Goal: Task Accomplishment & Management: Manage account settings

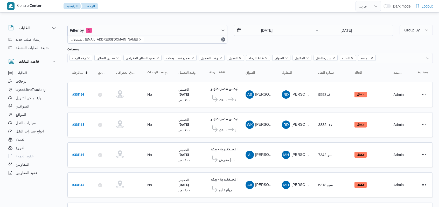
select select "ar"
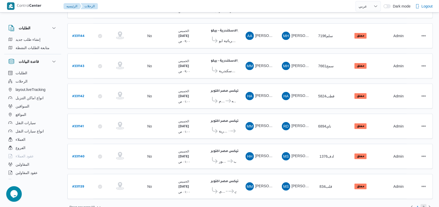
click at [426, 204] on span "2" at bounding box center [424, 207] width 6 height 6
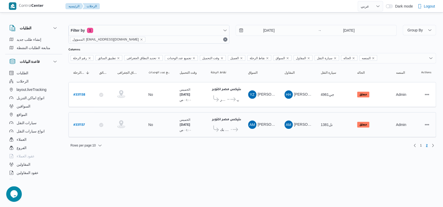
click at [80, 124] on b "# 331137" at bounding box center [78, 125] width 11 height 4
select select "ar"
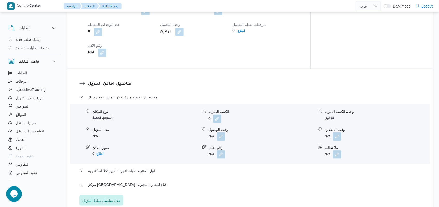
scroll to position [346, 0]
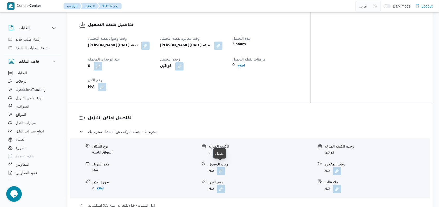
click at [222, 167] on button "button" at bounding box center [221, 171] width 8 height 8
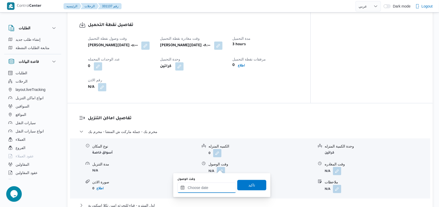
click at [214, 189] on input "وقت الوصول" at bounding box center [206, 187] width 59 height 10
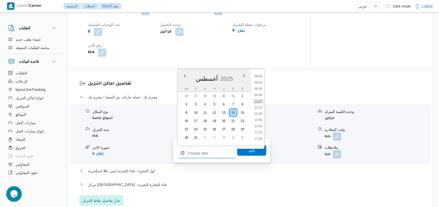
scroll to position [234, 0]
click at [261, 119] on ul "00:00 00:15 00:30 00:45 01:00 01:15 01:30 01:45 02:00 02:15 02:30 02:45 03:00 0…" at bounding box center [258, 107] width 12 height 69
click at [261, 117] on li "11:00" at bounding box center [258, 115] width 12 height 5
type input "[DATE] ١١:٠٠"
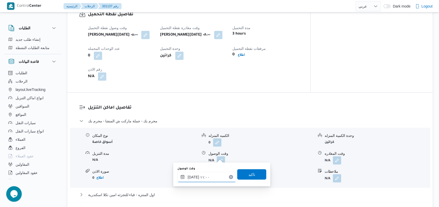
scroll to position [346, 0]
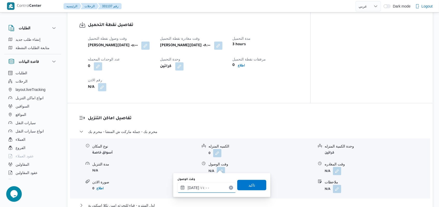
click at [216, 185] on input "[DATE] ١١:٠٠" at bounding box center [206, 187] width 59 height 10
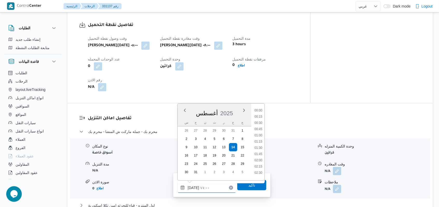
scroll to position [238, 0]
click at [247, 188] on span "تاكيد" at bounding box center [251, 185] width 29 height 10
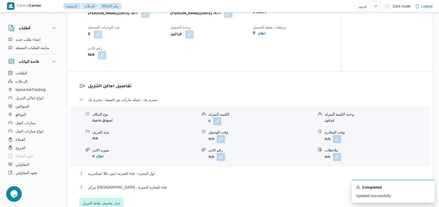
scroll to position [450, 0]
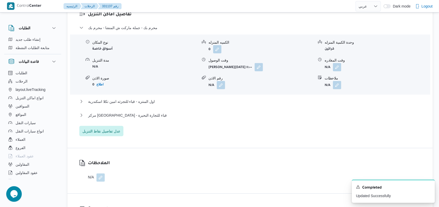
click at [342, 59] on div "وقت المغادره" at bounding box center [377, 60] width 105 height 5
click at [337, 63] on button "button" at bounding box center [337, 67] width 8 height 8
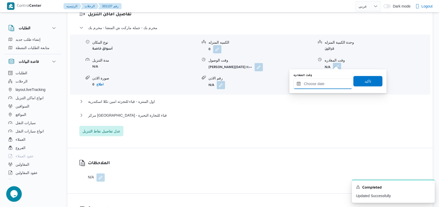
click at [329, 81] on input "وقت المغادره" at bounding box center [323, 84] width 59 height 10
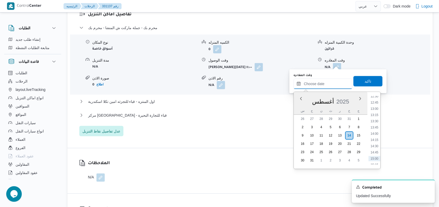
scroll to position [303, 0]
click at [376, 107] on li "12:30" at bounding box center [375, 106] width 12 height 5
type input "[DATE] ١٢:٣٠"
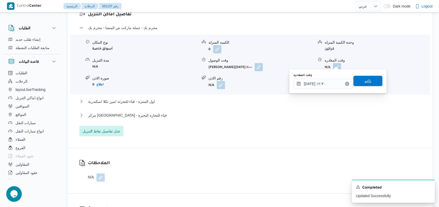
click at [375, 84] on span "تاكيد" at bounding box center [368, 81] width 29 height 10
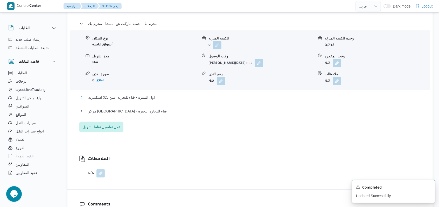
click at [140, 97] on span "اول المنتزه - قباء للتجزئه امين تكلا اسكندرية" at bounding box center [121, 97] width 67 height 6
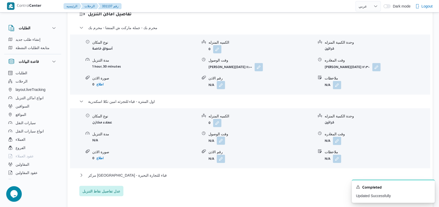
click at [224, 138] on button "button" at bounding box center [221, 140] width 8 height 8
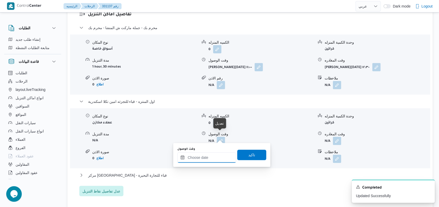
click at [214, 156] on input "وقت الوصول" at bounding box center [206, 157] width 59 height 10
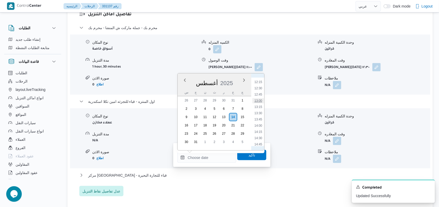
click at [263, 98] on li "13:00" at bounding box center [258, 100] width 12 height 5
type input "[DATE] ١٣:٠٠"
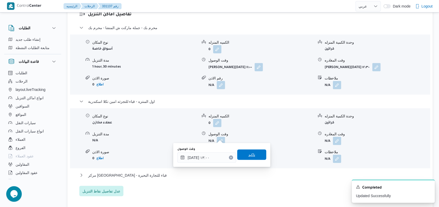
click at [251, 155] on span "تاكيد" at bounding box center [252, 155] width 7 height 6
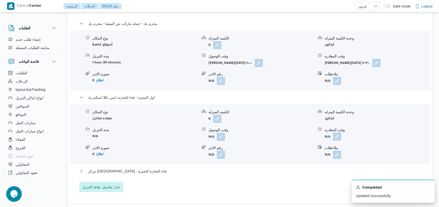
click at [335, 137] on button "button" at bounding box center [337, 136] width 8 height 8
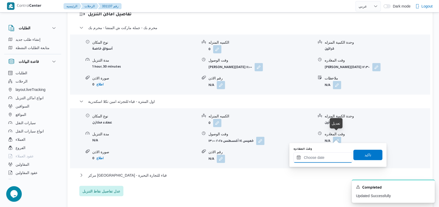
click at [323, 159] on input "وقت المغادره" at bounding box center [323, 157] width 59 height 10
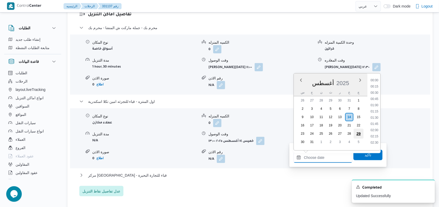
scroll to position [338, 0]
click at [377, 101] on li "14:30" at bounding box center [375, 103] width 12 height 5
type input "[DATE] ١٤:٣٠"
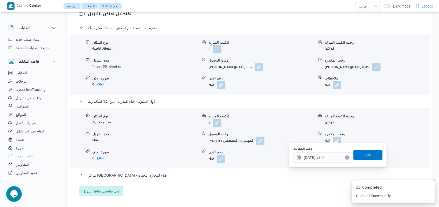
click at [366, 161] on div "وقت المغادره [DATE] ١٤:٣٠ تاكيد" at bounding box center [338, 155] width 90 height 17
click at [367, 152] on span "تاكيد" at bounding box center [368, 155] width 7 height 6
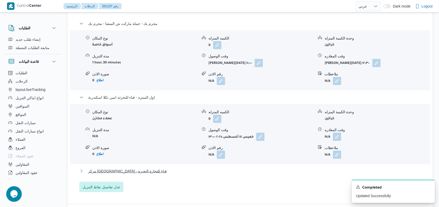
click at [140, 173] on span "مركز [GEOGRAPHIC_DATA] - قباء للتجارة البحيرة" at bounding box center [127, 171] width 79 height 6
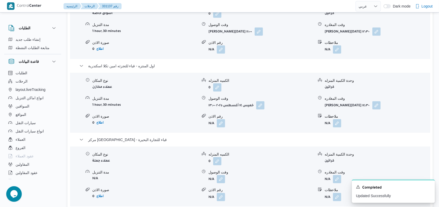
scroll to position [519, 0]
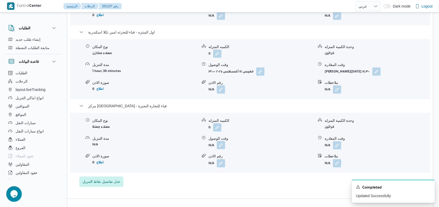
click at [218, 141] on button "button" at bounding box center [221, 145] width 8 height 8
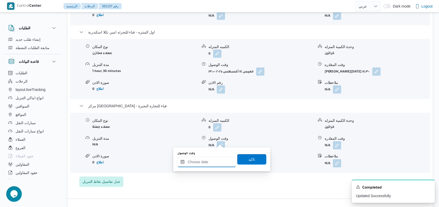
click at [211, 160] on input "وقت الوصول" at bounding box center [206, 162] width 59 height 10
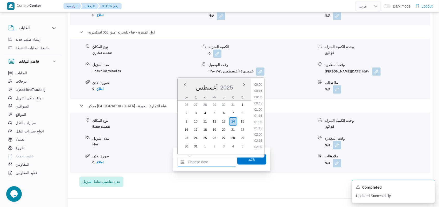
scroll to position [338, 0]
click at [259, 118] on li "15:00" at bounding box center [258, 120] width 12 height 5
type input "[DATE] ١٥:٠٠"
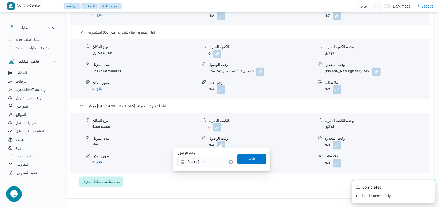
click at [249, 156] on span "تاكيد" at bounding box center [252, 159] width 7 height 6
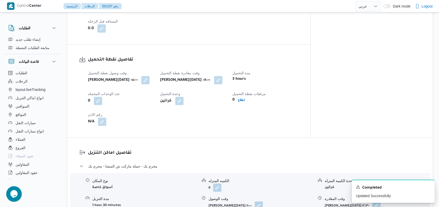
scroll to position [208, 0]
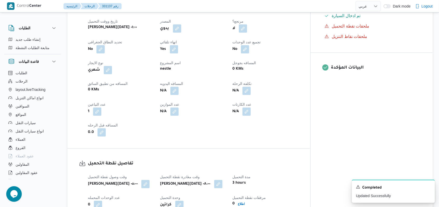
select select "ar"
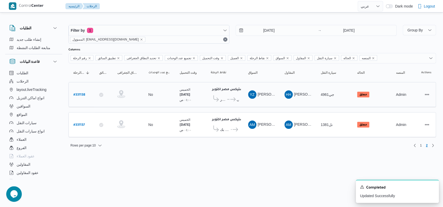
click at [83, 95] on b "# 331138" at bounding box center [79, 95] width 12 height 4
select select "ar"
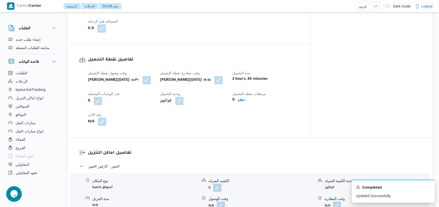
scroll to position [346, 0]
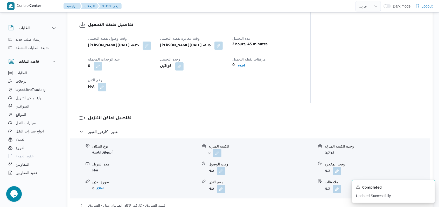
click at [223, 167] on button "button" at bounding box center [221, 171] width 8 height 8
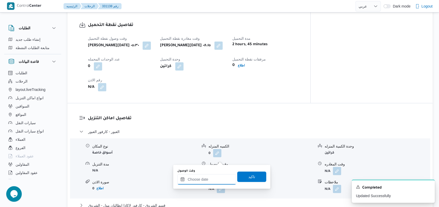
click at [213, 179] on input "وقت الوصول" at bounding box center [206, 179] width 59 height 10
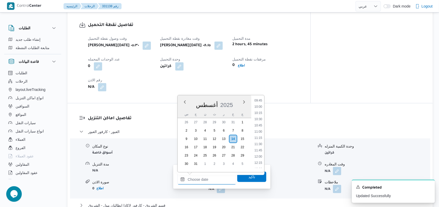
scroll to position [234, 0]
click at [261, 113] on li "09:45" at bounding box center [258, 110] width 12 height 5
type input "[DATE] ٠٩:٤٥"
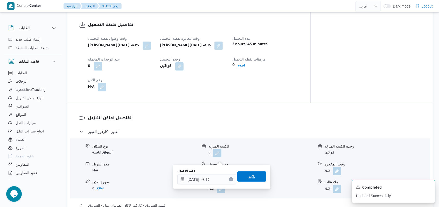
click at [249, 175] on span "تاكيد" at bounding box center [252, 176] width 7 height 6
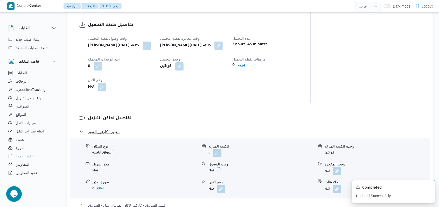
scroll to position [415, 0]
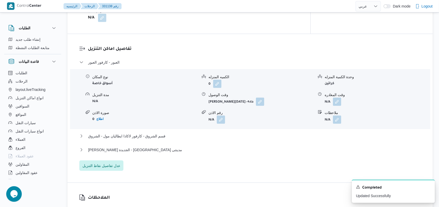
click at [336, 97] on div "نوع المكان أسواق خاصة الكميه المنزله 0 وحدة الكمية المنزله كراتين مدة التنزيل N…" at bounding box center [250, 99] width 365 height 59
click at [338, 97] on button "button" at bounding box center [337, 101] width 8 height 8
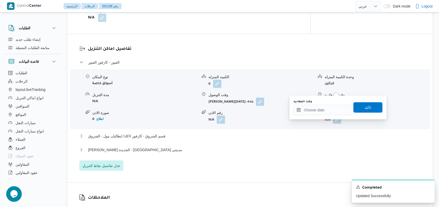
click at [322, 117] on div "You are in a dialog. To close this dialog, hit escape. وقت المغادره تاكيد" at bounding box center [338, 107] width 97 height 24
click at [325, 111] on input "وقت المغادره" at bounding box center [323, 110] width 59 height 10
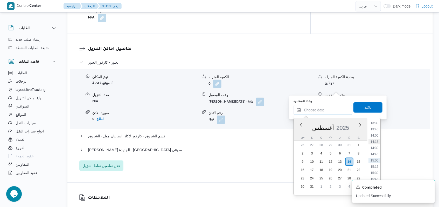
scroll to position [269, 0]
click at [378, 135] on li "11:15" at bounding box center [375, 136] width 12 height 5
type input "[DATE] ١١:١٥"
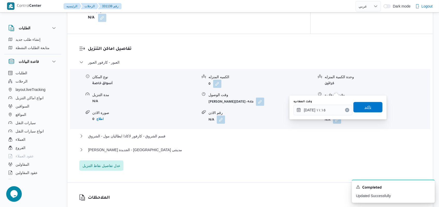
click at [373, 102] on div "تاكيد" at bounding box center [368, 107] width 29 height 10
click at [365, 108] on span "تاكيد" at bounding box center [368, 107] width 7 height 6
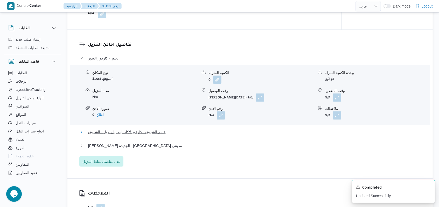
click at [142, 129] on span "قسم الشروق - كارفور لاكاذا ايطاليان مول - الشروق" at bounding box center [126, 132] width 77 height 6
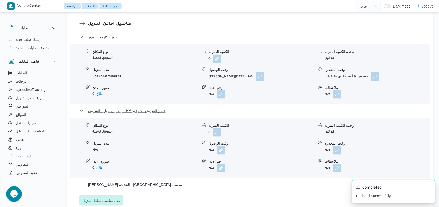
scroll to position [450, 0]
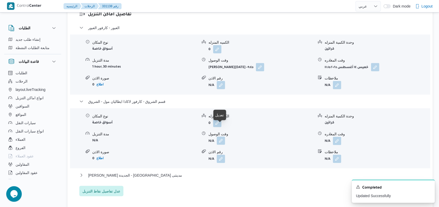
click at [223, 136] on button "button" at bounding box center [221, 140] width 8 height 8
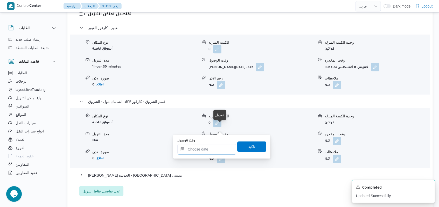
click at [212, 149] on input "وقت الوصول" at bounding box center [206, 149] width 59 height 10
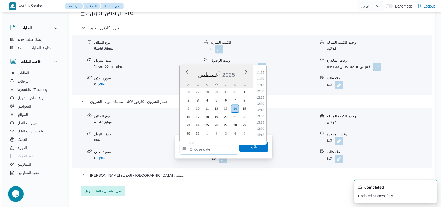
scroll to position [269, 0]
click at [262, 99] on li "12:00" at bounding box center [258, 101] width 12 height 5
type input "[DATE] ١٢:٠٠"
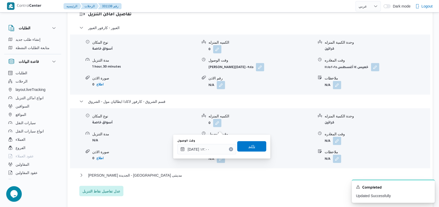
click at [249, 146] on span "تاكيد" at bounding box center [252, 146] width 7 height 6
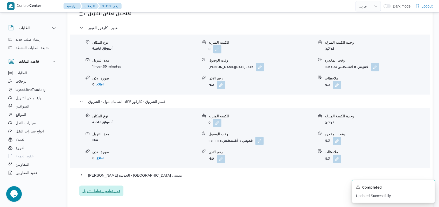
click at [104, 188] on span "عدل تفاصيل نقاط التنزيل" at bounding box center [102, 191] width 38 height 6
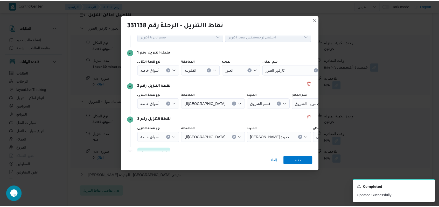
scroll to position [33, 0]
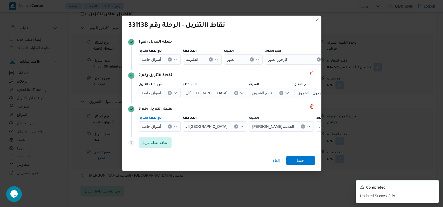
click at [168, 61] on button "Clear input" at bounding box center [170, 59] width 4 height 4
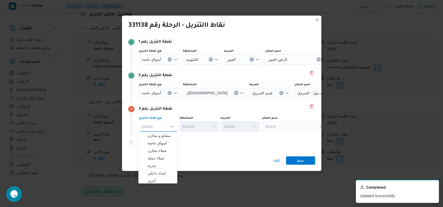
click at [171, 60] on div "أسواق خاصة" at bounding box center [160, 59] width 42 height 10
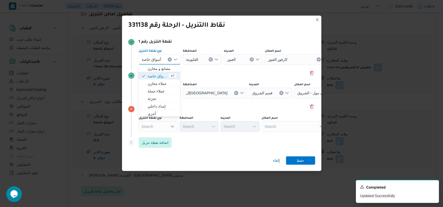
click at [171, 59] on button "Clear input" at bounding box center [170, 59] width 4 height 4
click at [254, 76] on div "نقطة التنزيل رقم 2" at bounding box center [221, 75] width 187 height 6
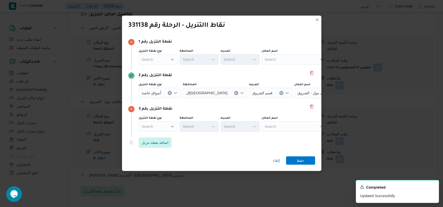
click at [292, 56] on div "Search" at bounding box center [294, 59] width 65 height 10
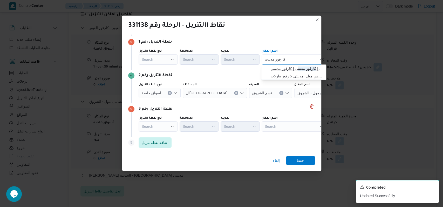
type input "كارفور مدينت"
click at [291, 67] on span "كارفور مدينت ى | كارفور مدينتي | null" at bounding box center [297, 68] width 52 height 6
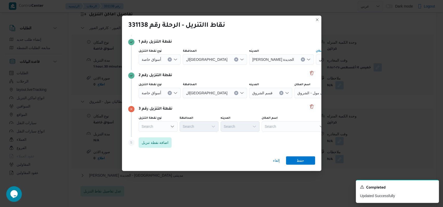
click at [316, 65] on div "Search" at bounding box center [348, 59] width 65 height 10
type input "كارفور العبور"
click at [282, 131] on span "كارفور العبور | كارفور العبور الجديد | null" at bounding box center [293, 135] width 61 height 8
click at [296, 164] on div "إلغاء حفظ" at bounding box center [221, 161] width 199 height 19
click at [302, 161] on span "حفظ" at bounding box center [301, 160] width 8 height 8
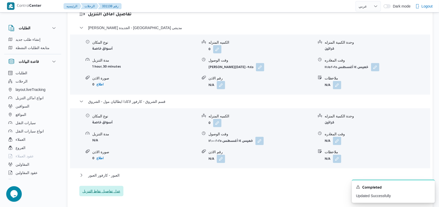
scroll to position [415, 0]
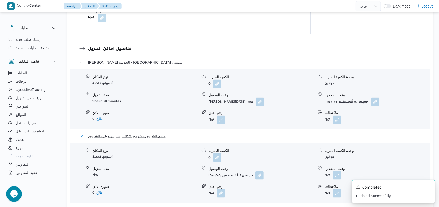
click at [141, 133] on span "قسم الشروق - كارفور لاكاذا ايطاليان مول - الشروق" at bounding box center [126, 136] width 77 height 6
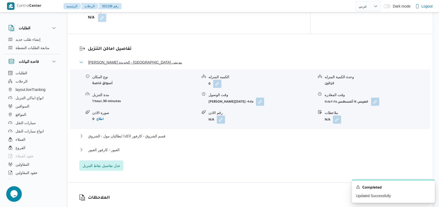
click at [132, 59] on span "[PERSON_NAME] الجديدة - [GEOGRAPHIC_DATA] مدينتى" at bounding box center [135, 62] width 94 height 6
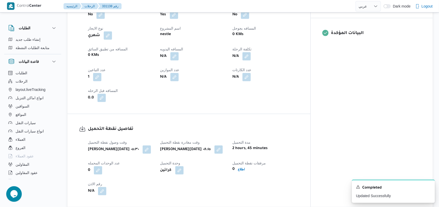
scroll to position [69, 0]
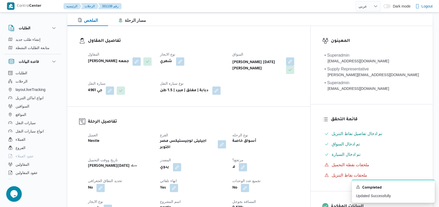
select select "ar"
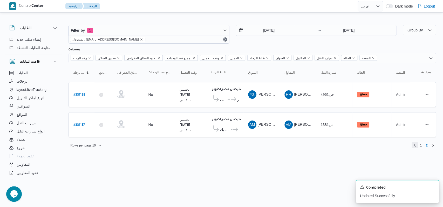
click at [414, 145] on link "Previous page, 1" at bounding box center [415, 145] width 6 height 6
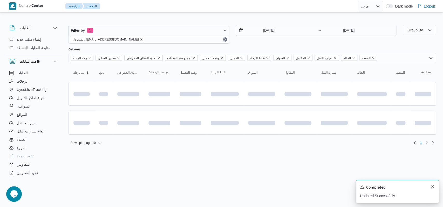
click at [433, 188] on div "A new notification appears Completed Updated Successfully" at bounding box center [397, 191] width 83 height 23
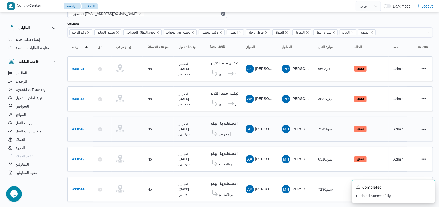
scroll to position [173, 0]
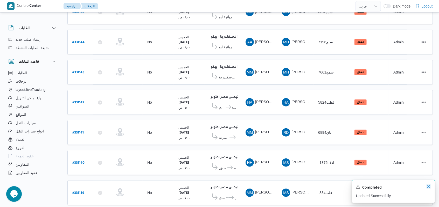
click at [429, 186] on icon "Dismiss toast" at bounding box center [429, 186] width 4 height 4
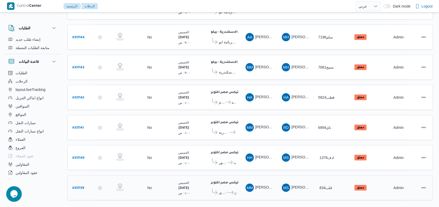
scroll to position [179, 0]
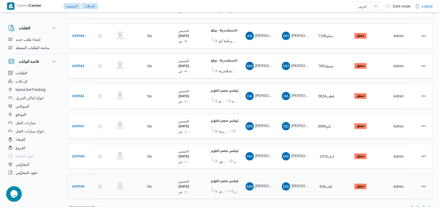
click at [80, 185] on b "# 331139" at bounding box center [78, 187] width 12 height 4
select select "ar"
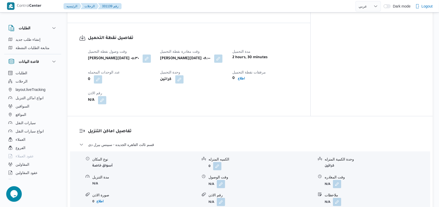
scroll to position [346, 0]
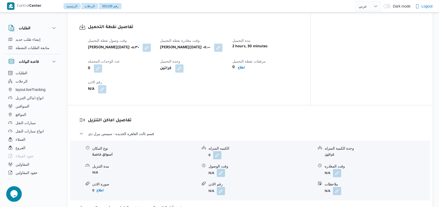
click at [223, 169] on button "button" at bounding box center [221, 173] width 8 height 8
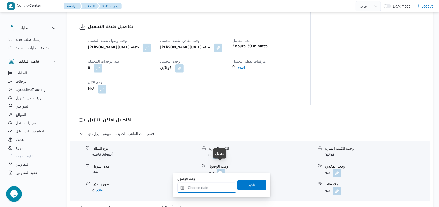
click at [216, 184] on div at bounding box center [206, 187] width 59 height 10
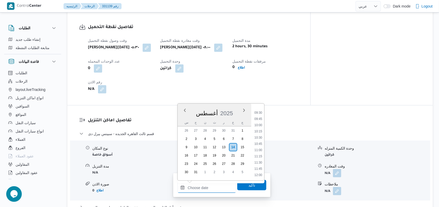
scroll to position [200, 0]
click at [261, 132] on ul "00:00 00:15 00:30 00:45 01:00 01:15 01:30 01:45 02:00 02:15 02:30 02:45 03:00 0…" at bounding box center [258, 142] width 12 height 69
click at [260, 133] on li "09:00" at bounding box center [258, 134] width 12 height 5
type input "[DATE] ٠٩:٠٠"
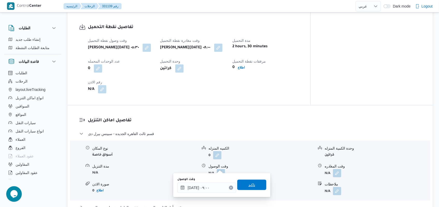
click at [253, 185] on span "تاكيد" at bounding box center [251, 185] width 29 height 10
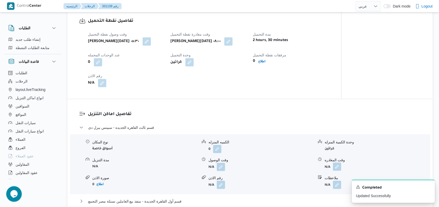
click at [338, 168] on button "button" at bounding box center [337, 166] width 8 height 8
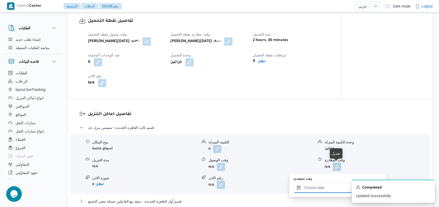
click at [329, 183] on div at bounding box center [323, 187] width 59 height 10
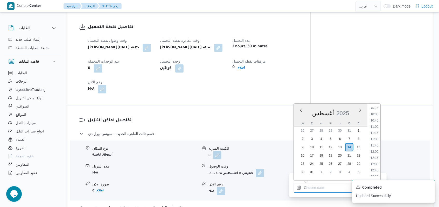
scroll to position [234, 0]
click at [379, 124] on li "10:00" at bounding box center [375, 124] width 12 height 5
type input "[DATE] ١٠:٠٠"
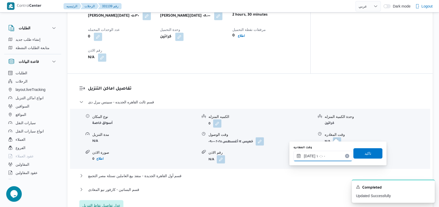
scroll to position [415, 0]
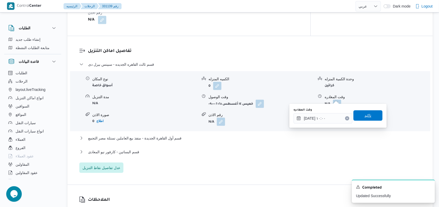
click at [373, 114] on span "تاكيد" at bounding box center [368, 115] width 29 height 10
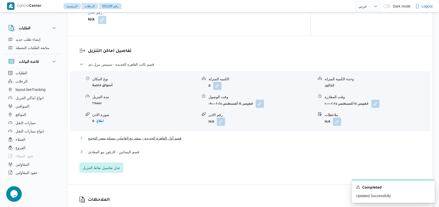
click at [166, 135] on span "قسم أول القاهرة الجديدة - منفذ بيع العاملين نستلة مصر التجمع" at bounding box center [135, 138] width 94 height 6
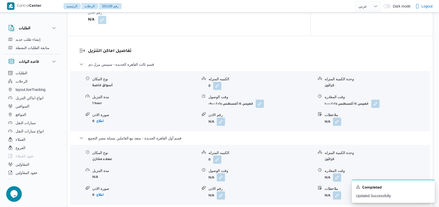
click at [222, 173] on button "button" at bounding box center [221, 177] width 8 height 8
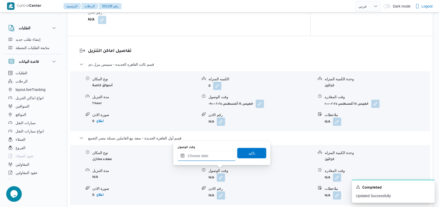
click at [211, 157] on input "وقت الوصول" at bounding box center [206, 156] width 59 height 10
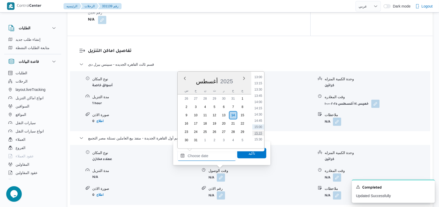
scroll to position [269, 0]
click at [259, 84] on li "11:00" at bounding box center [258, 83] width 12 height 5
type input "[DATE] ١١:٠٠"
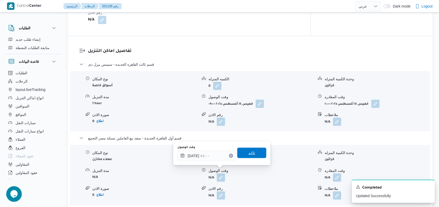
click at [249, 154] on span "تاكيد" at bounding box center [252, 153] width 7 height 6
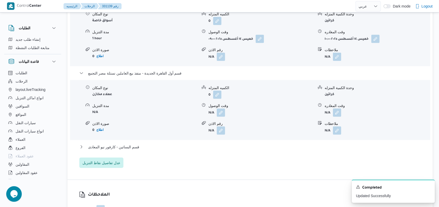
scroll to position [484, 0]
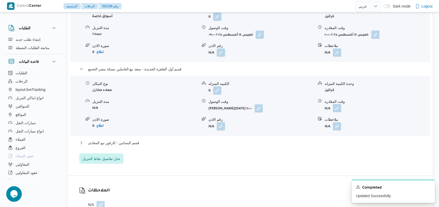
click at [338, 104] on button "button" at bounding box center [337, 108] width 8 height 8
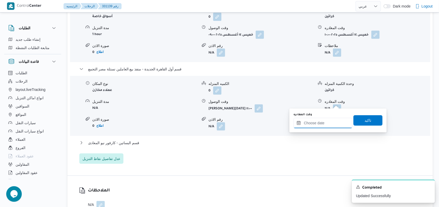
click at [331, 118] on input "وقت المغادره" at bounding box center [323, 123] width 59 height 10
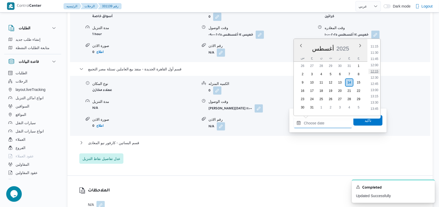
scroll to position [269, 0]
click at [377, 82] on li "12:15" at bounding box center [375, 81] width 12 height 5
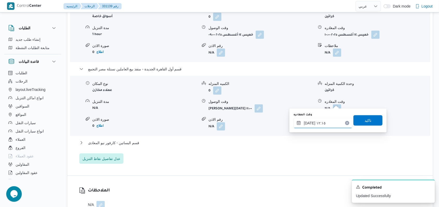
click at [336, 118] on input "[DATE] ١٢:١٥" at bounding box center [323, 123] width 59 height 10
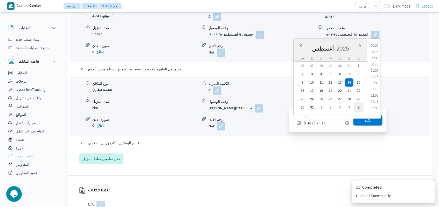
scroll to position [270, 0]
click at [373, 76] on li "12:00" at bounding box center [375, 74] width 12 height 5
type input "[DATE] ١٢:٠٠"
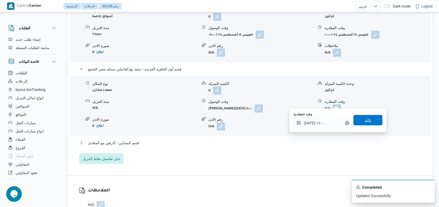
click at [364, 124] on span "تاكيد" at bounding box center [368, 120] width 29 height 10
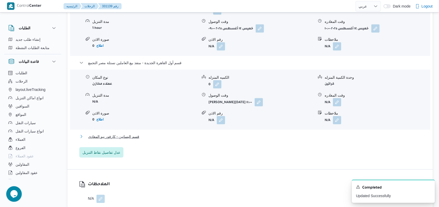
click at [139, 136] on button "قسم البساتين - كارفور نيو المعادى" at bounding box center [250, 136] width 342 height 6
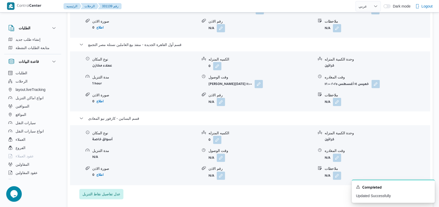
scroll to position [519, 0]
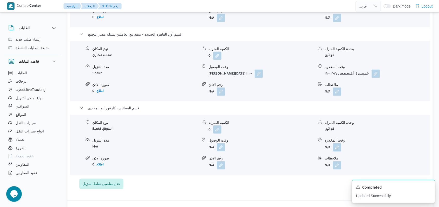
click at [224, 143] on button "button" at bounding box center [221, 147] width 8 height 8
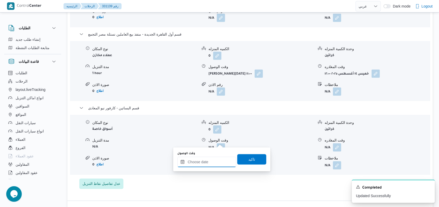
click at [212, 159] on input "وقت الوصول" at bounding box center [206, 162] width 59 height 10
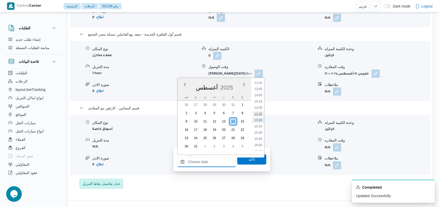
scroll to position [303, 0]
click at [260, 98] on li "12:45" at bounding box center [258, 98] width 12 height 5
type input "[DATE] ١٢:٤٥"
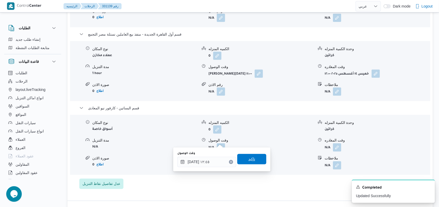
click at [252, 161] on span "تاكيد" at bounding box center [251, 159] width 29 height 10
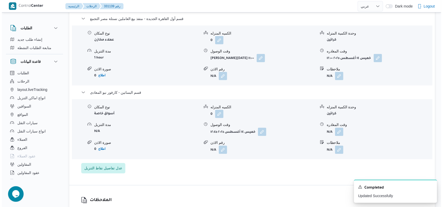
scroll to position [553, 0]
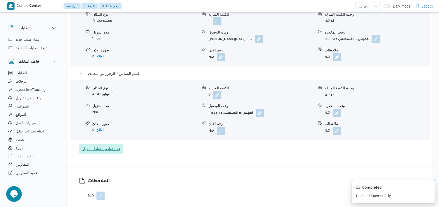
click at [112, 146] on span "عدل تفاصيل نقاط التنزيل" at bounding box center [102, 149] width 38 height 6
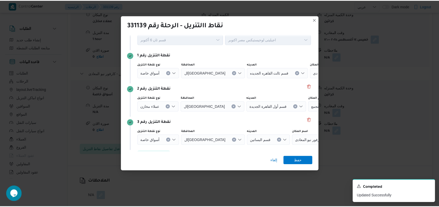
scroll to position [33, 0]
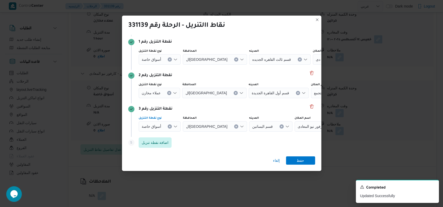
click at [169, 60] on icon "Clear input" at bounding box center [170, 59] width 2 height 2
click at [313, 65] on div "Search" at bounding box center [345, 59] width 65 height 10
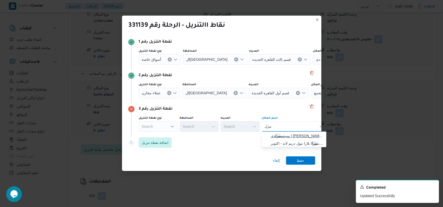
type input "بيرل"
click at [288, 132] on span "سبينس بيرل دى | [PERSON_NAME] | null" at bounding box center [297, 135] width 52 height 6
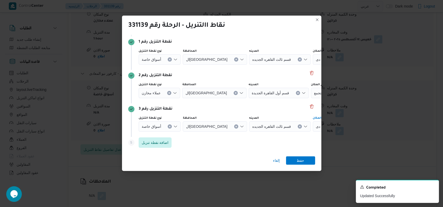
click at [261, 110] on div "نقطة التنزيل رقم 3" at bounding box center [221, 109] width 187 height 6
click at [170, 59] on icon "Clear input" at bounding box center [170, 59] width 2 height 2
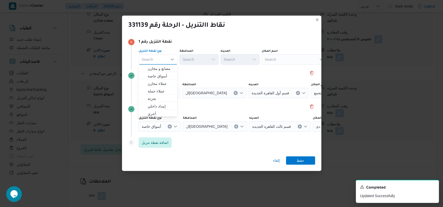
click at [277, 62] on div "Search" at bounding box center [294, 59] width 65 height 10
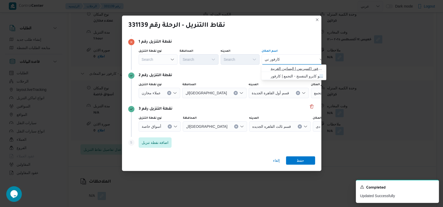
type input "كارفور ني"
click at [279, 67] on span "كارفور ني و المعادى | كارفور اكسبريس | البساتين الغربية" at bounding box center [297, 68] width 52 height 6
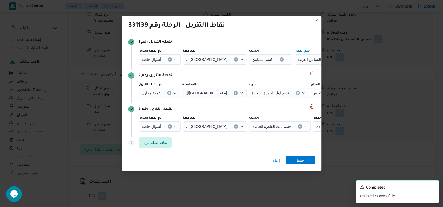
click at [297, 158] on span "حفظ" at bounding box center [301, 160] width 8 height 8
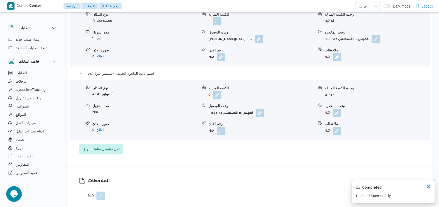
click at [428, 186] on icon "Dismiss toast" at bounding box center [429, 186] width 3 height 3
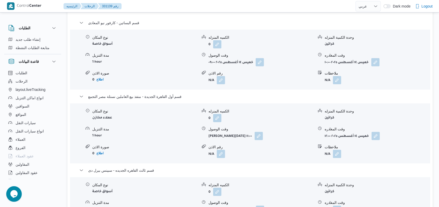
scroll to position [450, 0]
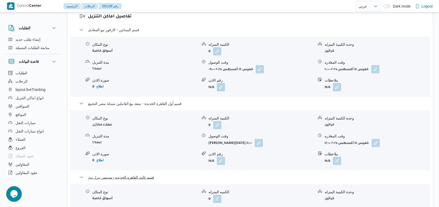
click at [142, 174] on span "قسم ثالث القاهره الجديده - سبينس بيرل دى" at bounding box center [121, 177] width 66 height 6
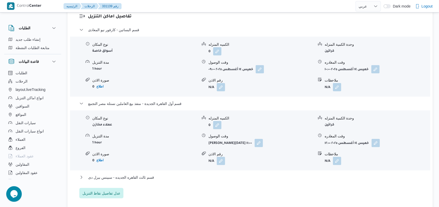
click at [145, 94] on div "قسم البساتين - كارفور نيو المعادى نوع المكان أسواق خاصة الكميه المنزله 0 وحدة ا…" at bounding box center [250, 113] width 342 height 172
click at [143, 100] on span "قسم أول القاهرة الجديدة - منفذ بيع العاملين نستلة مصر التجمع" at bounding box center [135, 103] width 94 height 6
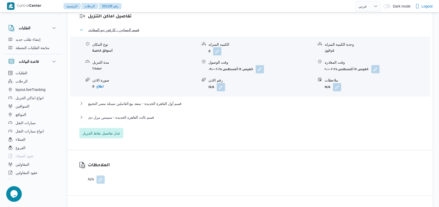
click at [135, 27] on span "قسم البساتين - كارفور نيو المعادى" at bounding box center [113, 30] width 51 height 6
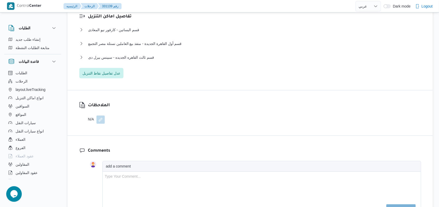
click at [138, 47] on div "قسم البساتين - كارفور نيو المعادى نوع المكان أسواق خاصة الكميه المنزله 0 وحدة ا…" at bounding box center [250, 53] width 342 height 52
click at [138, 54] on span "قسم ثالث القاهره الجديده - سبينس بيرل دى" at bounding box center [121, 57] width 66 height 6
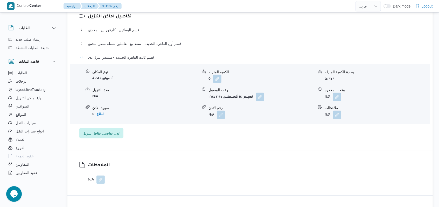
click at [138, 54] on span "قسم ثالث القاهره الجديده - سبينس بيرل دى" at bounding box center [121, 57] width 66 height 6
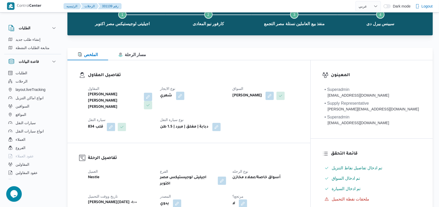
scroll to position [0, 0]
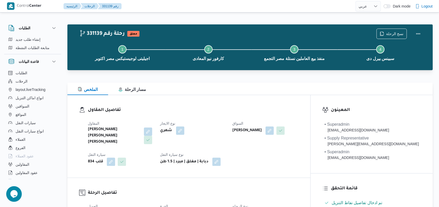
select select "ar"
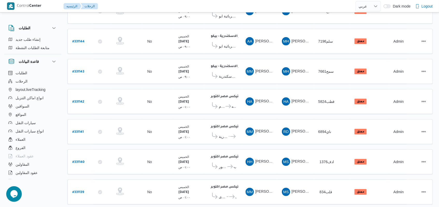
scroll to position [174, 0]
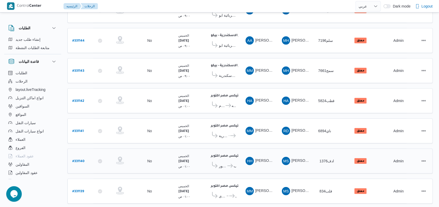
click at [76, 160] on b "# 331140" at bounding box center [78, 162] width 12 height 4
select select "ar"
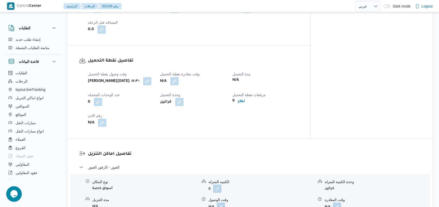
scroll to position [313, 0]
click at [185, 70] on dt "وقت مغادرة نقطة التحميل" at bounding box center [193, 73] width 66 height 6
click at [179, 76] on button "button" at bounding box center [174, 80] width 8 height 8
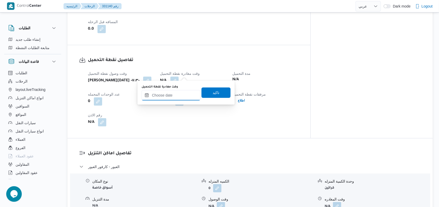
click at [176, 99] on input "وقت مغادرة نقطة التحميل" at bounding box center [171, 95] width 59 height 10
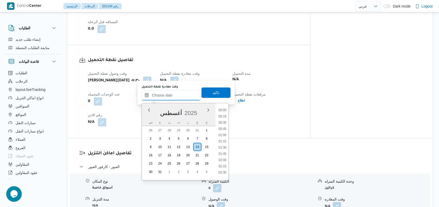
scroll to position [338, 0]
click at [225, 121] on li "14:00" at bounding box center [223, 120] width 12 height 5
type input "[DATE] ١٤:٠٠"
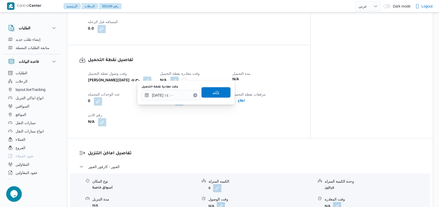
click at [220, 93] on span "تاكيد" at bounding box center [216, 92] width 29 height 10
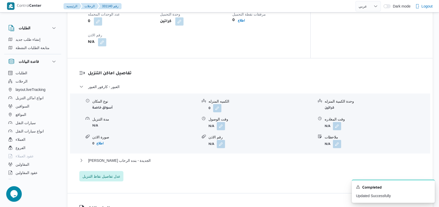
scroll to position [417, 0]
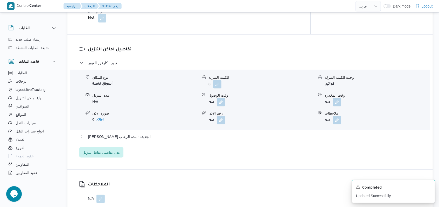
click at [119, 147] on span "عدل تفاصيل نقاط التنزيل" at bounding box center [101, 152] width 44 height 10
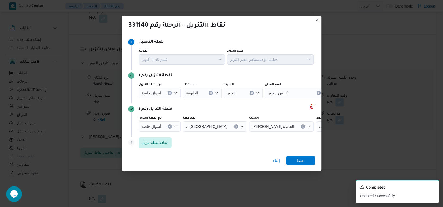
click at [169, 94] on icon "Clear input" at bounding box center [170, 93] width 2 height 2
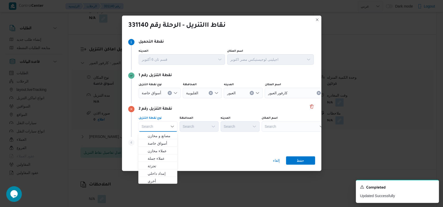
click at [170, 93] on icon "Clear input" at bounding box center [170, 93] width 2 height 2
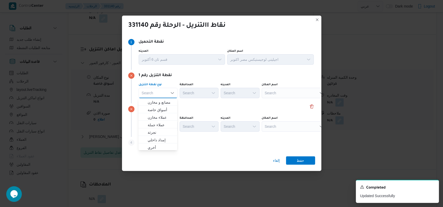
click at [277, 90] on div "Search" at bounding box center [294, 93] width 65 height 10
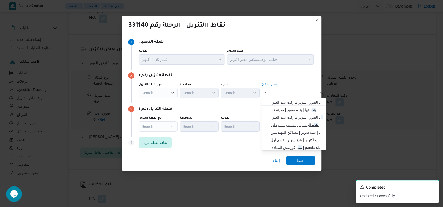
type input "بند"
click at [288, 123] on span "بند ه الرحاب | بنده سوبر الرحاب | null" at bounding box center [297, 125] width 52 height 6
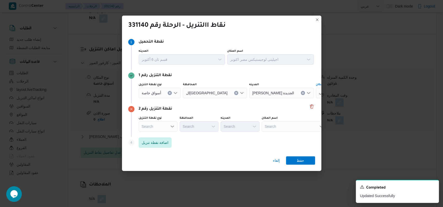
click at [316, 98] on div "Search" at bounding box center [348, 93] width 65 height 10
type input "كارفور العبور"
click at [289, 136] on span "كارفور العبور | كارفور العبور الجديد | null" at bounding box center [297, 136] width 52 height 6
click at [304, 168] on div "إلغاء حفظ" at bounding box center [221, 161] width 199 height 19
click at [305, 163] on span "حفظ" at bounding box center [300, 160] width 29 height 8
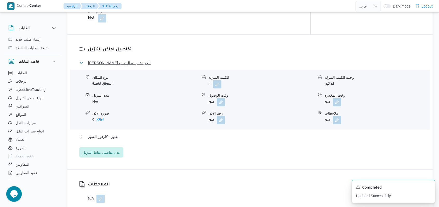
click at [129, 60] on span "[PERSON_NAME] الجديدة - بنده الرحاب" at bounding box center [119, 63] width 63 height 6
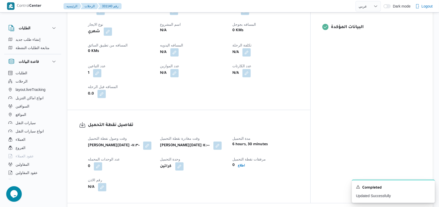
scroll to position [278, 0]
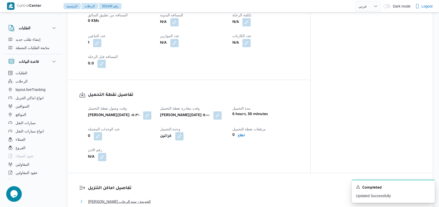
click at [129, 198] on span "[PERSON_NAME] الجديدة - بنده الرحاب" at bounding box center [119, 201] width 63 height 6
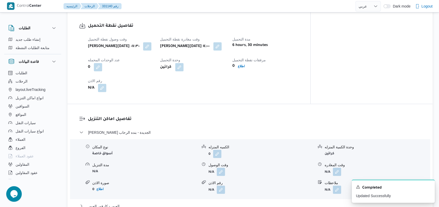
scroll to position [347, 0]
click at [220, 167] on button "button" at bounding box center [221, 171] width 8 height 8
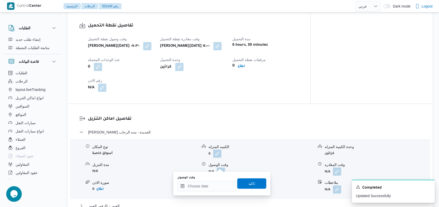
click at [213, 179] on div "وقت الوصول" at bounding box center [206, 178] width 59 height 4
click at [211, 184] on input "وقت الوصول" at bounding box center [206, 186] width 59 height 10
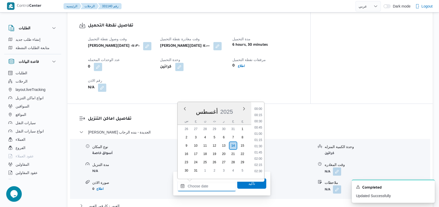
scroll to position [338, 0]
click at [255, 143] on li "15:00" at bounding box center [258, 144] width 12 height 5
type input "[DATE] ١٥:٠٠"
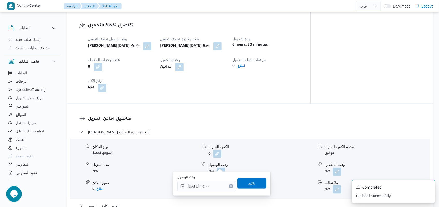
click at [249, 182] on span "تاكيد" at bounding box center [252, 183] width 7 height 6
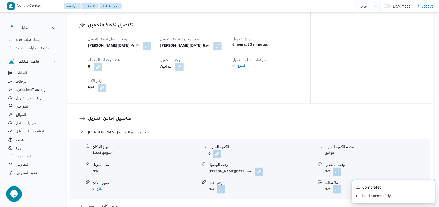
select select "ar"
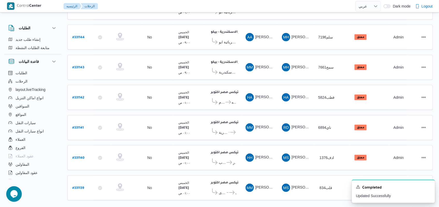
scroll to position [179, 0]
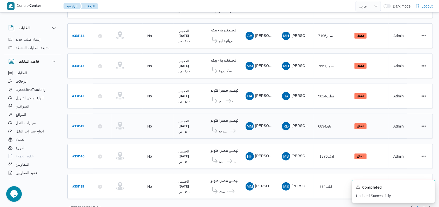
click at [80, 125] on b "# 331141" at bounding box center [77, 127] width 11 height 4
select select "ar"
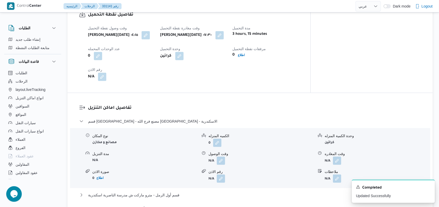
scroll to position [346, 0]
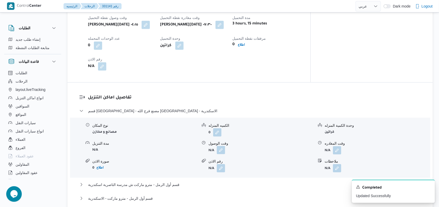
click at [221, 147] on button "button" at bounding box center [221, 150] width 8 height 8
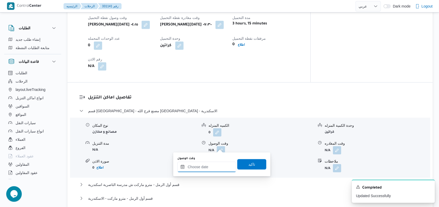
click at [211, 163] on div at bounding box center [206, 167] width 59 height 10
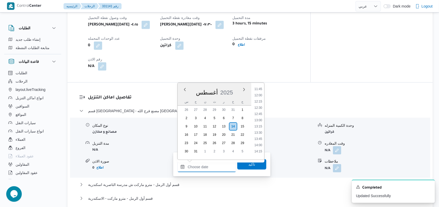
scroll to position [269, 0]
click at [261, 88] on li "10:45" at bounding box center [258, 88] width 12 height 5
type input "[DATE] ١٠:٤٥"
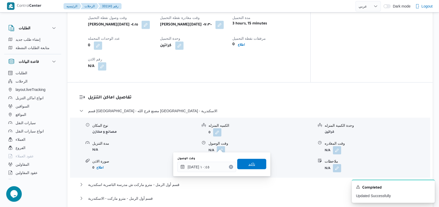
click at [249, 163] on span "تاكيد" at bounding box center [252, 164] width 7 height 6
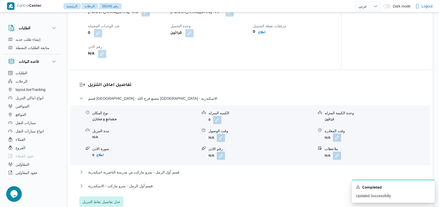
click at [339, 142] on button "button" at bounding box center [337, 137] width 8 height 8
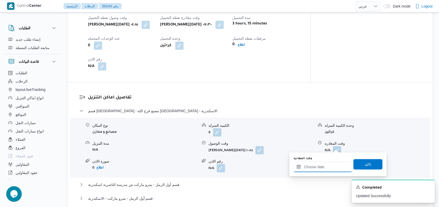
click at [328, 165] on input "وقت المغادره" at bounding box center [323, 167] width 59 height 10
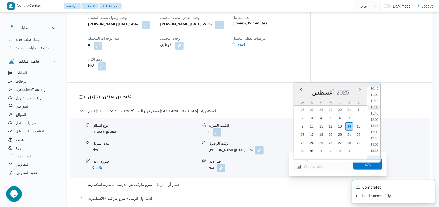
click at [376, 106] on li "11:30" at bounding box center [375, 107] width 12 height 5
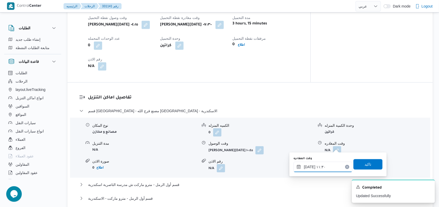
click at [313, 172] on input "[DATE] ١١:٣٠" at bounding box center [323, 167] width 59 height 10
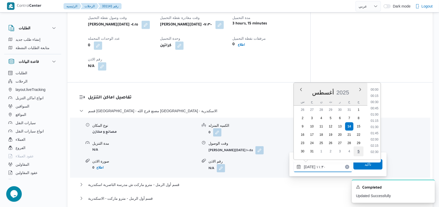
scroll to position [251, 0]
click at [380, 136] on li "12:00" at bounding box center [375, 137] width 12 height 5
type input "[DATE] ١٢:٠٠"
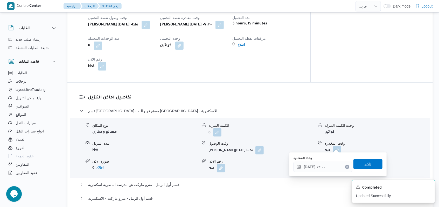
click at [367, 163] on span "تاكيد" at bounding box center [368, 164] width 7 height 6
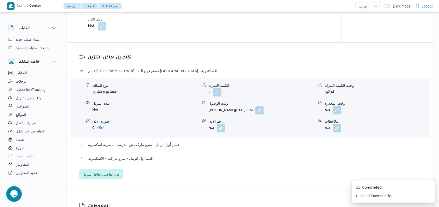
scroll to position [415, 0]
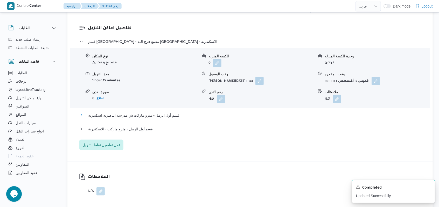
click at [165, 112] on span "قسم أول الرمل - مترو ماركت ش مدرسة الناصرية اسكندرية" at bounding box center [133, 115] width 91 height 6
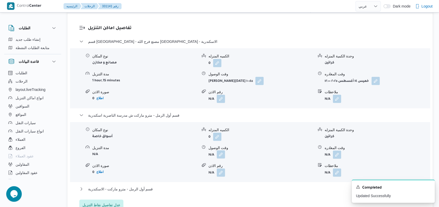
click at [217, 151] on button "button" at bounding box center [221, 154] width 8 height 8
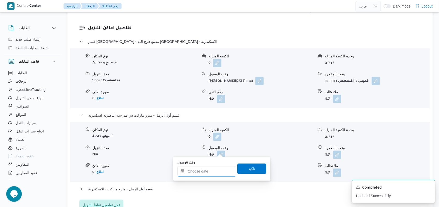
click at [213, 170] on input "وقت الوصول" at bounding box center [206, 171] width 59 height 10
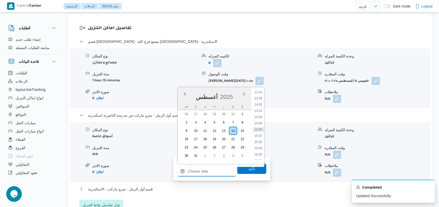
scroll to position [303, 0]
click at [262, 104] on li "12:30" at bounding box center [258, 101] width 12 height 5
type input "[DATE] ١٢:٣٠"
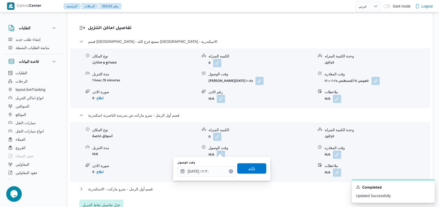
click at [249, 170] on span "تاكيد" at bounding box center [252, 168] width 7 height 6
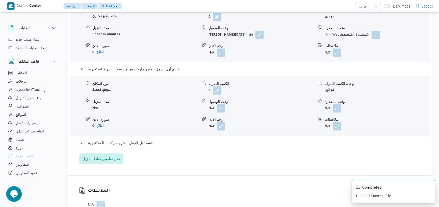
scroll to position [450, 0]
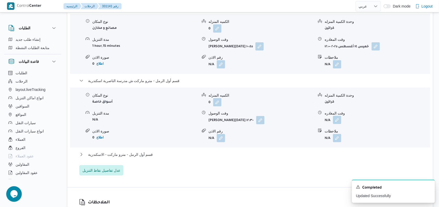
click at [337, 116] on button "button" at bounding box center [337, 120] width 8 height 8
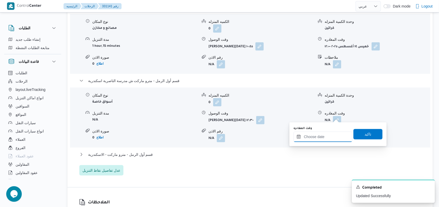
click at [324, 135] on input "وقت المغادره" at bounding box center [323, 137] width 59 height 10
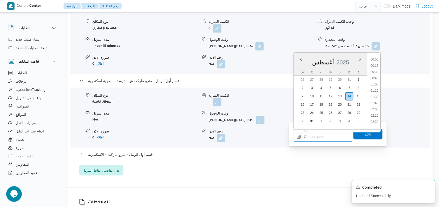
scroll to position [338, 0]
click at [377, 68] on li "14:00" at bounding box center [375, 69] width 12 height 5
type input "[DATE] ١٤:٠٠"
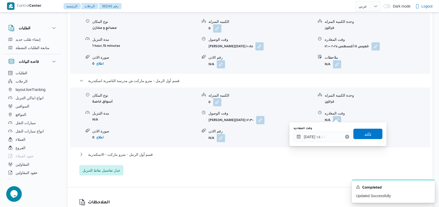
click at [368, 132] on span "تاكيد" at bounding box center [368, 134] width 29 height 10
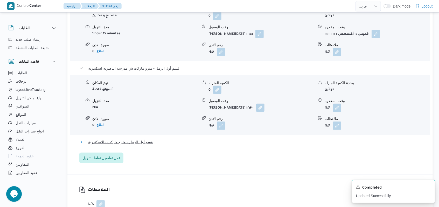
click at [151, 145] on button "قسم أول الرمل - مترو ماركت - الاسكندرية" at bounding box center [250, 142] width 342 height 6
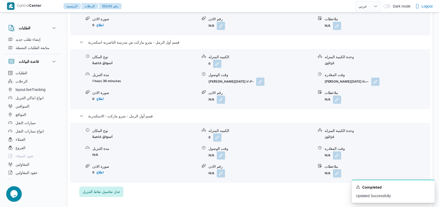
scroll to position [519, 0]
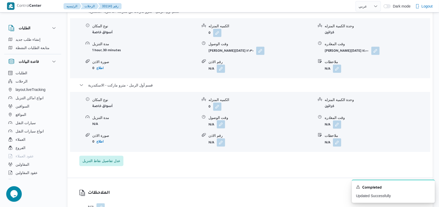
click at [222, 122] on button "button" at bounding box center [221, 124] width 8 height 8
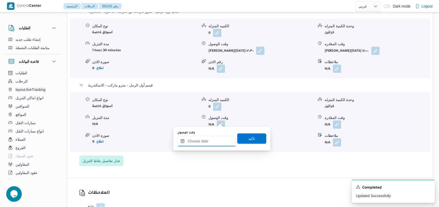
click at [207, 143] on input "وقت الوصول" at bounding box center [206, 141] width 59 height 10
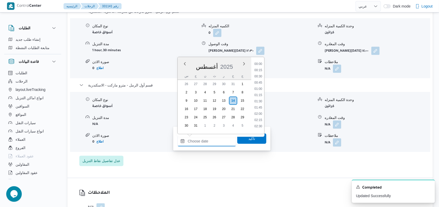
scroll to position [338, 0]
click at [260, 88] on li "14:30" at bounding box center [258, 86] width 12 height 5
type input "[DATE] ١٤:٣٠"
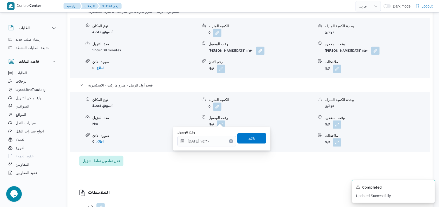
click at [249, 138] on span "تاكيد" at bounding box center [252, 138] width 7 height 6
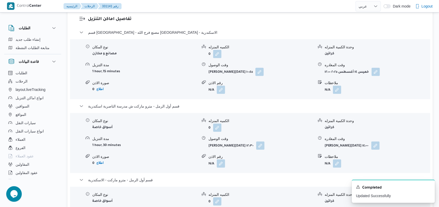
scroll to position [415, 0]
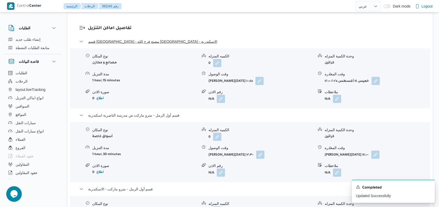
click at [147, 40] on span "قسم [GEOGRAPHIC_DATA] - مصنع فرج الله [GEOGRAPHIC_DATA] - الاسكندرية" at bounding box center [152, 41] width 129 height 6
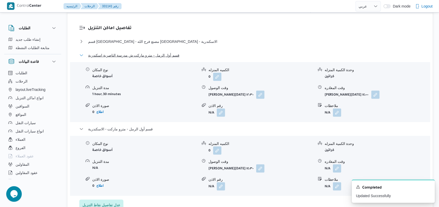
click at [147, 52] on span "قسم أول الرمل - مترو ماركت ش مدرسة الناصرية اسكندرية" at bounding box center [133, 55] width 91 height 6
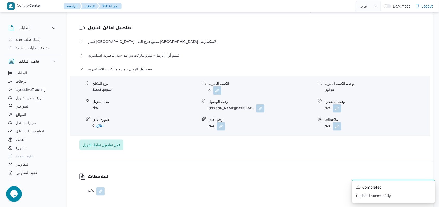
click at [145, 59] on div "قسم برج العرب - مصنع فرج الله برج العرب - الاسكندرية نوع المكان مصانع و مخازن ا…" at bounding box center [250, 94] width 342 height 112
click at [144, 66] on span "قسم أول الرمل - مترو ماركت - الاسكندرية" at bounding box center [120, 69] width 65 height 6
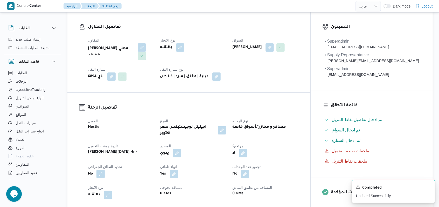
scroll to position [0, 0]
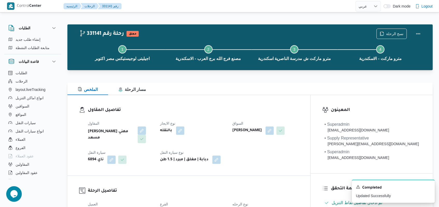
select select "ar"
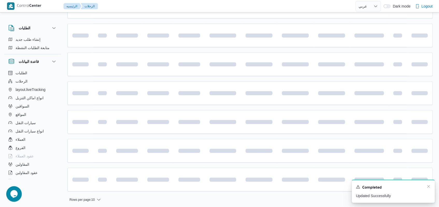
scroll to position [174, 0]
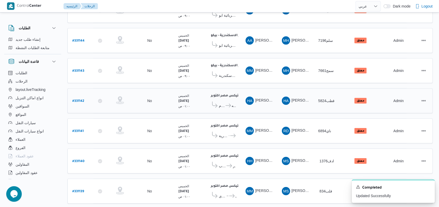
click at [79, 99] on b "# 331142" at bounding box center [78, 101] width 12 height 4
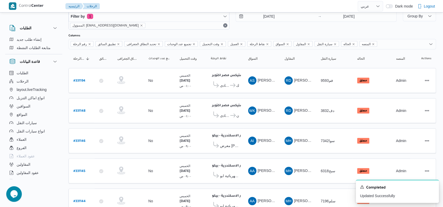
select select "ar"
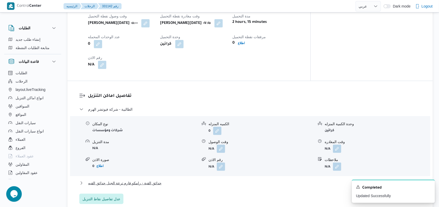
scroll to position [313, 0]
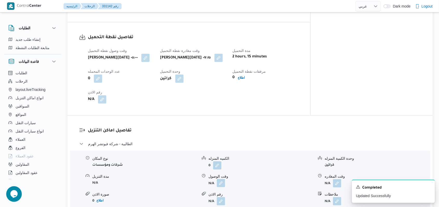
click at [222, 179] on button "button" at bounding box center [221, 183] width 8 height 8
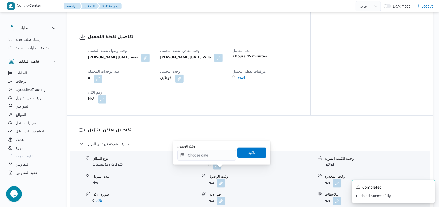
click at [211, 192] on div "رقم الاذن" at bounding box center [261, 194] width 105 height 5
click at [215, 160] on input "وقت الوصول" at bounding box center [206, 155] width 59 height 10
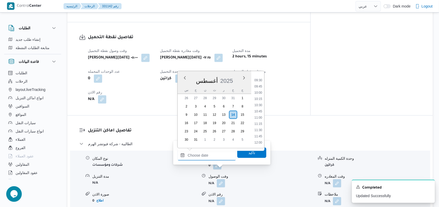
scroll to position [200, 0]
click at [261, 91] on li "08:30" at bounding box center [258, 89] width 12 height 5
type input "[DATE] ٠٨:٣٠"
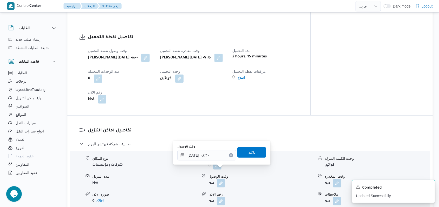
click at [254, 151] on span "تاكيد" at bounding box center [251, 152] width 29 height 10
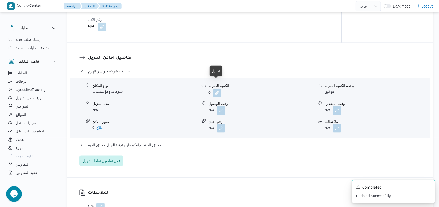
scroll to position [382, 0]
click at [338, 106] on button "button" at bounding box center [337, 110] width 8 height 8
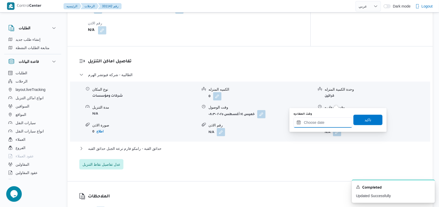
click at [323, 126] on input "وقت المغادره" at bounding box center [323, 122] width 59 height 10
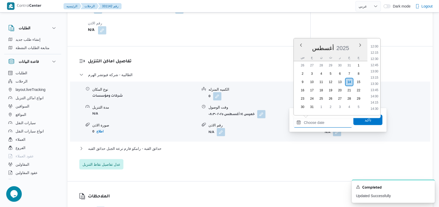
scroll to position [269, 0]
click at [379, 56] on li "11:15" at bounding box center [375, 56] width 12 height 5
type input "[DATE] ١١:١٥"
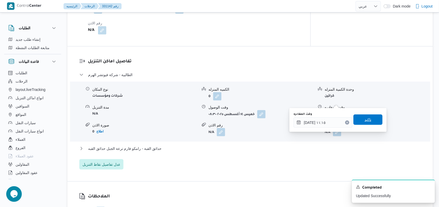
click at [369, 115] on span "تاكيد" at bounding box center [368, 119] width 29 height 10
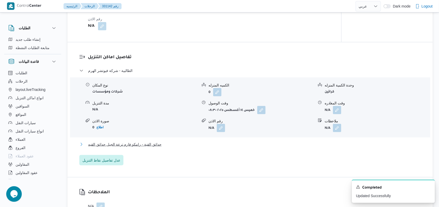
click at [167, 141] on button "حدائق القبة - رامكو فارم ترعة الجبل حدائق القبه" at bounding box center [250, 144] width 342 height 6
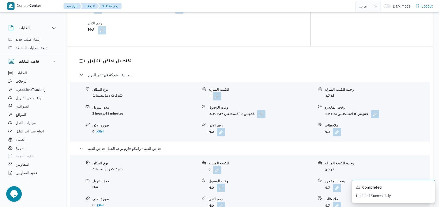
click at [223, 183] on button "button" at bounding box center [221, 187] width 8 height 8
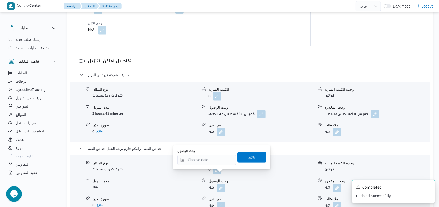
click at [212, 196] on div "رقم الاذن" at bounding box center [261, 198] width 105 height 5
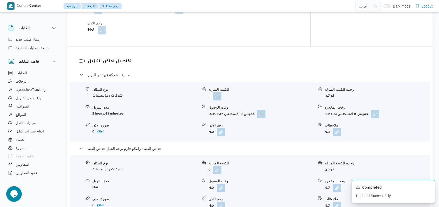
click at [381, 110] on form "خميس ١٤ أغسطس ٢٠٢٥ ١١:١٥" at bounding box center [377, 114] width 105 height 8
click at [376, 110] on button "button" at bounding box center [375, 114] width 8 height 8
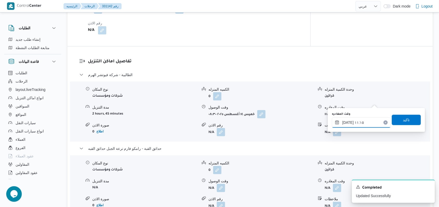
click at [368, 122] on input "[DATE] ١١:١٥" at bounding box center [361, 122] width 59 height 10
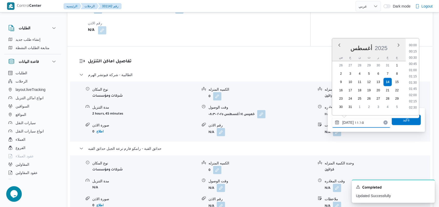
scroll to position [245, 0]
click at [417, 59] on ul "00:00 00:15 00:30 00:45 01:00 01:15 01:30 01:45 02:00 02:15 02:30 02:45 03:00 0…" at bounding box center [413, 77] width 12 height 69
click at [414, 54] on li "10:15" at bounding box center [413, 55] width 12 height 5
type input "[DATE] ١٠:١٥"
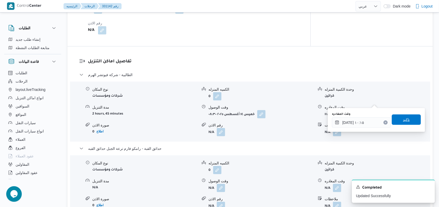
click at [402, 116] on span "تاكيد" at bounding box center [406, 119] width 29 height 10
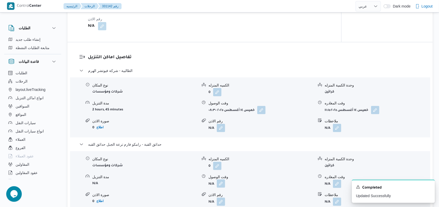
click at [222, 179] on button "button" at bounding box center [221, 183] width 8 height 8
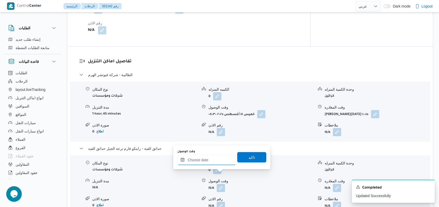
click at [211, 159] on input "وقت الوصول" at bounding box center [206, 160] width 59 height 10
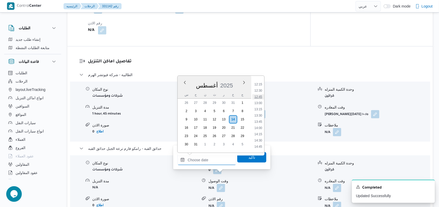
scroll to position [269, 0]
click at [262, 98] on li "11:30" at bounding box center [258, 100] width 12 height 5
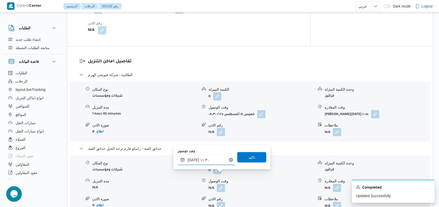
type input "[DATE] ١١:٣٠"
click at [253, 158] on span "تاكيد" at bounding box center [251, 157] width 29 height 10
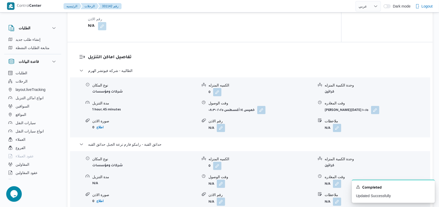
scroll to position [417, 0]
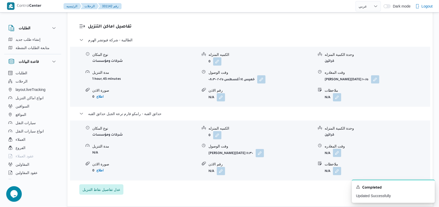
click at [338, 149] on button "button" at bounding box center [337, 153] width 8 height 8
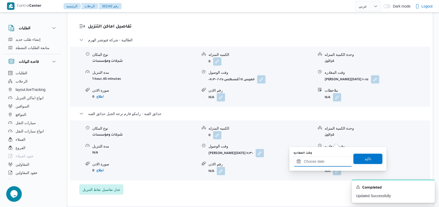
click at [326, 160] on input "وقت المغادره" at bounding box center [323, 161] width 59 height 10
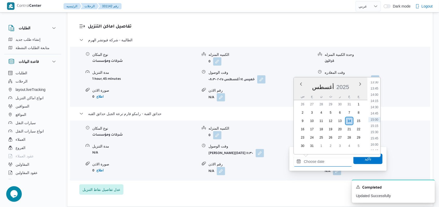
scroll to position [303, 0]
click at [378, 115] on li "13:30" at bounding box center [375, 116] width 12 height 5
type input "[DATE] ١٣:٣٠"
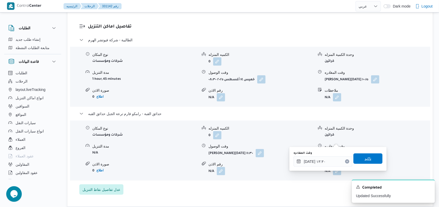
click at [368, 158] on span "تاكيد" at bounding box center [368, 158] width 29 height 10
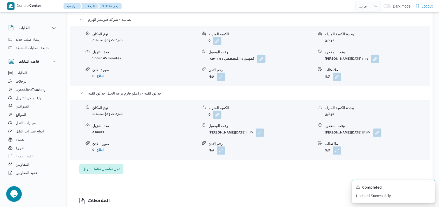
scroll to position [451, 0]
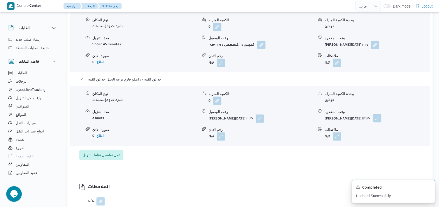
click at [374, 114] on button "button" at bounding box center [377, 118] width 8 height 8
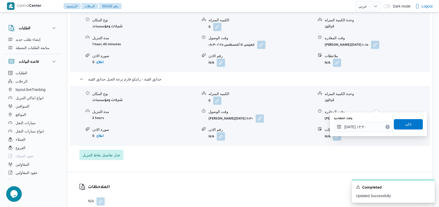
click at [372, 120] on div "وقت المغادره" at bounding box center [363, 119] width 59 height 4
click at [372, 126] on input "[DATE] ١٣:٣٠" at bounding box center [363, 127] width 59 height 10
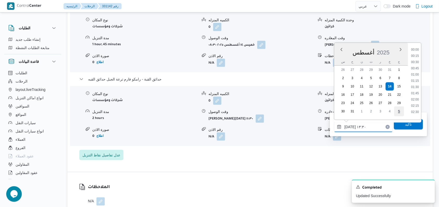
scroll to position [301, 0]
click at [417, 73] on li "13:00" at bounding box center [415, 72] width 12 height 5
type input "[DATE] ١٣:٠٠"
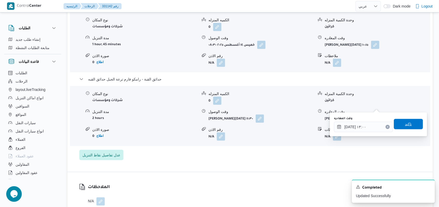
click at [406, 129] on span "تاكيد" at bounding box center [408, 124] width 29 height 10
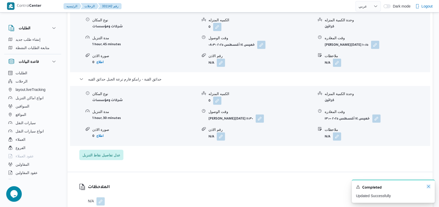
click at [430, 187] on icon "Dismiss toast" at bounding box center [429, 186] width 4 height 4
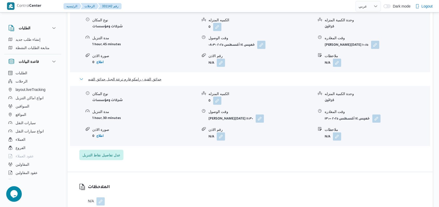
click at [135, 76] on span "حدائق القبة - رامكو فارم ترعة الجبل حدائق القبه" at bounding box center [124, 79] width 73 height 6
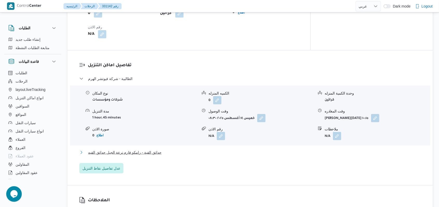
scroll to position [347, 0]
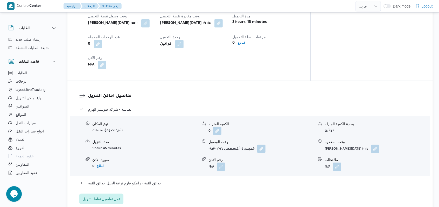
click at [126, 93] on dl "تفاصيل اماكن التنزيل الطالبية - شركة فيوتشر الهرم نوع المكان شركات ومؤسسات الكم…" at bounding box center [254, 148] width 333 height 111
click at [126, 106] on span "الطالبية - شركة فيوتشر الهرم" at bounding box center [110, 109] width 44 height 6
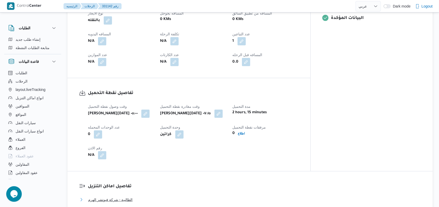
scroll to position [244, 0]
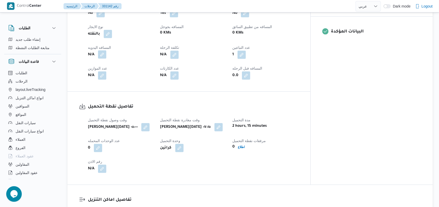
click at [104, 50] on button "button" at bounding box center [102, 54] width 8 height 8
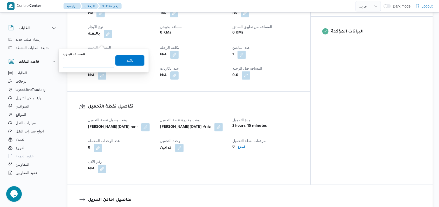
click at [89, 63] on input "المسافه اليدويه" at bounding box center [89, 63] width 52 height 10
type input "64"
click at [117, 59] on span "تاكيد" at bounding box center [129, 60] width 29 height 10
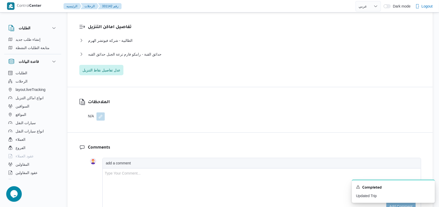
scroll to position [417, 0]
click at [146, 51] on span "حدائق القبة - رامكو فارم ترعة الجبل حدائق القبه" at bounding box center [124, 54] width 73 height 6
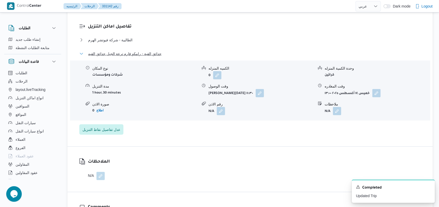
click at [146, 51] on span "حدائق القبة - رامكو فارم ترعة الجبل حدائق القبه" at bounding box center [124, 54] width 73 height 6
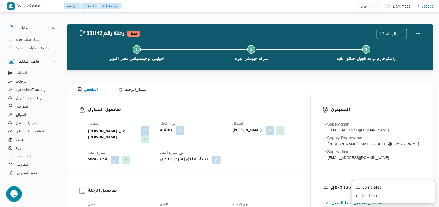
scroll to position [0, 0]
click at [421, 30] on button "Actions" at bounding box center [418, 33] width 10 height 10
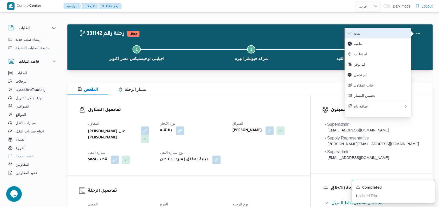
click at [402, 33] on span "تمت" at bounding box center [381, 33] width 54 height 4
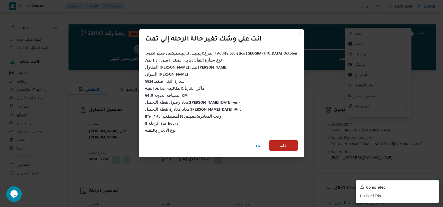
click at [283, 140] on span "تأكيد" at bounding box center [283, 145] width 29 height 10
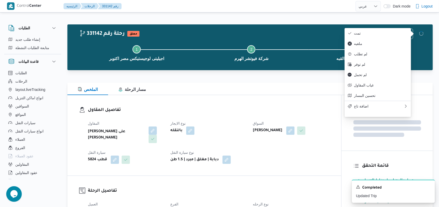
click at [284, 156] on div "المقاول حسام الدين طاهر على محمد نوع الايجار بالنقله السواق [PERSON_NAME] النقل…" at bounding box center [209, 142] width 248 height 50
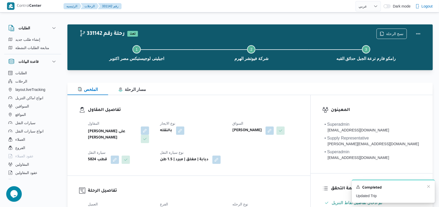
click at [431, 187] on div "A new notification appears Completed Updated Trip" at bounding box center [393, 191] width 83 height 23
click at [428, 187] on icon "Dismiss toast" at bounding box center [429, 186] width 4 height 4
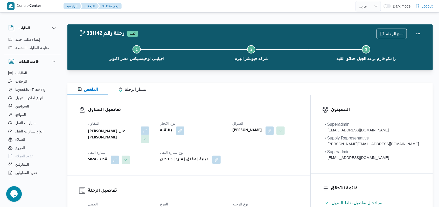
click at [229, 107] on h3 "تفاصيل المقاول" at bounding box center [193, 110] width 211 height 7
select select "ar"
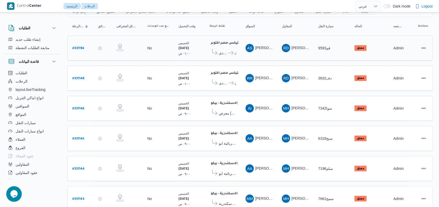
scroll to position [36, 0]
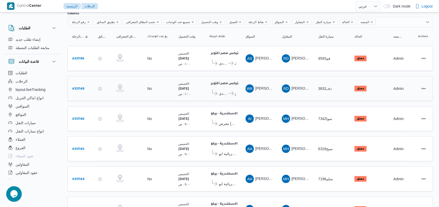
click at [80, 87] on b "# 331148" at bounding box center [78, 89] width 12 height 4
select select "ar"
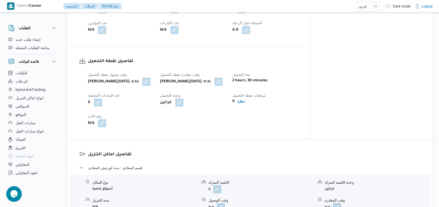
scroll to position [313, 0]
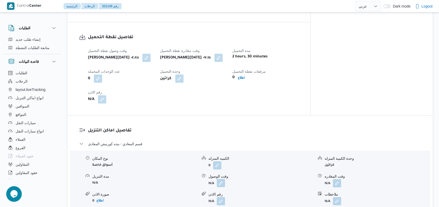
click at [220, 181] on button "button" at bounding box center [221, 183] width 8 height 8
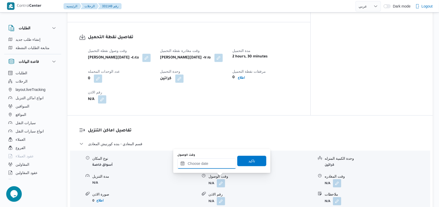
click at [207, 164] on input "وقت الوصول" at bounding box center [206, 163] width 59 height 10
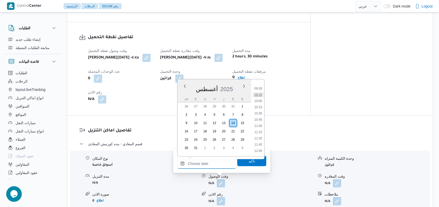
scroll to position [200, 0]
click at [262, 100] on li "08:30" at bounding box center [258, 98] width 12 height 5
type input "[DATE] ٠٨:٣٠"
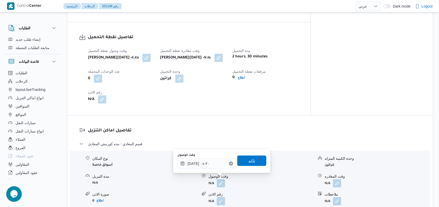
click at [248, 157] on span "تاكيد" at bounding box center [251, 160] width 29 height 10
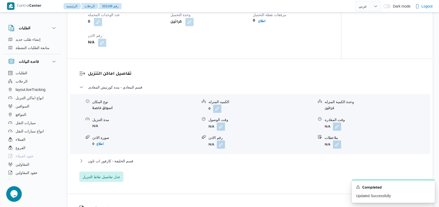
scroll to position [382, 0]
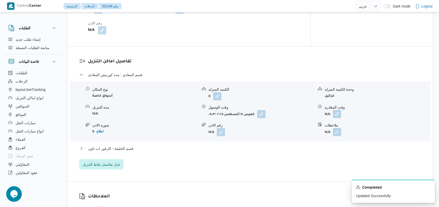
drag, startPoint x: 340, startPoint y: 113, endPoint x: 336, endPoint y: 113, distance: 3.9
click at [340, 113] on button "button" at bounding box center [337, 114] width 8 height 8
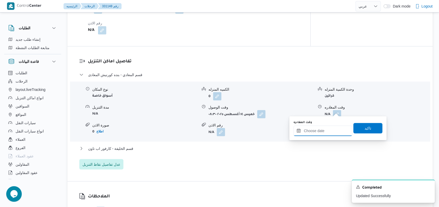
click at [328, 127] on div at bounding box center [323, 131] width 59 height 10
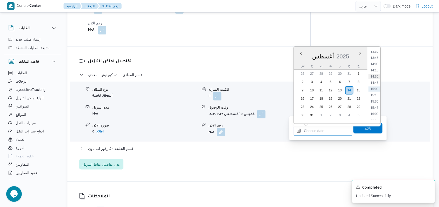
scroll to position [269, 0]
click at [373, 71] on li "11:30" at bounding box center [375, 71] width 12 height 5
type input "[DATE] ١١:٣٠"
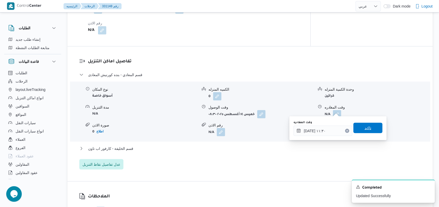
click at [365, 130] on span "تاكيد" at bounding box center [368, 128] width 7 height 6
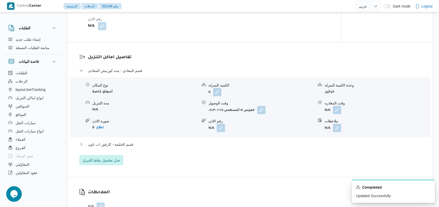
click at [145, 140] on div "قسم المعادي - بنده كورنيش المعادى نوع المكان أسواق خاصة الكميه المنزله 0 وحدة ا…" at bounding box center [250, 116] width 342 height 98
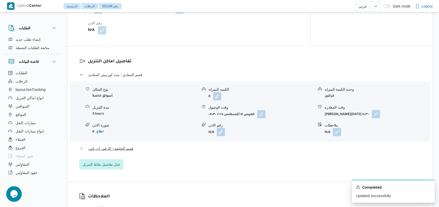
click at [134, 145] on button "قسم الخليفة - كارفور اب تاون" at bounding box center [250, 148] width 342 height 6
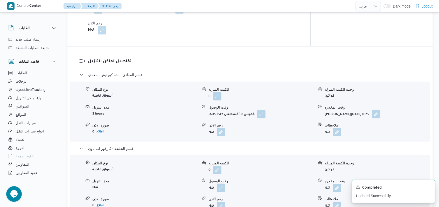
click at [220, 184] on button "button" at bounding box center [221, 187] width 8 height 8
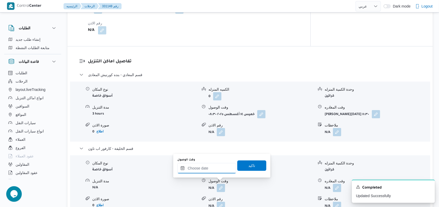
click at [211, 169] on input "وقت الوصول" at bounding box center [206, 168] width 59 height 10
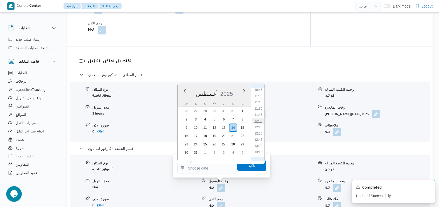
click at [259, 119] on li "12:00" at bounding box center [258, 120] width 12 height 5
type input "[DATE] ١٢:٠٠"
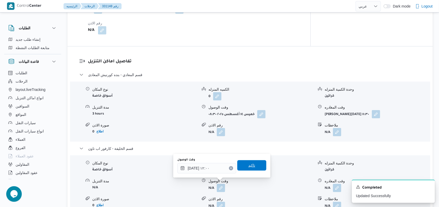
click at [251, 163] on span "تاكيد" at bounding box center [251, 165] width 29 height 10
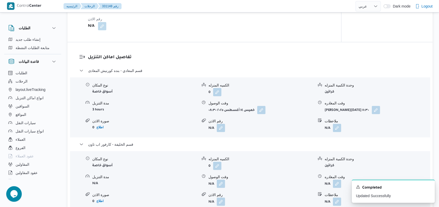
scroll to position [451, 0]
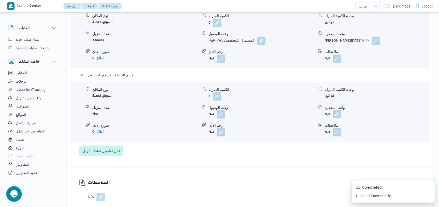
click at [338, 112] on button "button" at bounding box center [337, 114] width 8 height 8
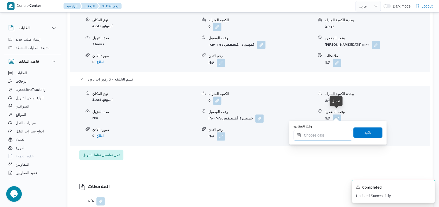
click at [325, 134] on input "وقت المغادره" at bounding box center [323, 135] width 59 height 10
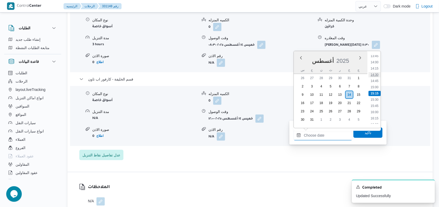
scroll to position [310, 0]
click at [376, 58] on li "12:30" at bounding box center [375, 59] width 12 height 5
type input "[DATE] ١٢:٣٠"
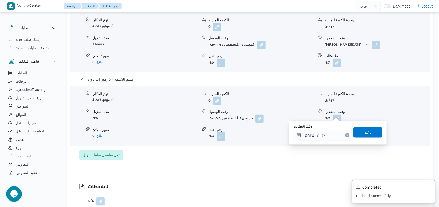
click at [363, 136] on span "تاكيد" at bounding box center [368, 132] width 29 height 10
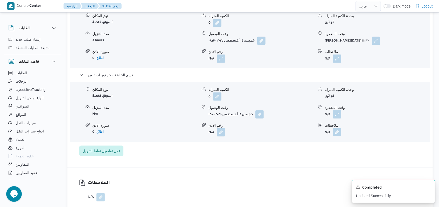
click at [337, 131] on button "button" at bounding box center [337, 132] width 8 height 8
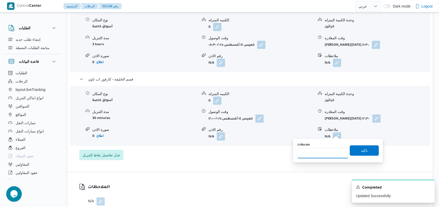
click at [321, 148] on input "ملاحظات" at bounding box center [323, 153] width 52 height 10
type input "الفرع لم يسلم بسبب عدم وجود مكان بالمخزن الخاص للعميل"
click at [368, 151] on span "تاكيد" at bounding box center [364, 150] width 29 height 10
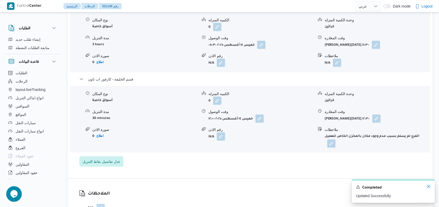
click at [428, 187] on icon "Dismiss toast" at bounding box center [429, 186] width 4 height 4
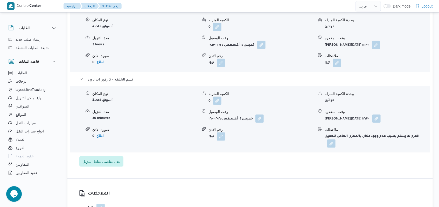
scroll to position [417, 0]
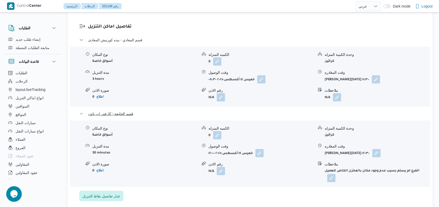
click at [120, 111] on span "قسم الخليفة - كارفور اب تاون" at bounding box center [110, 114] width 45 height 6
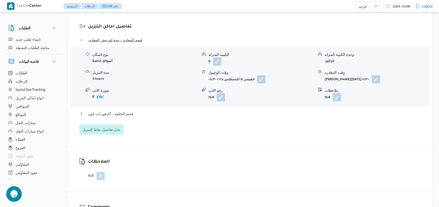
click at [131, 38] on span "قسم المعادي - بنده كورنيش المعادى" at bounding box center [115, 40] width 54 height 6
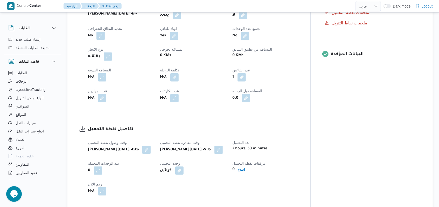
scroll to position [209, 0]
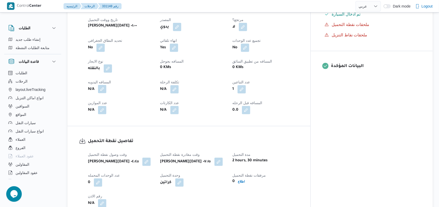
click at [102, 87] on button "button" at bounding box center [102, 89] width 8 height 8
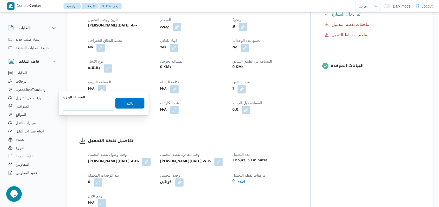
click at [94, 106] on input "المسافه اليدويه" at bounding box center [89, 106] width 52 height 10
type input "67"
click at [115, 103] on span "تاكيد" at bounding box center [129, 103] width 29 height 10
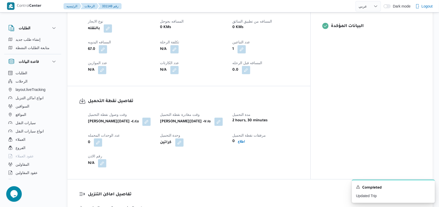
scroll to position [313, 0]
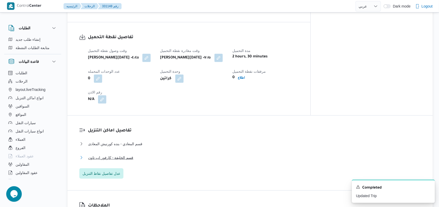
click at [127, 154] on span "قسم الخليفة - كارفور اب تاون" at bounding box center [110, 157] width 45 height 6
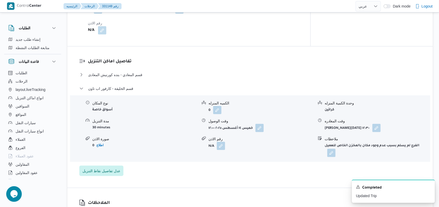
scroll to position [382, 0]
click at [118, 85] on span "قسم الخليفة - كارفور اب تاون" at bounding box center [110, 88] width 45 height 6
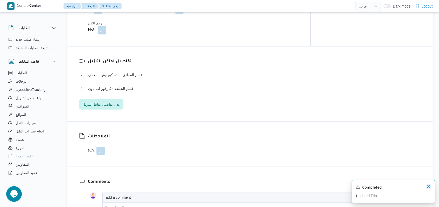
click at [430, 187] on icon "Dismiss toast" at bounding box center [429, 186] width 4 height 4
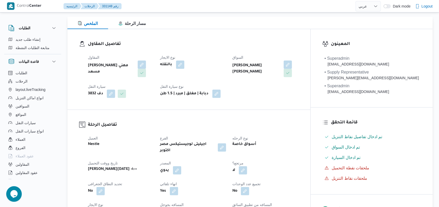
scroll to position [0, 0]
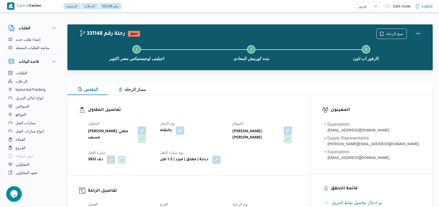
click at [420, 34] on button "Actions" at bounding box center [418, 33] width 10 height 10
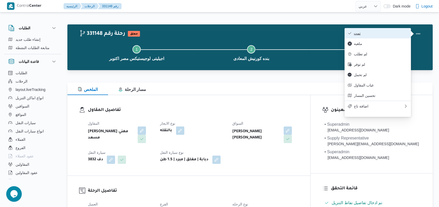
click at [407, 33] on span "تمت" at bounding box center [381, 33] width 54 height 4
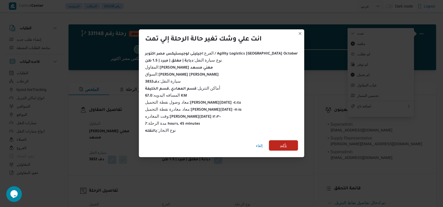
click at [280, 142] on span "تأكيد" at bounding box center [283, 145] width 7 height 6
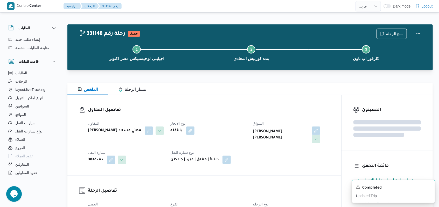
click at [217, 121] on dt "نوع الايجار" at bounding box center [208, 123] width 76 height 6
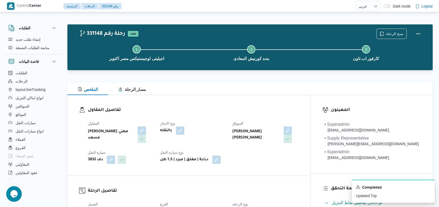
select select "ar"
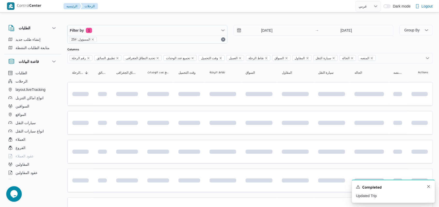
scroll to position [36, 0]
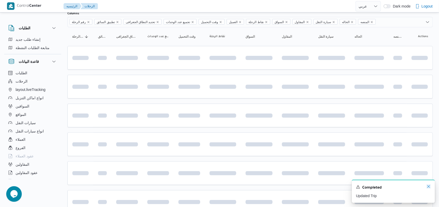
click at [430, 187] on icon "Dismiss toast" at bounding box center [429, 186] width 4 height 4
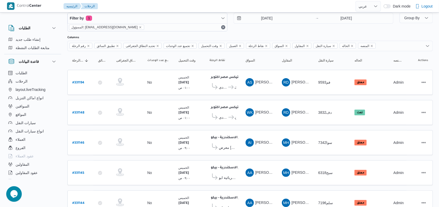
scroll to position [2, 0]
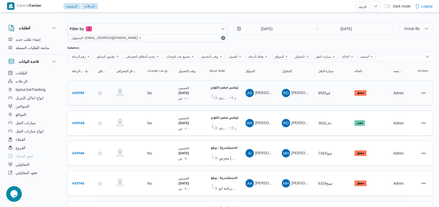
click at [74, 92] on b "# 331194" at bounding box center [78, 94] width 12 height 4
select select "ar"
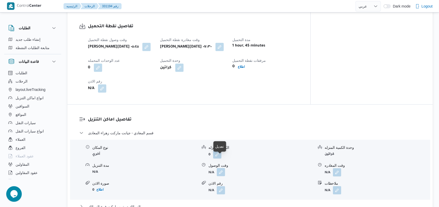
scroll to position [313, 0]
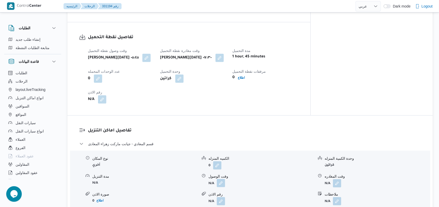
click at [218, 179] on button "button" at bounding box center [221, 183] width 8 height 8
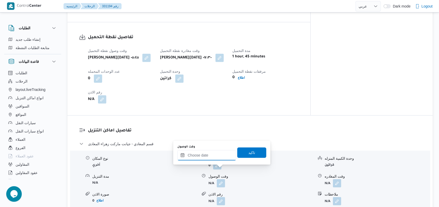
click at [209, 157] on input "وقت الوصول" at bounding box center [206, 155] width 59 height 10
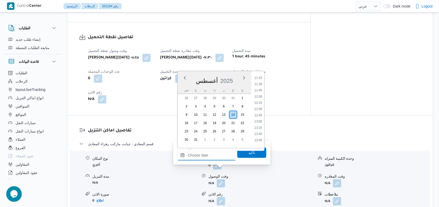
scroll to position [206, 0]
click at [263, 98] on li "09:00" at bounding box center [258, 96] width 12 height 5
type input "[DATE] ٠٩:٠٠"
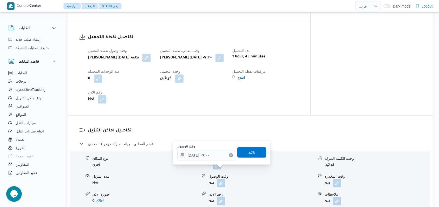
click at [259, 150] on span "تاكيد" at bounding box center [251, 152] width 29 height 10
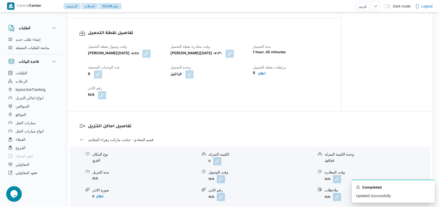
scroll to position [382, 0]
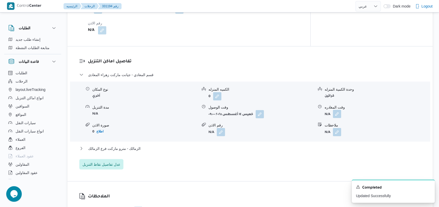
click at [338, 110] on button "button" at bounding box center [337, 114] width 8 height 8
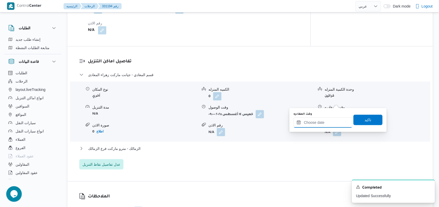
click at [327, 126] on input "وقت المغادره" at bounding box center [323, 122] width 59 height 10
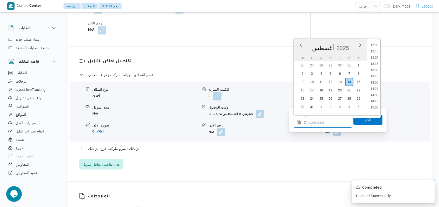
scroll to position [275, 0]
click at [377, 83] on li "12:30" at bounding box center [375, 81] width 12 height 5
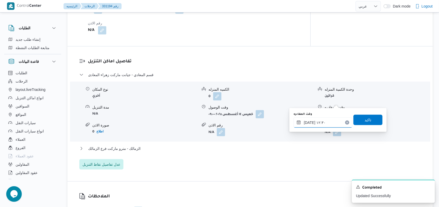
type input "[DATE] ١٢:٣٠"
click at [371, 115] on span "تاكيد" at bounding box center [368, 119] width 29 height 10
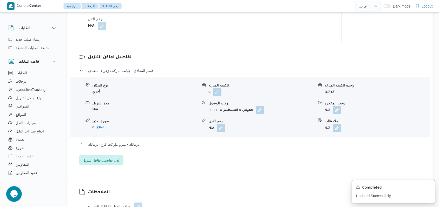
click at [134, 141] on span "الزمالك - مترو ماركت فرع الزمالك" at bounding box center [114, 144] width 52 height 6
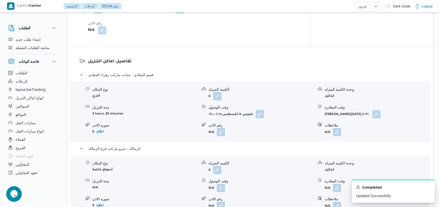
scroll to position [417, 0]
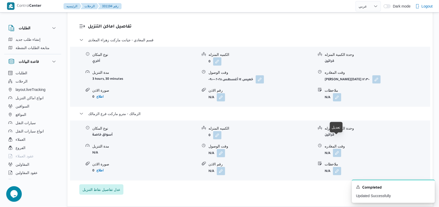
click at [337, 149] on button "button" at bounding box center [337, 153] width 8 height 8
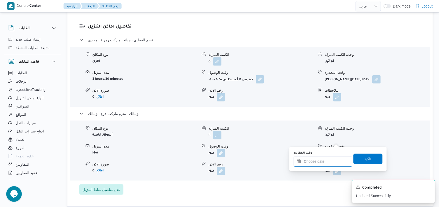
click at [325, 160] on input "وقت المغادره" at bounding box center [323, 161] width 59 height 10
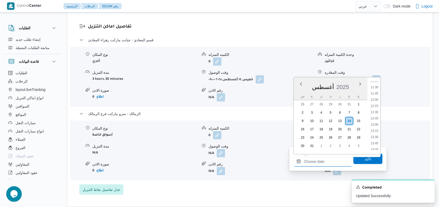
scroll to position [275, 0]
click at [375, 116] on li "12:15" at bounding box center [375, 114] width 12 height 5
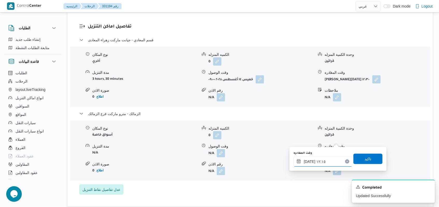
click at [330, 164] on input "[DATE] ١٢:١٥" at bounding box center [323, 161] width 59 height 10
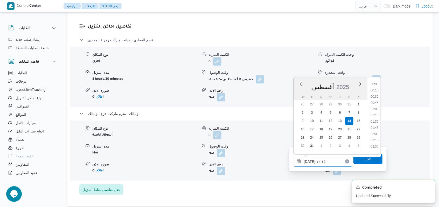
scroll to position [270, 0]
click at [376, 125] on li "12:30" at bounding box center [375, 125] width 12 height 5
type input "[DATE] ١٢:٣٠"
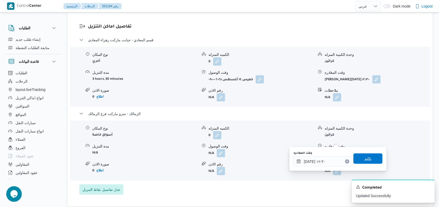
click at [365, 157] on span "تاكيد" at bounding box center [368, 158] width 7 height 6
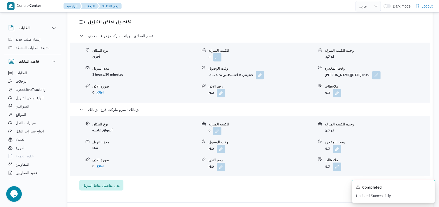
click at [336, 162] on button "button" at bounding box center [337, 166] width 8 height 8
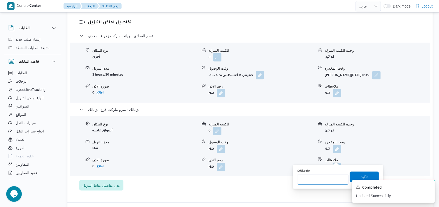
click at [322, 174] on input "ملاحظات" at bounding box center [323, 179] width 52 height 10
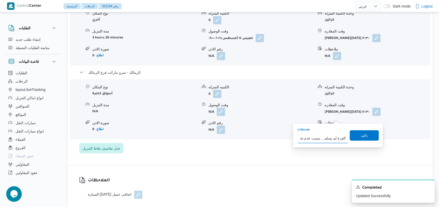
scroll to position [486, 0]
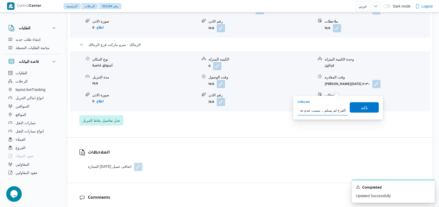
type input "الفرع لم يسلم .. بسبب عدم تحميله فى السيارة"
click at [361, 105] on span "تاكيد" at bounding box center [364, 107] width 7 height 6
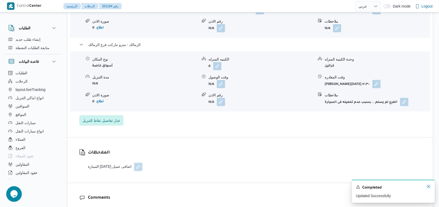
click at [427, 188] on icon "Dismiss toast" at bounding box center [429, 186] width 4 height 4
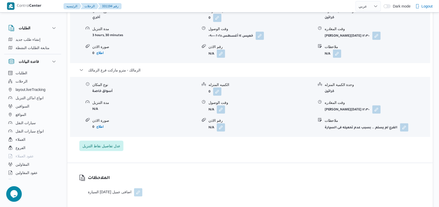
scroll to position [417, 0]
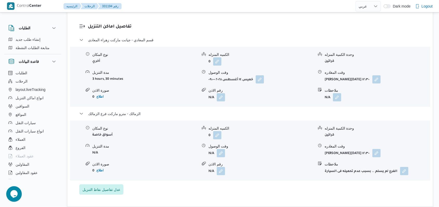
click at [139, 111] on div "الزمالك - مترو ماركت فرع الزمالك" at bounding box center [250, 116] width 342 height 10
click at [127, 111] on span "الزمالك - مترو ماركت فرع الزمالك" at bounding box center [114, 114] width 52 height 6
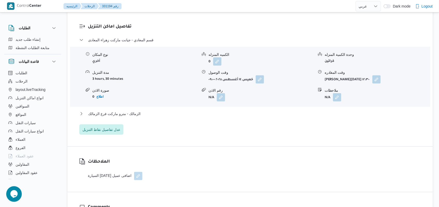
click at [142, 23] on dl "تفاصيل اماكن التنزيل قسم المعادي - جيانت ماركت زهراء المعادى نوع المكان أخري ال…" at bounding box center [254, 78] width 333 height 111
click at [142, 37] on span "قسم المعادي - جيانت ماركت زهراء المعادى" at bounding box center [120, 40] width 65 height 6
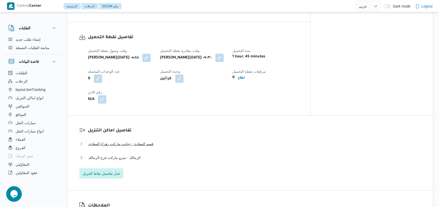
scroll to position [244, 0]
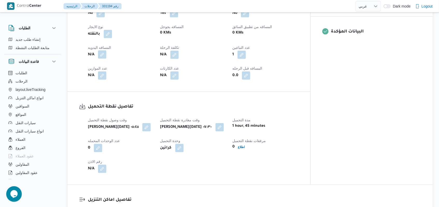
click at [106, 50] on button "button" at bounding box center [102, 54] width 8 height 8
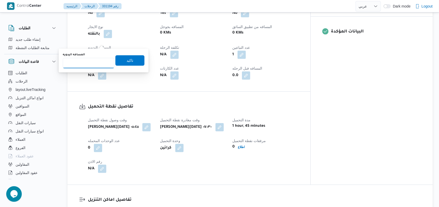
click at [91, 65] on input "المسافه اليدويه" at bounding box center [89, 63] width 52 height 10
type input "68"
click at [129, 60] on span "تاكيد" at bounding box center [130, 60] width 7 height 6
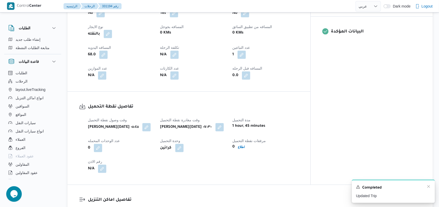
click at [428, 189] on div "Completed" at bounding box center [393, 187] width 75 height 7
click at [429, 186] on icon "Dismiss toast" at bounding box center [429, 186] width 4 height 4
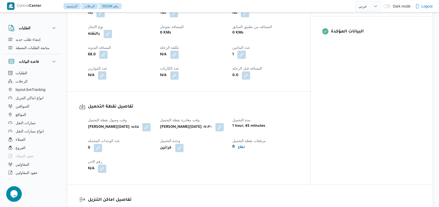
click at [108, 50] on div "68.0" at bounding box center [120, 54] width 67 height 9
click at [107, 50] on button "button" at bounding box center [103, 54] width 8 height 8
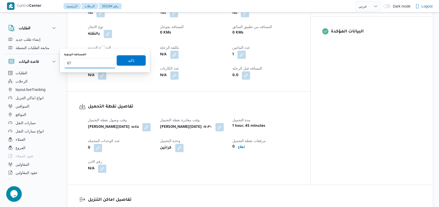
click at [106, 65] on input "67" at bounding box center [90, 63] width 52 height 10
click at [106, 65] on input "66" at bounding box center [90, 63] width 52 height 10
type input "65"
click at [106, 65] on input "65" at bounding box center [90, 63] width 52 height 10
click at [128, 58] on span "تاكيد" at bounding box center [131, 60] width 7 height 6
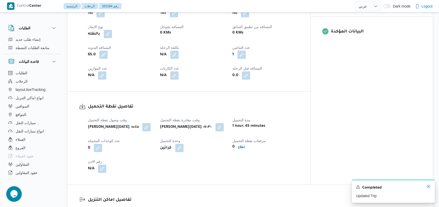
click at [430, 188] on icon "Dismiss toast" at bounding box center [429, 186] width 4 height 4
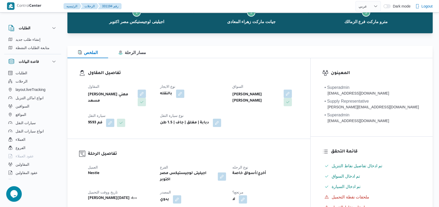
scroll to position [2, 0]
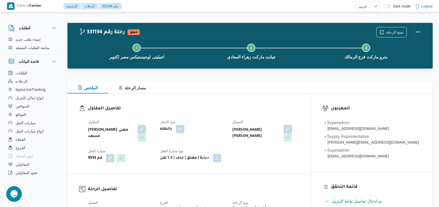
click at [419, 34] on button "Actions" at bounding box center [418, 32] width 10 height 10
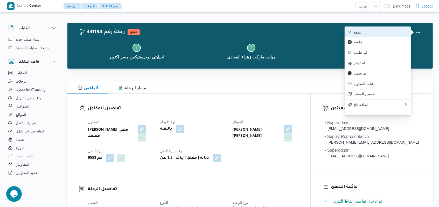
click at [375, 28] on button "تمت" at bounding box center [378, 31] width 66 height 10
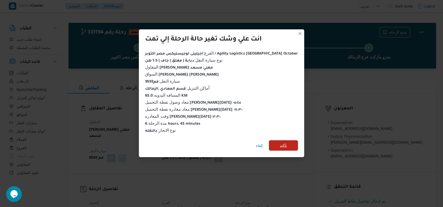
click at [280, 142] on span "تأكيد" at bounding box center [283, 145] width 7 height 6
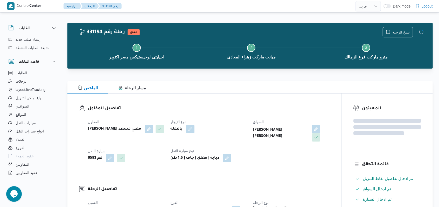
click at [278, 155] on div "المقاول [PERSON_NAME] مهني مسعد نوع الايجار بالنقله [PERSON_NAME] [PERSON_NAME]…" at bounding box center [209, 140] width 248 height 50
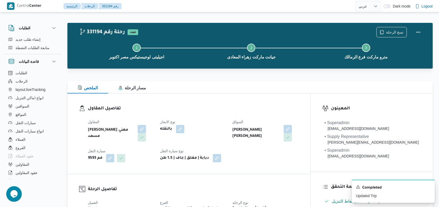
select select "ar"
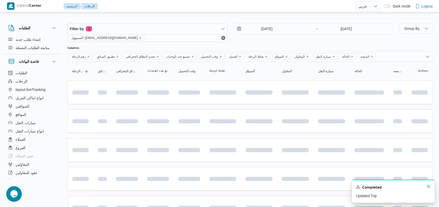
click at [429, 188] on icon "Dismiss toast" at bounding box center [429, 186] width 4 height 4
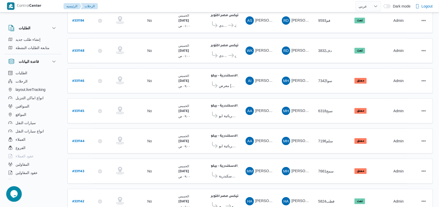
scroll to position [110, 0]
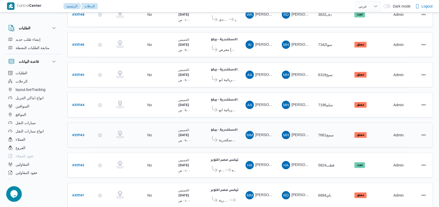
click at [77, 134] on b "# 331143" at bounding box center [78, 136] width 12 height 4
select select "ar"
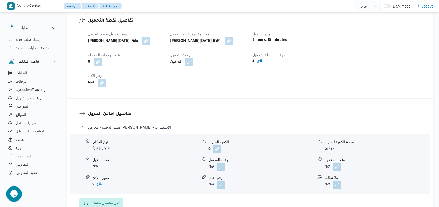
scroll to position [318, 0]
click at [222, 166] on button "button" at bounding box center [221, 166] width 8 height 8
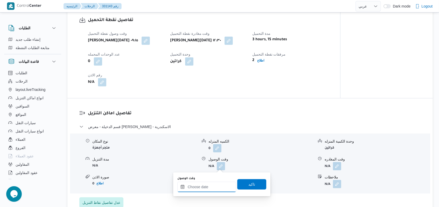
click at [202, 190] on input "وقت الوصول" at bounding box center [206, 187] width 59 height 10
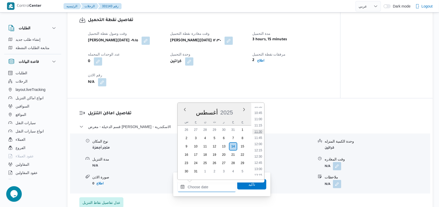
scroll to position [275, 0]
click at [262, 163] on li "13:15" at bounding box center [258, 164] width 12 height 5
type input "[DATE] ١٣:١٥"
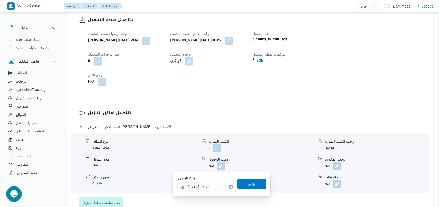
click at [252, 183] on span "تاكيد" at bounding box center [251, 184] width 29 height 10
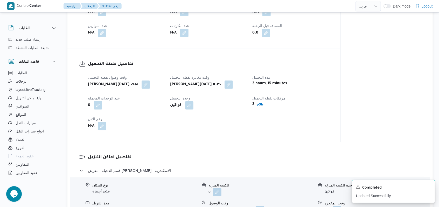
scroll to position [214, 0]
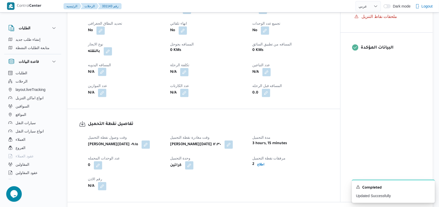
click at [104, 74] on button "button" at bounding box center [102, 72] width 8 height 8
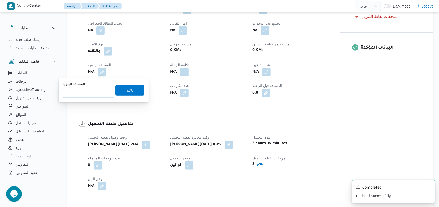
click at [92, 92] on input "المسافه اليدويه" at bounding box center [89, 93] width 52 height 10
type input "30"
click at [121, 90] on span "تاكيد" at bounding box center [129, 90] width 29 height 10
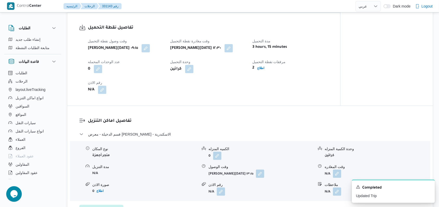
scroll to position [318, 0]
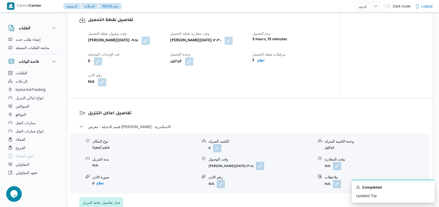
click at [258, 166] on button "button" at bounding box center [260, 166] width 8 height 8
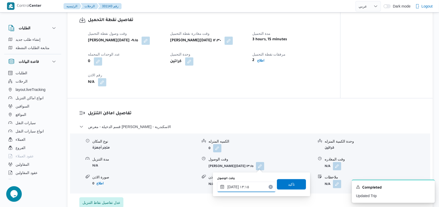
click at [250, 188] on input "[DATE] ١٣:١٥" at bounding box center [246, 187] width 59 height 10
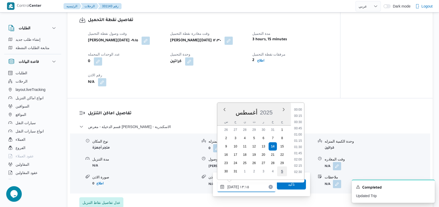
scroll to position [295, 0]
click at [299, 152] on li "13:30" at bounding box center [298, 151] width 12 height 5
type input "[DATE] ١٣:٣٠"
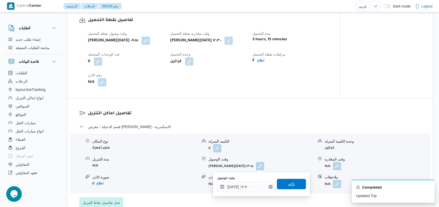
click at [293, 186] on span "تاكيد" at bounding box center [291, 184] width 29 height 10
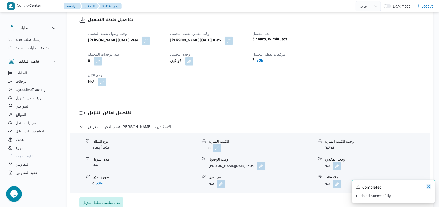
click at [429, 188] on icon "Dismiss toast" at bounding box center [429, 186] width 4 height 4
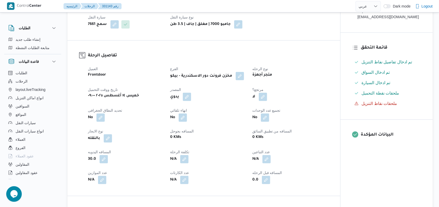
scroll to position [41, 0]
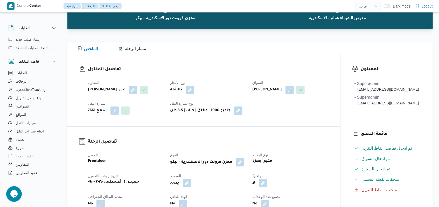
select select "ar"
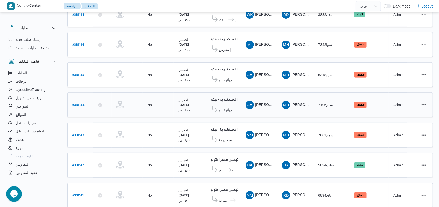
scroll to position [111, 0]
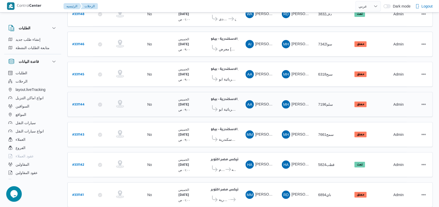
click at [79, 103] on b "# 331144" at bounding box center [78, 105] width 12 height 4
select select "ar"
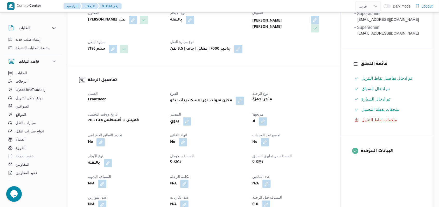
scroll to position [180, 0]
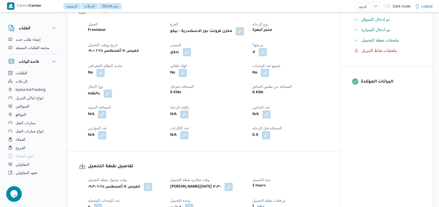
click at [98, 111] on span at bounding box center [100, 114] width 11 height 8
click at [99, 115] on button "button" at bounding box center [102, 114] width 8 height 8
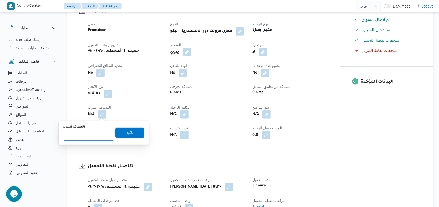
click at [81, 134] on input "المسافه اليدويه" at bounding box center [89, 135] width 52 height 10
type input "95"
click at [128, 131] on span "تاكيد" at bounding box center [130, 132] width 7 height 6
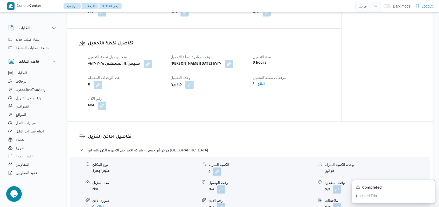
scroll to position [318, 0]
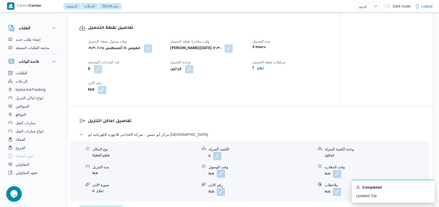
click at [218, 175] on button "button" at bounding box center [221, 173] width 8 height 8
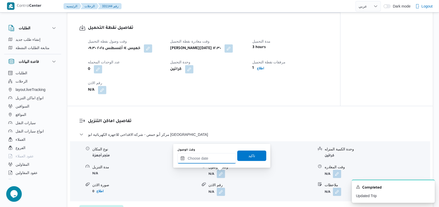
click at [213, 160] on input "وقت الوصول" at bounding box center [206, 158] width 59 height 10
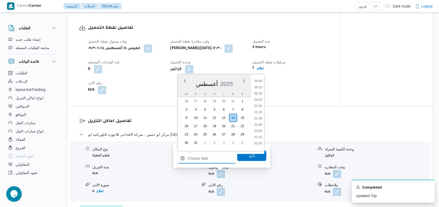
scroll to position [344, 0]
click at [263, 86] on li "14:00" at bounding box center [258, 85] width 12 height 5
type input "[DATE] ١٤:٠٠"
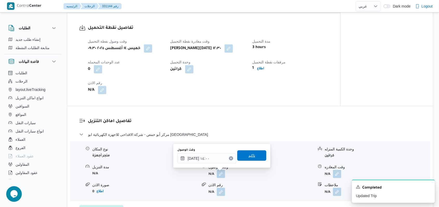
click at [256, 153] on span "تاكيد" at bounding box center [251, 155] width 29 height 10
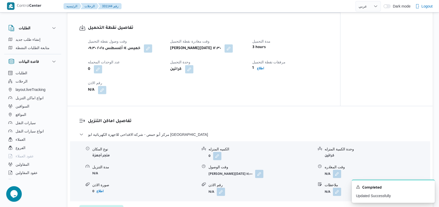
select select "ar"
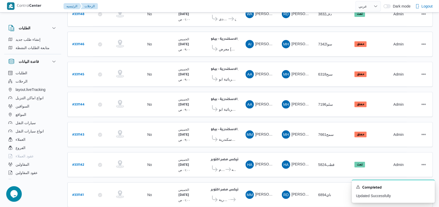
scroll to position [110, 0]
click at [78, 101] on link "# 331144" at bounding box center [78, 104] width 12 height 7
select select "ar"
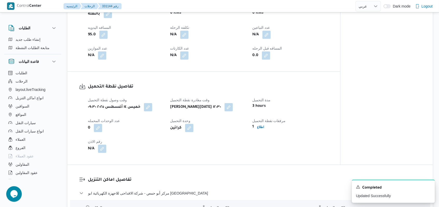
scroll to position [249, 0]
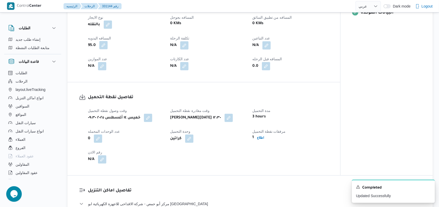
click at [106, 49] on button "button" at bounding box center [103, 45] width 8 height 8
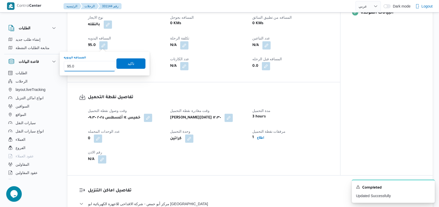
drag, startPoint x: 75, startPoint y: 65, endPoint x: 67, endPoint y: 69, distance: 8.8
click at [67, 69] on input "95.0" at bounding box center [90, 66] width 52 height 10
type input "50"
click at [118, 60] on span "تاكيد" at bounding box center [131, 63] width 29 height 10
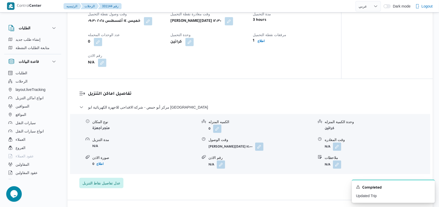
scroll to position [353, 0]
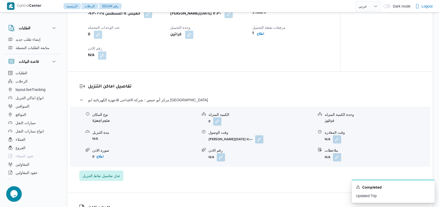
select select "ar"
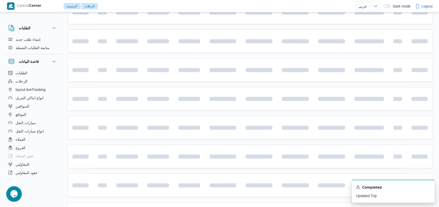
scroll to position [110, 0]
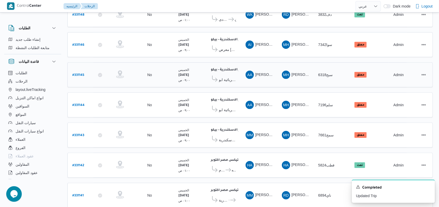
click at [83, 73] on b "# 331145" at bounding box center [78, 75] width 12 height 4
select select "ar"
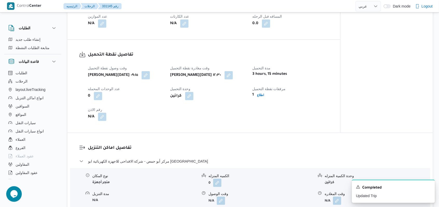
scroll to position [214, 0]
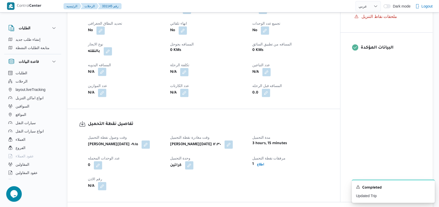
drag, startPoint x: 102, startPoint y: 67, endPoint x: 102, endPoint y: 72, distance: 4.2
click at [102, 68] on button "button" at bounding box center [102, 72] width 8 height 8
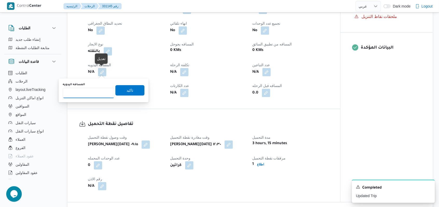
click at [90, 97] on input "المسافه اليدويه" at bounding box center [89, 93] width 52 height 10
type input "50"
click at [122, 88] on span "تاكيد" at bounding box center [129, 90] width 29 height 10
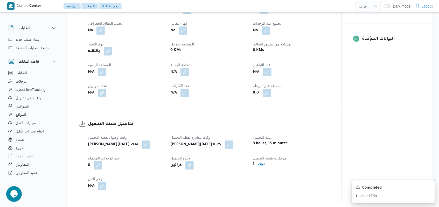
scroll to position [318, 0]
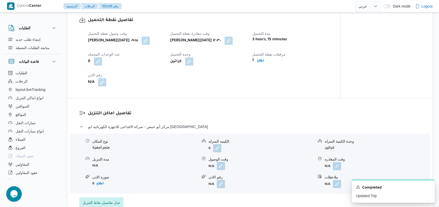
click at [217, 167] on button "button" at bounding box center [221, 166] width 8 height 8
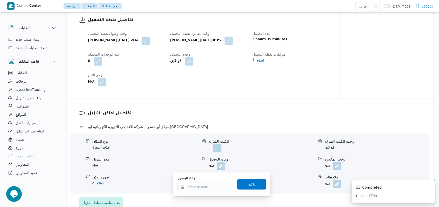
click at [213, 179] on div "وقت الوصول" at bounding box center [206, 178] width 59 height 4
click at [215, 186] on input "وقت الوصول" at bounding box center [206, 187] width 59 height 10
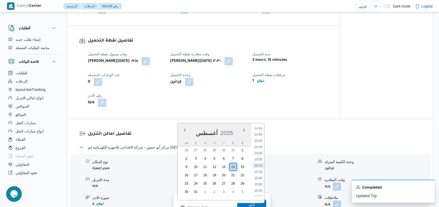
scroll to position [283, 0]
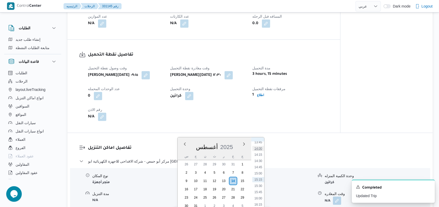
click at [262, 151] on li "14:00" at bounding box center [258, 148] width 12 height 5
type input "[DATE] ١٤:٠٠"
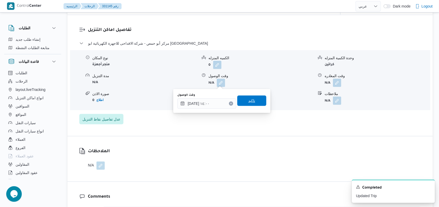
click at [255, 101] on span "تاكيد" at bounding box center [251, 100] width 29 height 10
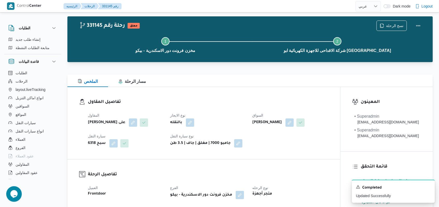
scroll to position [0, 0]
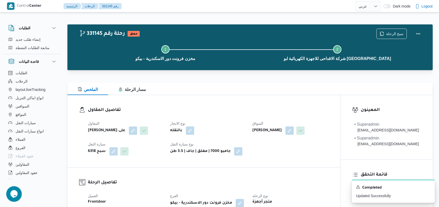
select select "ar"
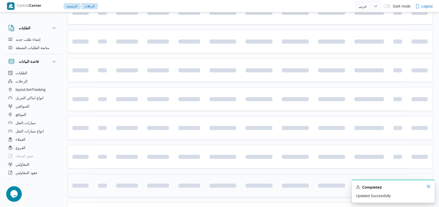
click at [428, 187] on icon "Dismiss toast" at bounding box center [429, 186] width 4 height 4
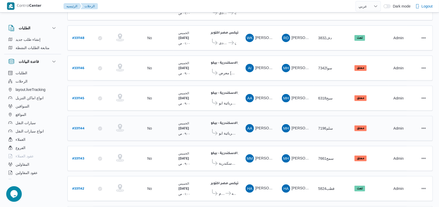
scroll to position [76, 0]
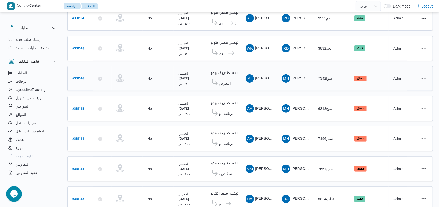
click at [81, 77] on b "# 331146" at bounding box center [78, 79] width 12 height 4
select select "ar"
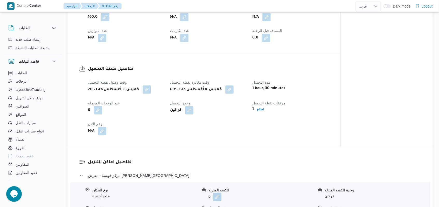
scroll to position [353, 0]
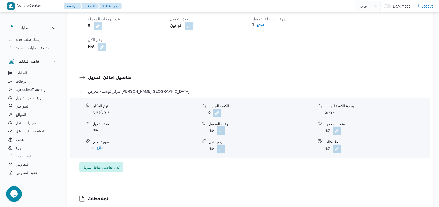
click at [224, 131] on button "button" at bounding box center [221, 130] width 8 height 8
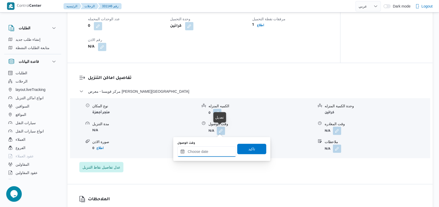
click at [214, 153] on input "وقت الوصول" at bounding box center [206, 151] width 59 height 10
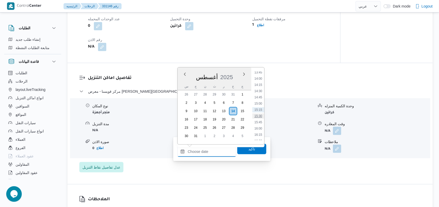
scroll to position [310, 0]
click at [260, 77] on li "12:30" at bounding box center [258, 75] width 12 height 5
type input "[DATE] ١٢:٣٠"
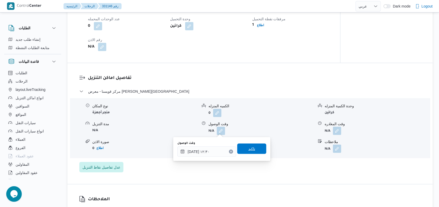
click at [257, 150] on span "تاكيد" at bounding box center [251, 148] width 29 height 10
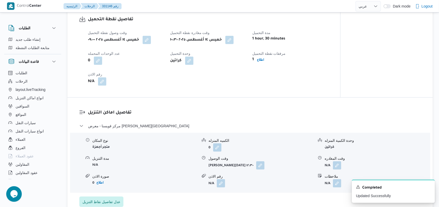
scroll to position [353, 0]
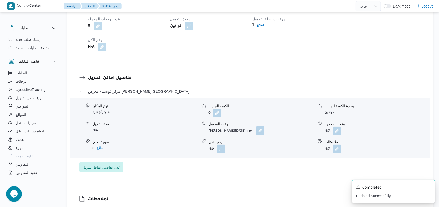
click at [263, 130] on button "button" at bounding box center [260, 130] width 8 height 8
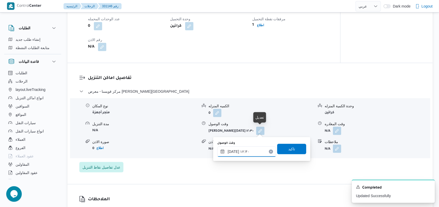
click at [257, 155] on input "[DATE] ١٢:٣٠" at bounding box center [246, 151] width 59 height 10
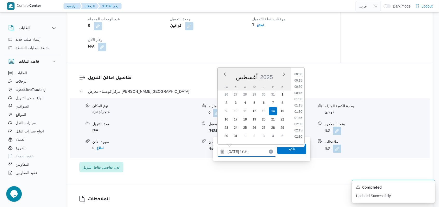
scroll to position [276, 0]
click at [293, 122] on li "13:00" at bounding box center [298, 122] width 12 height 5
type input "[DATE] ١٣:٠٠"
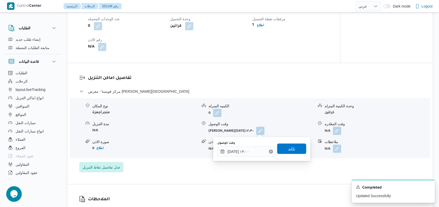
click at [292, 145] on span "تاكيد" at bounding box center [291, 148] width 29 height 10
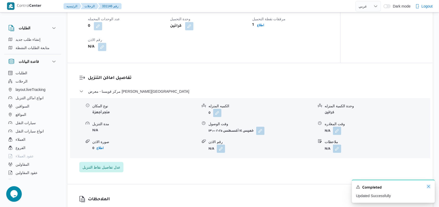
click at [428, 186] on icon "Dismiss toast" at bounding box center [429, 186] width 4 height 4
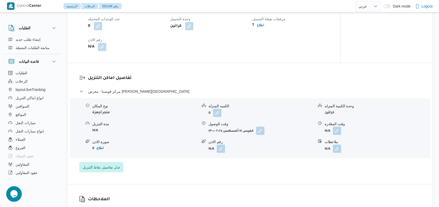
select select "ar"
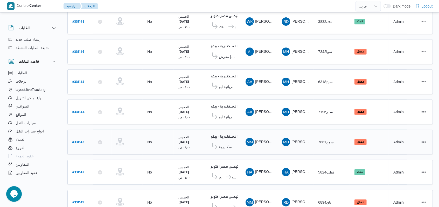
scroll to position [179, 0]
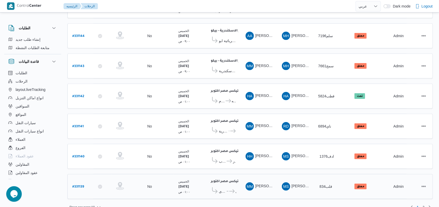
click at [75, 185] on b "# 331139" at bounding box center [78, 187] width 12 height 4
select select "ar"
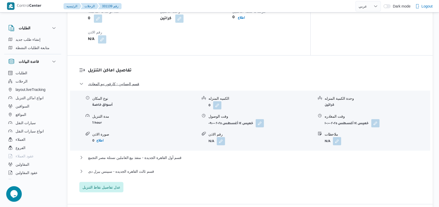
scroll to position [450, 0]
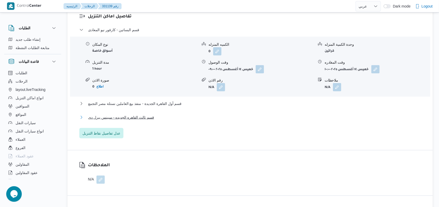
click at [146, 114] on span "قسم ثالث القاهره الجديده - سبينس بيرل دى" at bounding box center [121, 117] width 66 height 6
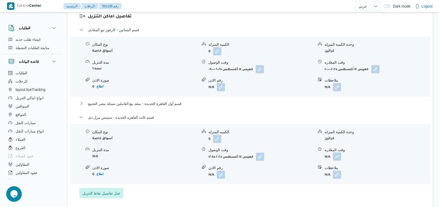
click at [340, 152] on button "button" at bounding box center [337, 156] width 8 height 8
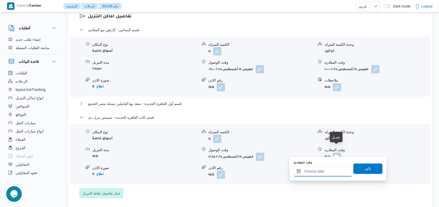
click at [330, 166] on input "وقت المغادره" at bounding box center [323, 171] width 59 height 10
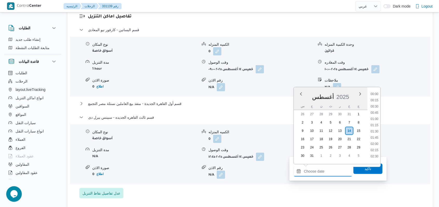
scroll to position [351, 0]
click at [375, 125] on li "15:15" at bounding box center [375, 123] width 12 height 5
type input "[DATE] ١٥:١٥"
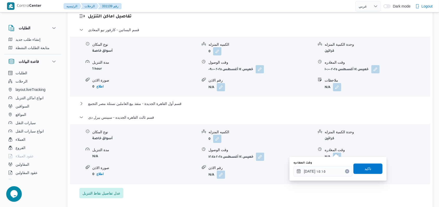
click at [364, 175] on div "وقت المغادره [DATE] ١٥:١٥ تاكيد" at bounding box center [338, 168] width 90 height 17
click at [367, 168] on span "تاكيد" at bounding box center [368, 168] width 7 height 6
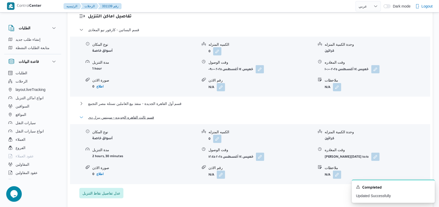
click at [128, 114] on span "قسم ثالث القاهره الجديده - سبينس بيرل دى" at bounding box center [121, 117] width 66 height 6
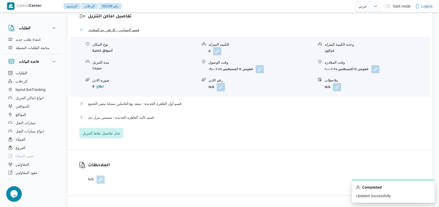
click at [122, 27] on span "قسم البساتين - كارفور نيو المعادى" at bounding box center [113, 30] width 51 height 6
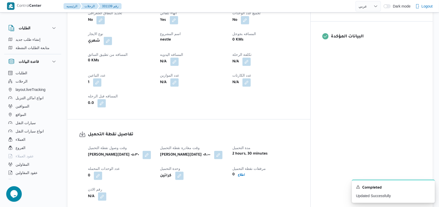
scroll to position [208, 0]
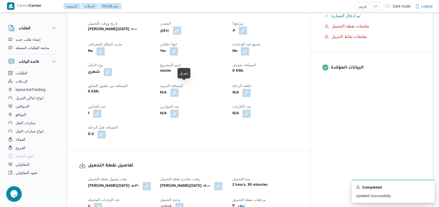
click at [179, 88] on button "button" at bounding box center [174, 92] width 8 height 8
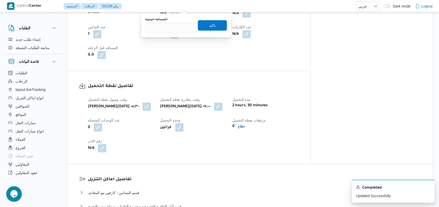
scroll to position [277, 0]
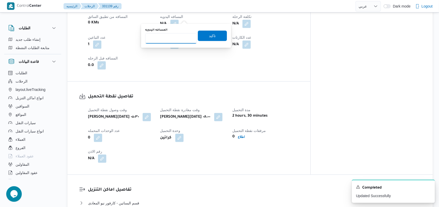
click at [170, 40] on input "المسافه اليدويه" at bounding box center [171, 38] width 52 height 10
type input "187"
click at [201, 33] on span "تاكيد" at bounding box center [212, 35] width 29 height 10
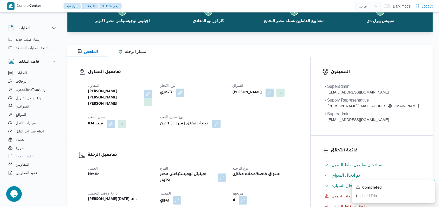
scroll to position [0, 0]
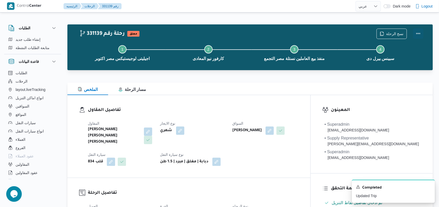
click at [418, 33] on button "Actions" at bounding box center [418, 33] width 10 height 10
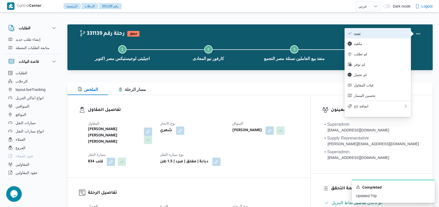
click at [398, 32] on span "تمت" at bounding box center [381, 33] width 54 height 4
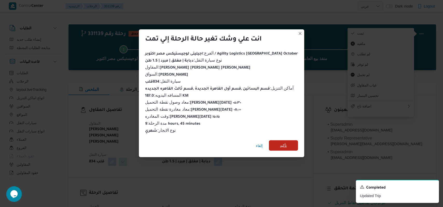
click at [277, 140] on span "تأكيد" at bounding box center [283, 145] width 29 height 10
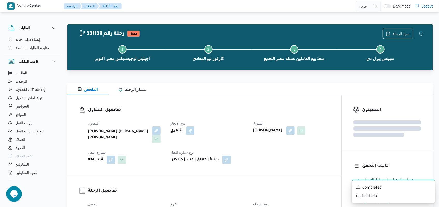
click at [291, 161] on div "المقاول [PERSON_NAME] [PERSON_NAME] [PERSON_NAME] نوع الايجار شهري السواق [PERS…" at bounding box center [209, 142] width 248 height 50
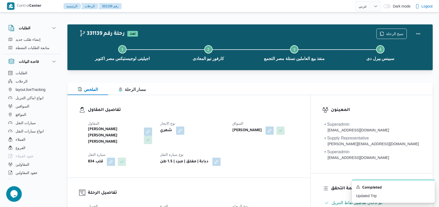
select select "ar"
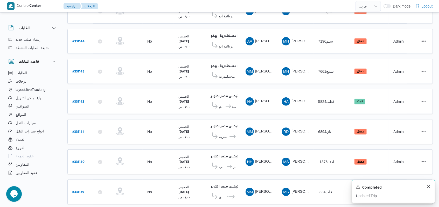
scroll to position [174, 0]
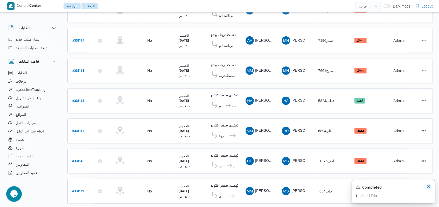
click at [428, 188] on icon "Dismiss toast" at bounding box center [429, 186] width 3 height 3
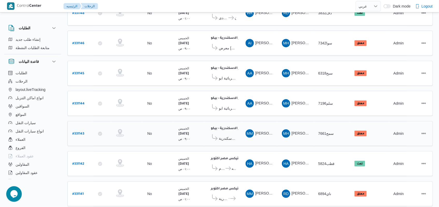
scroll to position [179, 0]
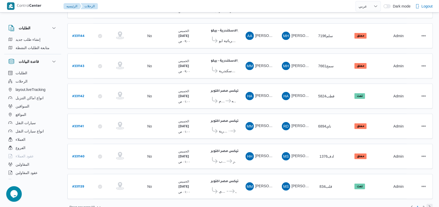
click at [429, 204] on link "Next page, 2" at bounding box center [430, 207] width 6 height 6
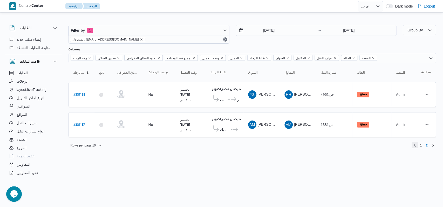
click at [418, 145] on link "Previous page, 1" at bounding box center [415, 145] width 6 height 6
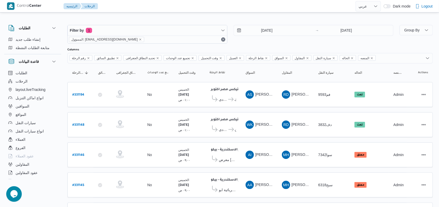
click at [251, 44] on div "Filter by 1 المسؤول: [EMAIL_ADDRESS][DOMAIN_NAME] [DATE] → [DATE]" at bounding box center [230, 34] width 332 height 25
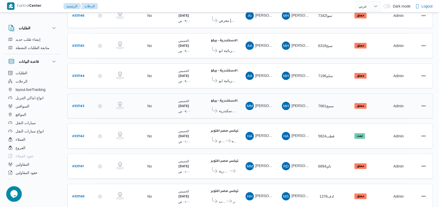
scroll to position [138, 0]
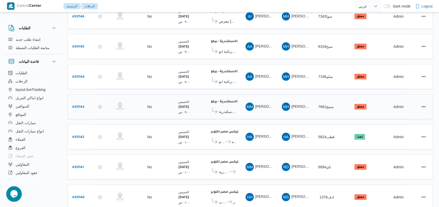
click at [83, 105] on b "# 331143" at bounding box center [78, 107] width 12 height 4
select select "ar"
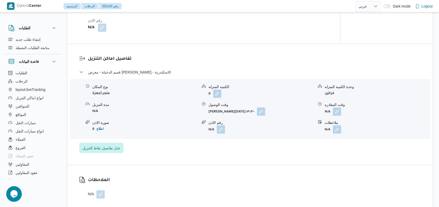
scroll to position [380, 0]
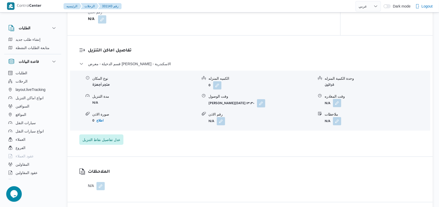
click at [336, 103] on button "button" at bounding box center [337, 103] width 8 height 8
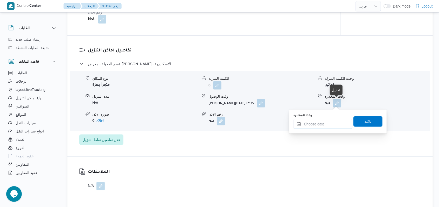
click at [328, 122] on input "وقت المغادره" at bounding box center [323, 124] width 59 height 10
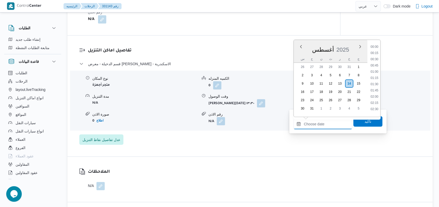
scroll to position [357, 0]
click at [377, 65] on li "15:00" at bounding box center [375, 63] width 12 height 5
type input "[DATE] ١٥:٠٠"
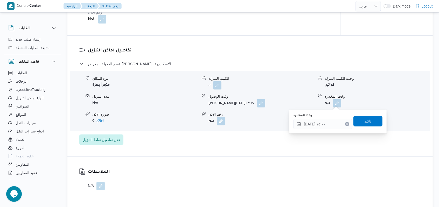
click at [364, 118] on span "تاكيد" at bounding box center [368, 121] width 29 height 10
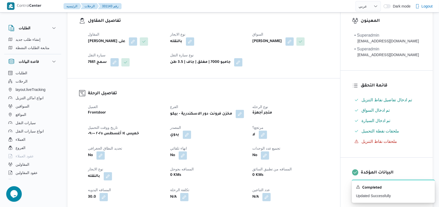
scroll to position [0, 0]
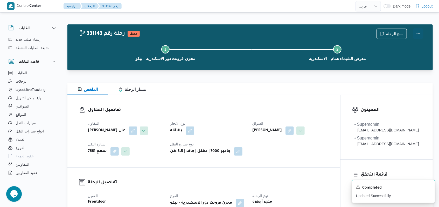
click at [418, 33] on button "Actions" at bounding box center [418, 33] width 10 height 10
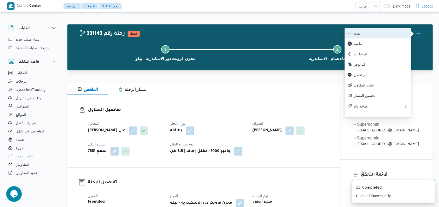
click at [395, 31] on span "تمت" at bounding box center [381, 33] width 54 height 4
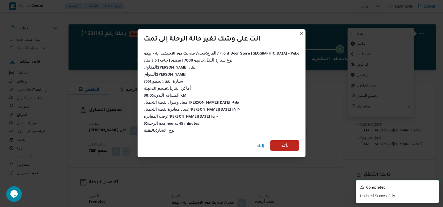
click at [280, 140] on span "تأكيد" at bounding box center [284, 145] width 29 height 10
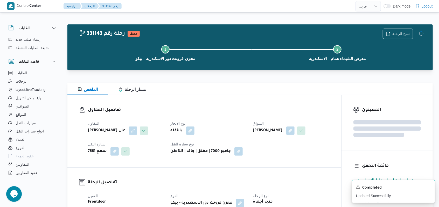
click at [217, 110] on h3 "تفاصيل المقاول" at bounding box center [209, 110] width 242 height 7
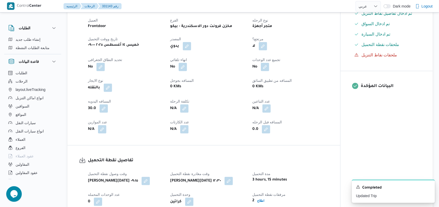
scroll to position [104, 0]
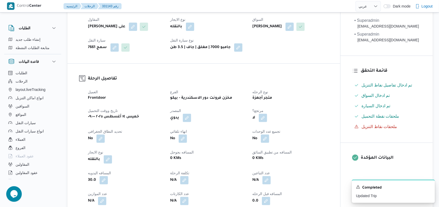
select select "ar"
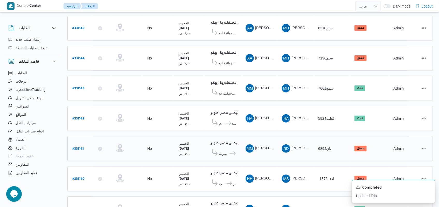
scroll to position [179, 0]
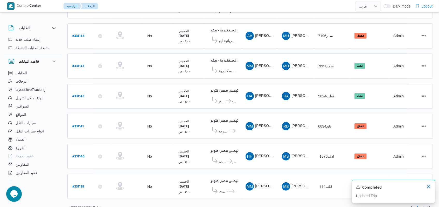
click at [429, 187] on icon "Dismiss toast" at bounding box center [429, 186] width 4 height 4
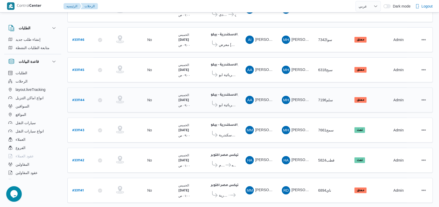
scroll to position [75, 0]
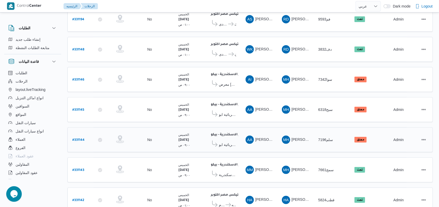
click at [80, 138] on b "# 331144" at bounding box center [78, 140] width 12 height 4
select select "ar"
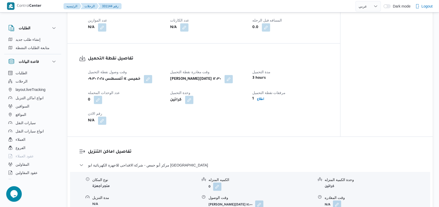
scroll to position [318, 0]
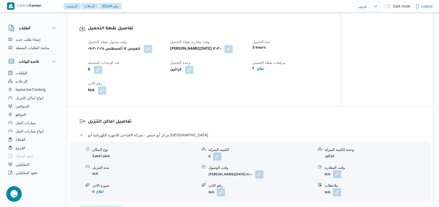
click at [337, 176] on button "button" at bounding box center [337, 174] width 8 height 8
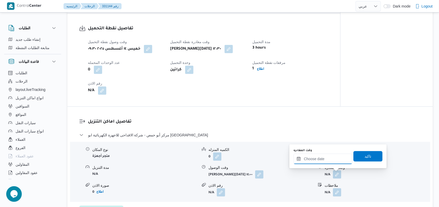
click at [320, 160] on input "وقت المغادره" at bounding box center [323, 159] width 59 height 10
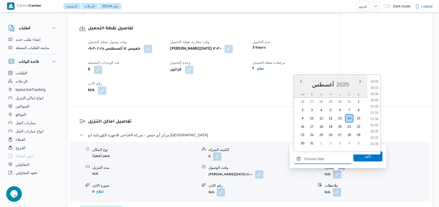
scroll to position [357, 0]
click at [376, 111] on li "15:30" at bounding box center [375, 110] width 12 height 5
type input "[DATE] ١٥:٣٠"
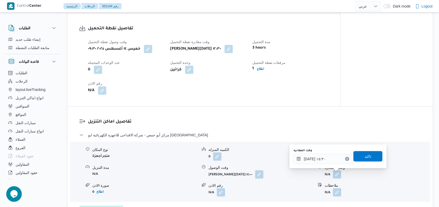
click at [359, 163] on div "وقت المغادره [DATE] ١٥:٣٠ تاكيد" at bounding box center [338, 156] width 90 height 17
click at [365, 158] on span "تاكيد" at bounding box center [368, 156] width 7 height 6
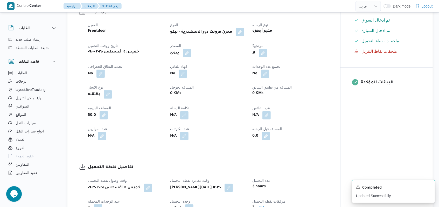
scroll to position [0, 0]
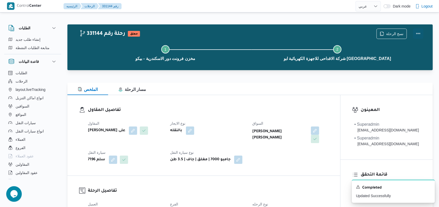
click at [420, 32] on button "Actions" at bounding box center [418, 33] width 10 height 10
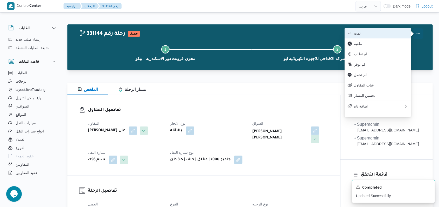
click at [397, 33] on span "تمت" at bounding box center [381, 33] width 54 height 4
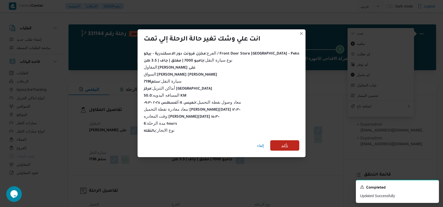
click at [281, 142] on span "تأكيد" at bounding box center [284, 145] width 7 height 6
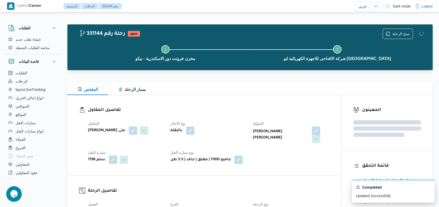
click at [231, 108] on h3 "تفاصيل المقاول" at bounding box center [209, 110] width 242 height 7
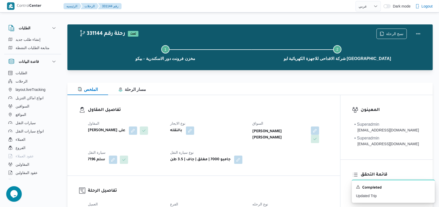
select select "ar"
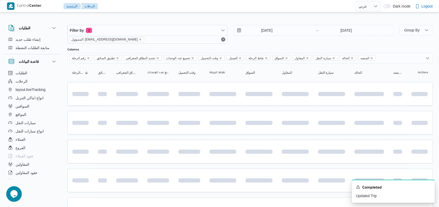
scroll to position [75, 0]
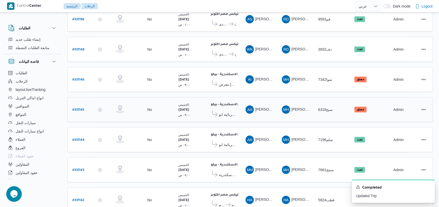
click at [78, 109] on link "# 331145" at bounding box center [78, 109] width 12 height 7
select select "ar"
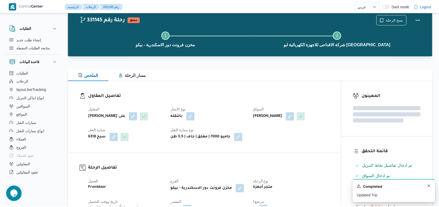
scroll to position [75, 0]
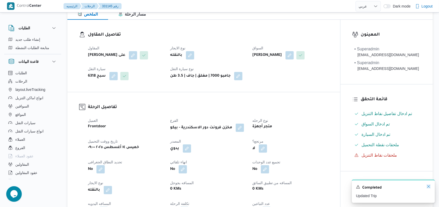
click at [430, 186] on icon "Dismiss toast" at bounding box center [429, 186] width 4 height 4
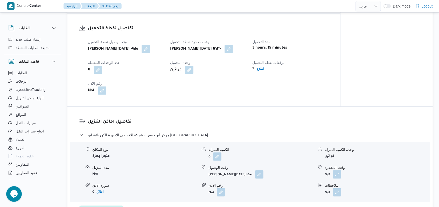
scroll to position [352, 0]
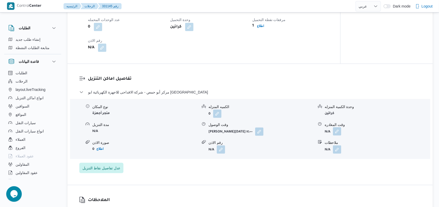
click at [338, 131] on button "button" at bounding box center [337, 131] width 8 height 8
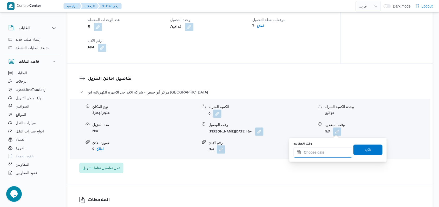
click at [322, 153] on input "وقت المغادره" at bounding box center [323, 152] width 59 height 10
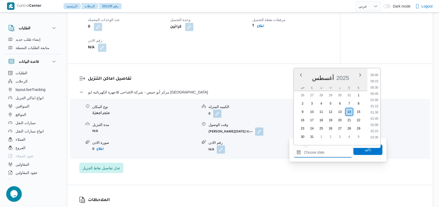
scroll to position [357, 0]
click at [377, 105] on li "15:30" at bounding box center [375, 104] width 12 height 5
type input "[DATE] ١٥:٣٠"
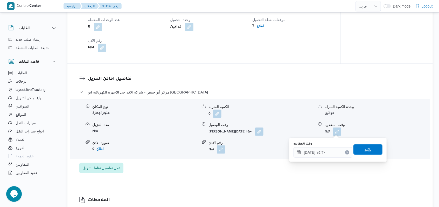
click at [365, 153] on span "تاكيد" at bounding box center [368, 149] width 29 height 10
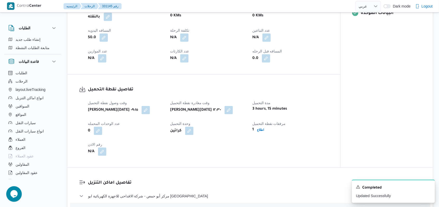
scroll to position [6, 0]
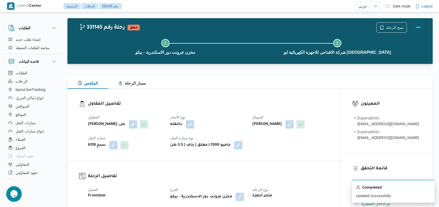
click at [419, 22] on div at bounding box center [418, 27] width 10 height 10
click at [419, 26] on button "Actions" at bounding box center [418, 27] width 10 height 10
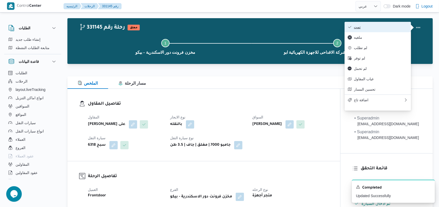
click at [399, 26] on span "تمت" at bounding box center [381, 27] width 54 height 4
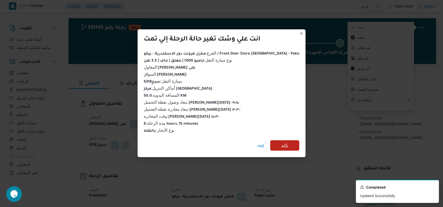
click at [281, 144] on span "تأكيد" at bounding box center [284, 145] width 7 height 6
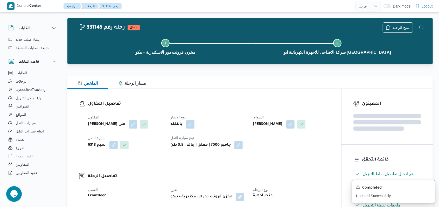
click at [234, 124] on div "بالنقله" at bounding box center [208, 124] width 77 height 9
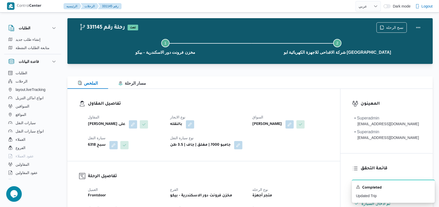
select select "ar"
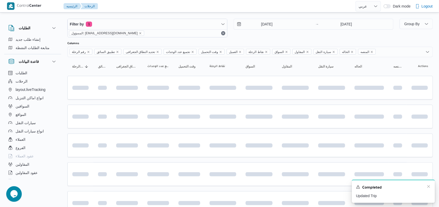
scroll to position [75, 0]
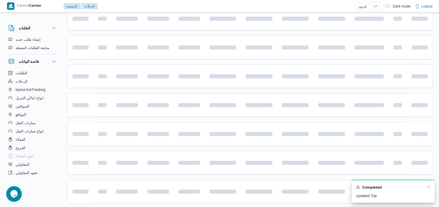
click at [430, 189] on div "Completed" at bounding box center [393, 187] width 75 height 7
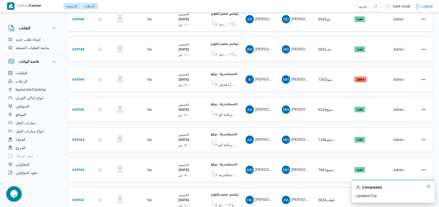
click at [431, 187] on icon "Dismiss toast" at bounding box center [429, 186] width 4 height 4
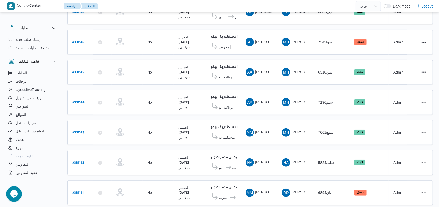
scroll to position [179, 0]
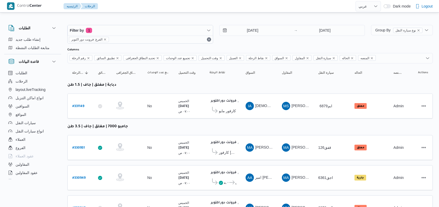
select select "ar"
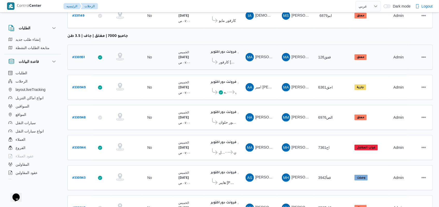
scroll to position [114, 0]
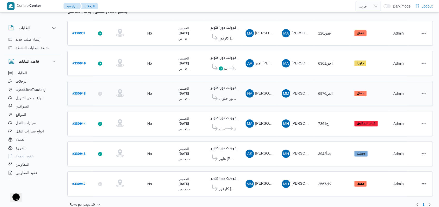
click at [235, 97] on span "كارفور حلوان" at bounding box center [227, 98] width 17 height 6
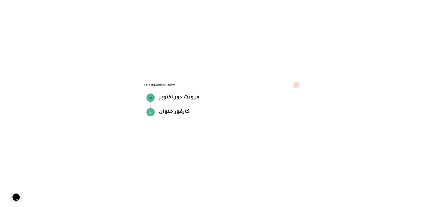
click at [293, 85] on button "close" at bounding box center [296, 85] width 6 height 6
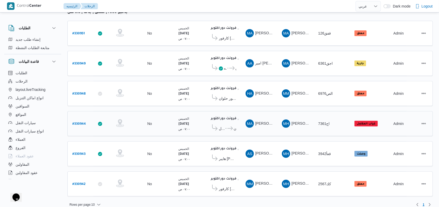
click at [76, 122] on b "# 330944" at bounding box center [78, 124] width 13 height 4
select select "ar"
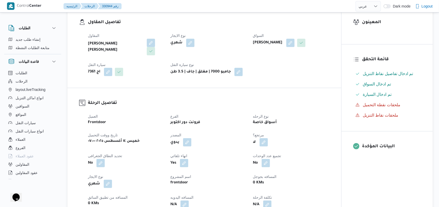
select select "ar"
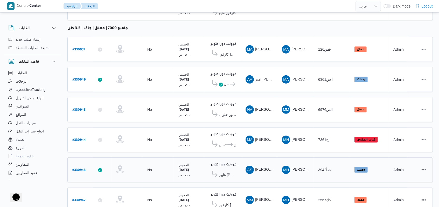
scroll to position [114, 0]
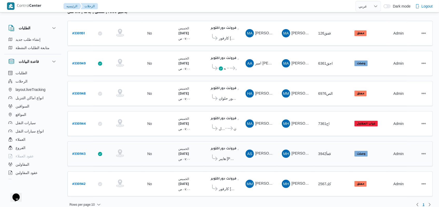
click at [81, 152] on b "# 330943" at bounding box center [78, 154] width 13 height 4
select select "ar"
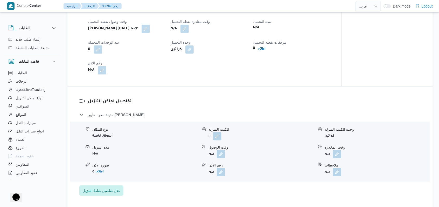
scroll to position [346, 0]
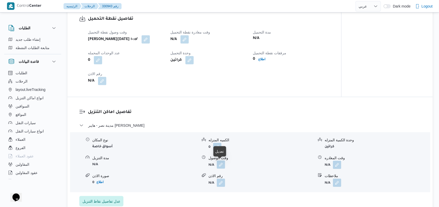
click at [224, 165] on button "button" at bounding box center [221, 164] width 8 height 8
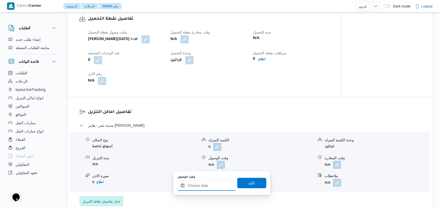
click at [209, 185] on input "وقت الوصول" at bounding box center [206, 185] width 59 height 10
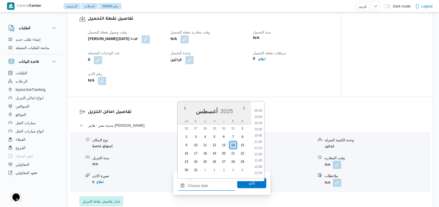
scroll to position [206, 0]
click at [259, 138] on li "09:30" at bounding box center [258, 138] width 12 height 5
type input "١٤/٠٨/٢٠٢٥ ٠٩:٣٠"
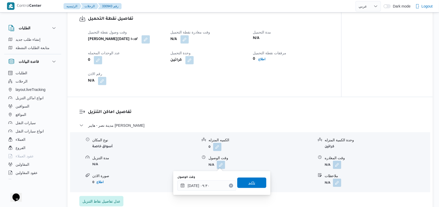
click at [254, 184] on span "تاكيد" at bounding box center [251, 182] width 29 height 10
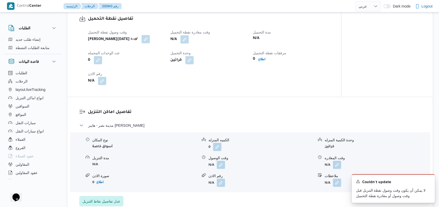
click at [149, 41] on button "button" at bounding box center [146, 39] width 8 height 8
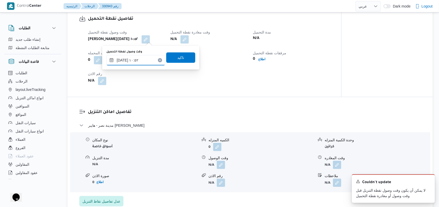
click at [147, 63] on input "١٤/٠٨/٢٠٢٥ ١٠:٥٢" at bounding box center [135, 60] width 59 height 10
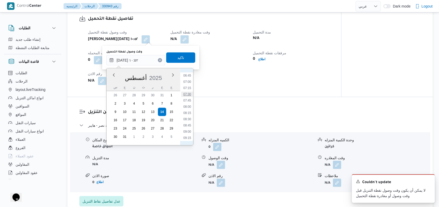
scroll to position [153, 0]
click at [146, 59] on input "١٤/٠٨/٢٠٢٥ ١٠:٥٢" at bounding box center [135, 60] width 59 height 10
click at [186, 98] on li "07:00" at bounding box center [187, 95] width 12 height 5
type input "١٤/٠٨/٢٠٢٥ ٠٧:٠٠"
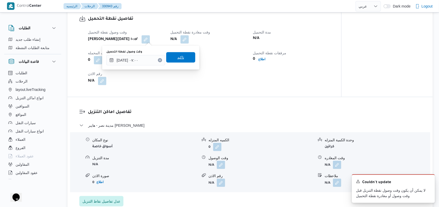
click at [179, 61] on span "تاكيد" at bounding box center [180, 57] width 29 height 10
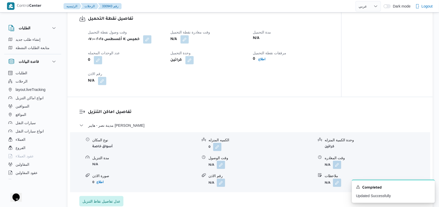
click at [179, 58] on b "كراتين" at bounding box center [175, 60] width 11 height 6
click at [185, 45] on div "وقت وصول نفطة التحميل خميس ١٤ أغسطس ٢٠٢٥ ٠٧:٠٠ وقت مغادرة نقطة التحميل N/A مدة …" at bounding box center [209, 57] width 248 height 62
click at [187, 41] on button "button" at bounding box center [185, 39] width 8 height 8
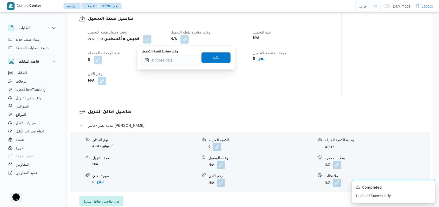
click at [185, 53] on div "وقت مغادرة نقطة التحميل" at bounding box center [171, 52] width 59 height 4
click at [185, 58] on input "وقت مغادرة نقطة التحميل" at bounding box center [171, 60] width 59 height 10
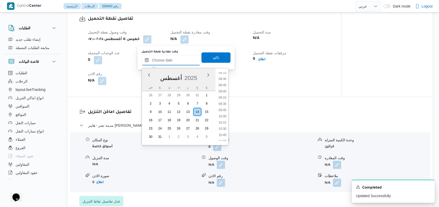
scroll to position [206, 0]
click at [225, 83] on li "08:30" at bounding box center [223, 80] width 12 height 5
type input "[DATE] ٠٨:٣٠"
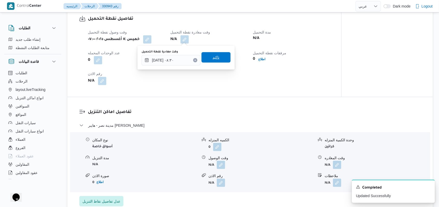
click at [215, 61] on span "تاكيد" at bounding box center [216, 57] width 29 height 10
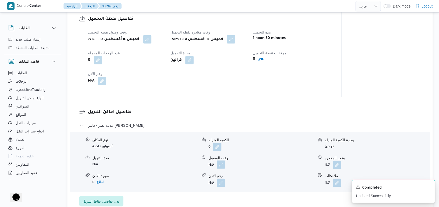
click at [222, 165] on button "button" at bounding box center [221, 164] width 8 height 8
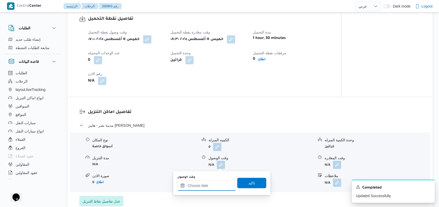
click at [213, 186] on input "وقت الوصول" at bounding box center [206, 185] width 59 height 10
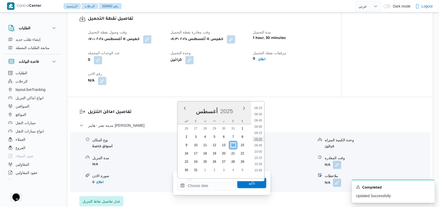
click at [259, 137] on li "09:30" at bounding box center [258, 138] width 12 height 5
type input "١٤/٠٨/٢٠٢٥ ٠٩:٣٠"
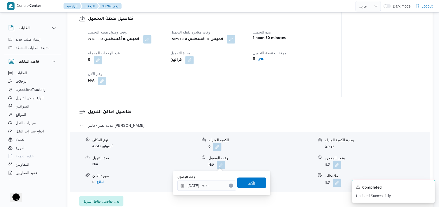
click at [251, 180] on span "تاكيد" at bounding box center [251, 182] width 29 height 10
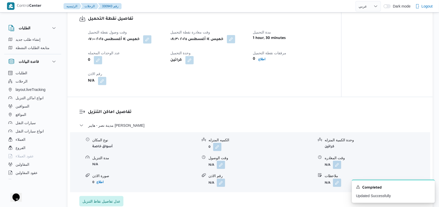
click at [234, 37] on button "button" at bounding box center [231, 39] width 8 height 8
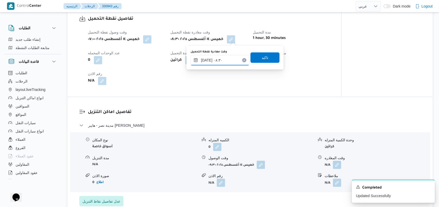
click at [228, 59] on input "[DATE] ٠٨:٣٠" at bounding box center [220, 60] width 59 height 10
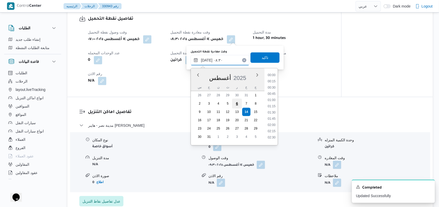
scroll to position [176, 0]
click at [266, 100] on li "08:00" at bounding box center [272, 97] width 12 height 5
type input "[DATE] ٠٨:٣٠"
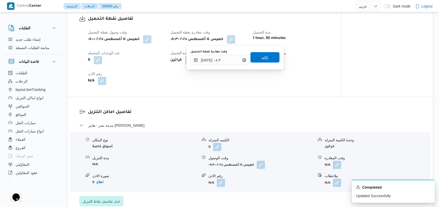
click at [265, 59] on span "تاكيد" at bounding box center [265, 57] width 29 height 10
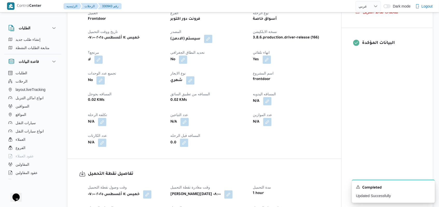
scroll to position [173, 0]
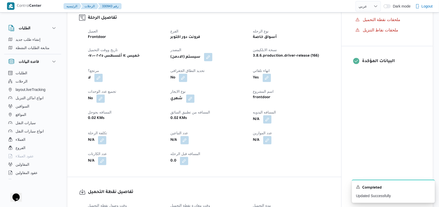
select select "ar"
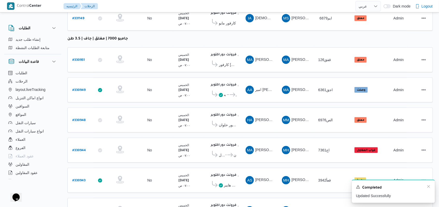
scroll to position [114, 0]
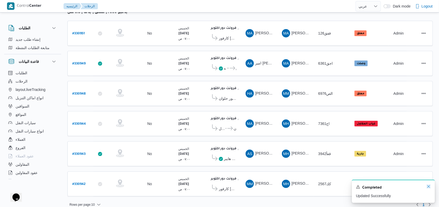
click at [428, 188] on icon "Dismiss toast" at bounding box center [429, 186] width 4 height 4
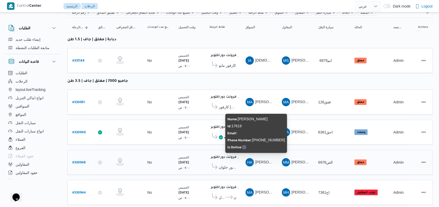
scroll to position [0, 0]
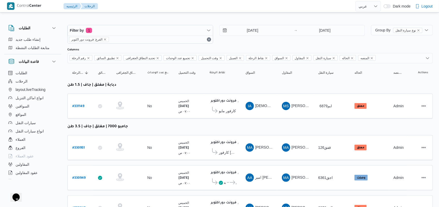
click at [251, 44] on div "Filter by 1 الفرع: فرونت دور اكتوبر 14/8/2025 → 14/8/2025" at bounding box center [216, 34] width 304 height 25
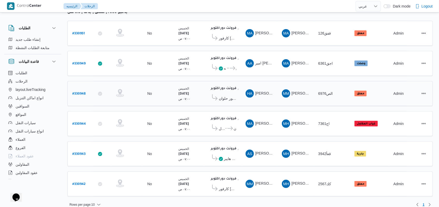
click at [84, 92] on b "# 330948" at bounding box center [78, 94] width 13 height 4
select select "ar"
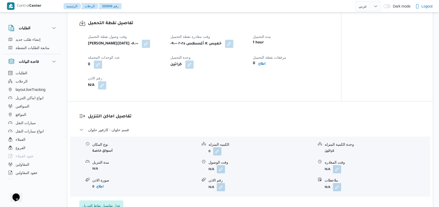
scroll to position [346, 0]
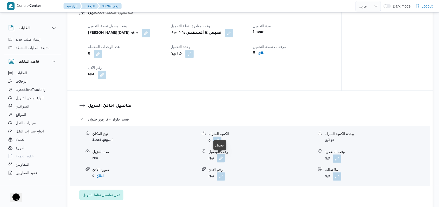
click at [224, 156] on button "button" at bounding box center [221, 158] width 8 height 8
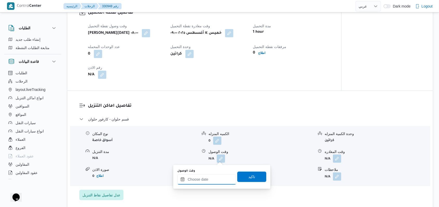
click at [208, 180] on input "وقت الوصول" at bounding box center [206, 179] width 59 height 10
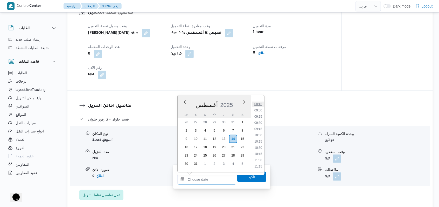
scroll to position [206, 0]
click at [259, 144] on li "10:00" at bounding box center [258, 145] width 12 height 5
type input "[DATE] ١٠:٠٠"
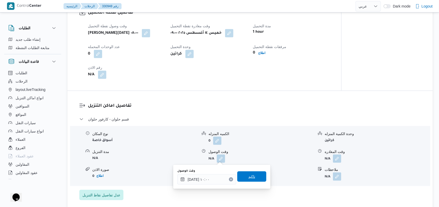
click at [255, 178] on span "تاكيد" at bounding box center [251, 176] width 29 height 10
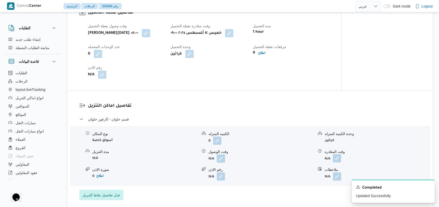
click at [336, 159] on button "button" at bounding box center [337, 158] width 8 height 8
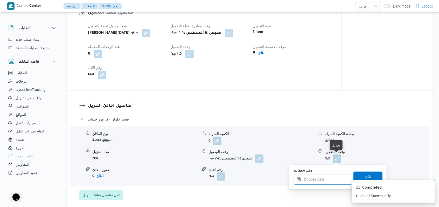
click at [332, 174] on input "وقت المغادره" at bounding box center [323, 179] width 59 height 10
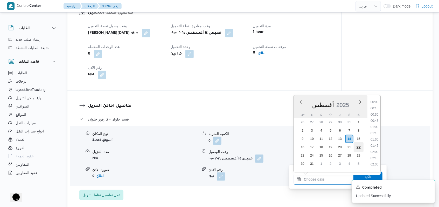
scroll to position [344, 0]
click at [377, 119] on li "14:30" at bounding box center [375, 118] width 12 height 5
type input "[DATE] ١٤:٣٠"
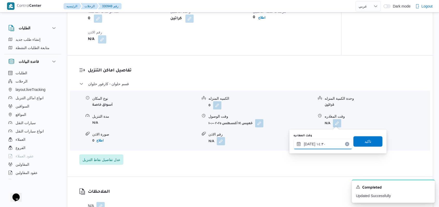
scroll to position [415, 0]
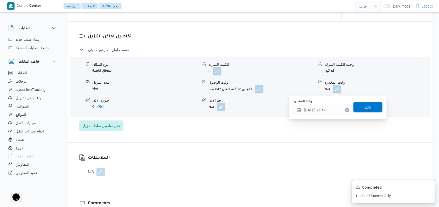
click at [368, 110] on span "تاكيد" at bounding box center [368, 107] width 29 height 10
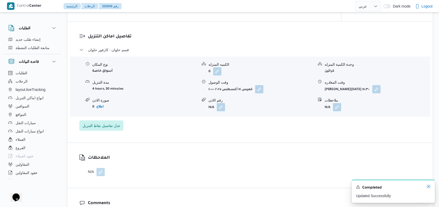
click at [427, 188] on icon "Dismiss toast" at bounding box center [429, 186] width 4 height 4
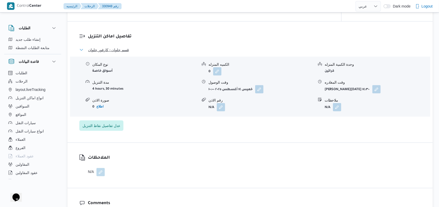
click at [117, 51] on span "قسم حلوان - كارفور حلوان" at bounding box center [108, 50] width 41 height 6
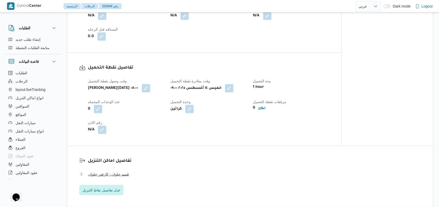
scroll to position [242, 0]
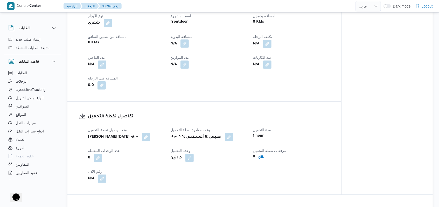
click at [186, 45] on button "button" at bounding box center [185, 43] width 8 height 8
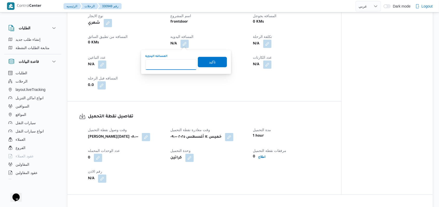
click at [172, 64] on input "المسافه اليدويه" at bounding box center [171, 64] width 52 height 10
type input "110"
click at [214, 61] on span "تاكيد" at bounding box center [212, 62] width 29 height 10
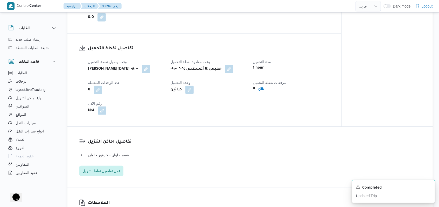
scroll to position [380, 0]
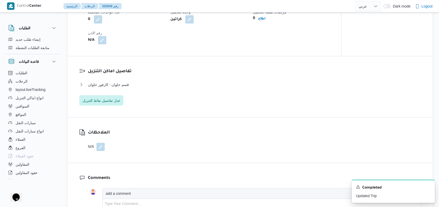
click at [127, 80] on dl "تفاصيل اماكن التنزيل قسم حلوان - كارفور حلوان نوع المكان أسواق خاصة الكميه المن…" at bounding box center [254, 87] width 333 height 38
click at [127, 87] on div "قسم حلوان - كارفور حلوان" at bounding box center [250, 86] width 342 height 10
click at [123, 85] on span "قسم حلوان - كارفور حلوان" at bounding box center [108, 84] width 41 height 6
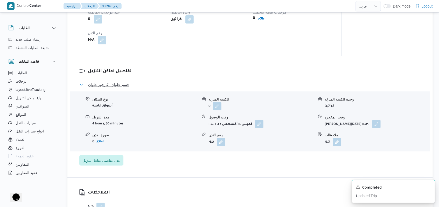
click at [123, 85] on span "قسم حلوان - كارفور حلوان" at bounding box center [108, 84] width 41 height 6
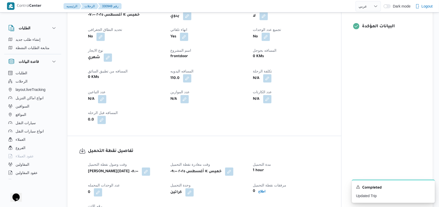
scroll to position [0, 0]
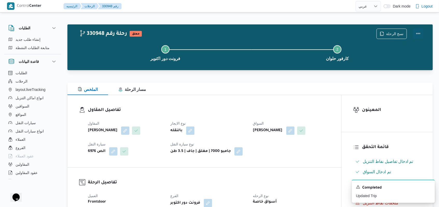
click at [423, 30] on button "Actions" at bounding box center [418, 33] width 10 height 10
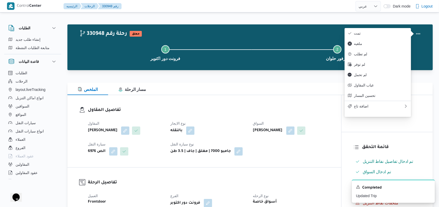
click at [412, 30] on div "نسخ الرحلة" at bounding box center [400, 33] width 53 height 17
click at [391, 32] on span "تمت" at bounding box center [381, 33] width 54 height 4
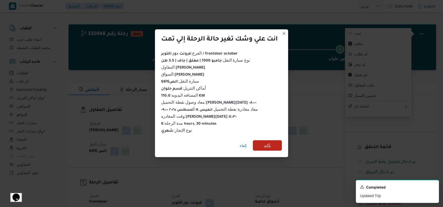
click at [268, 144] on span "تأكيد" at bounding box center [267, 145] width 7 height 6
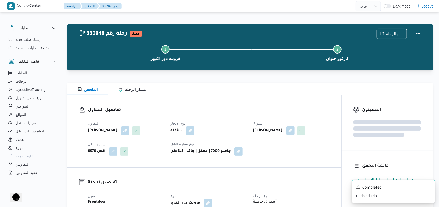
click at [285, 156] on div "المقاول محمد محمد شحاته سليم نوع الايجار بالنقله السواق حمدي عوض محمد السيد سيا…" at bounding box center [209, 138] width 248 height 42
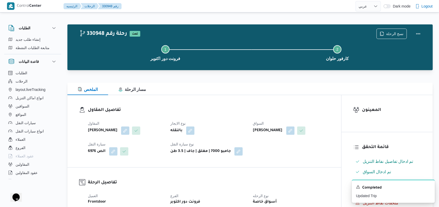
select select "ar"
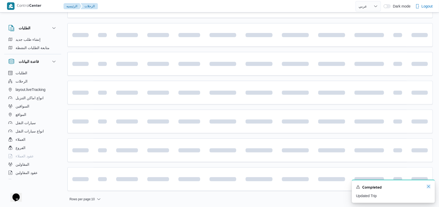
click at [427, 187] on icon "Dismiss toast" at bounding box center [429, 186] width 4 height 4
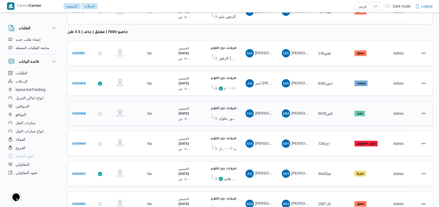
scroll to position [80, 0]
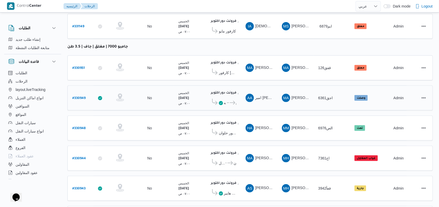
click at [226, 99] on span "كارفور العاصمه الاداريه ... كارفور لاكاذا - الشروق" at bounding box center [223, 103] width 27 height 8
click at [225, 100] on span "كارفور العاصمه الاداريه" at bounding box center [225, 103] width 2 height 6
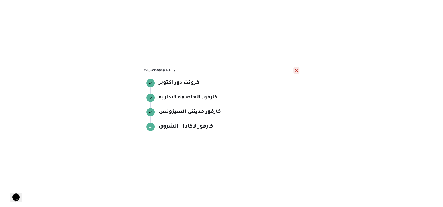
click at [294, 71] on button "close" at bounding box center [296, 70] width 6 height 6
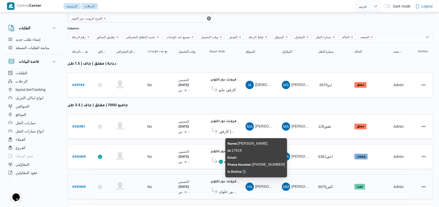
scroll to position [0, 0]
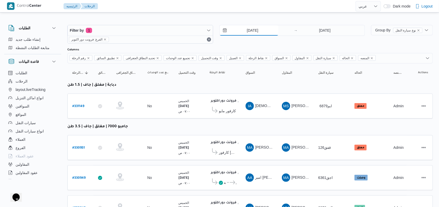
click at [258, 32] on input "[DATE]" at bounding box center [249, 30] width 59 height 10
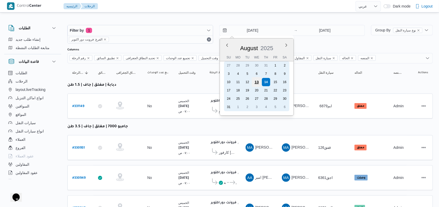
click at [258, 81] on div "13" at bounding box center [257, 82] width 10 height 10
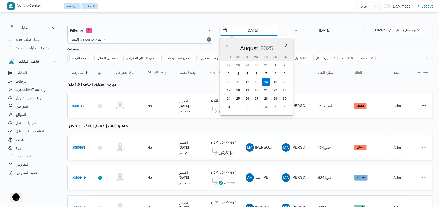
type input "13/8/2025"
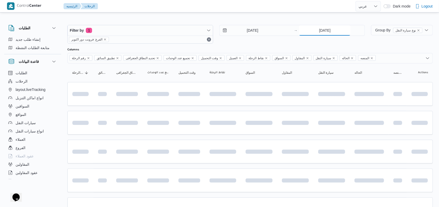
click at [313, 34] on input "[DATE]" at bounding box center [325, 30] width 52 height 10
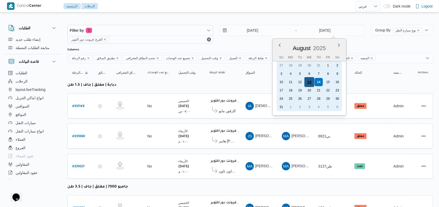
click at [311, 79] on div "13" at bounding box center [310, 82] width 10 height 10
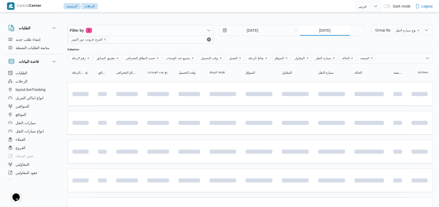
type input "13/8/2025"
click at [278, 48] on div "Columns" at bounding box center [250, 50] width 366 height 4
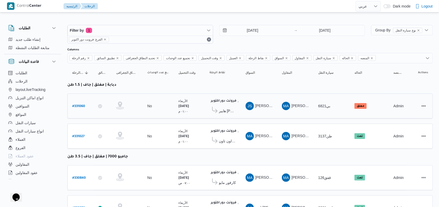
click at [79, 105] on b "# 331060" at bounding box center [78, 107] width 13 height 4
select select "ar"
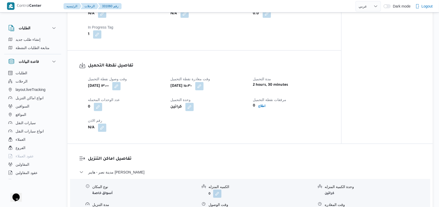
scroll to position [346, 0]
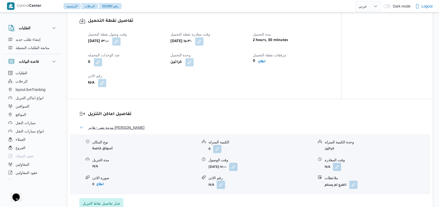
click at [133, 124] on span "مدينة نصر - هايبر ماركت مهدي عرفه" at bounding box center [116, 127] width 56 height 6
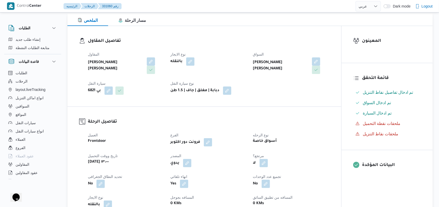
scroll to position [0, 0]
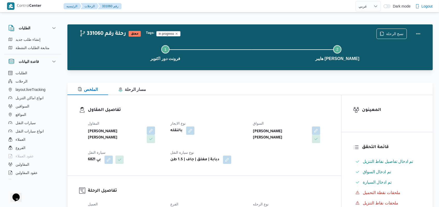
click at [217, 116] on dl "تفاصيل المقاول المقاول محمد احمد محمد سليم نوع الايجار بالنقله السواق جمعه سيد …" at bounding box center [209, 135] width 242 height 57
select select "ar"
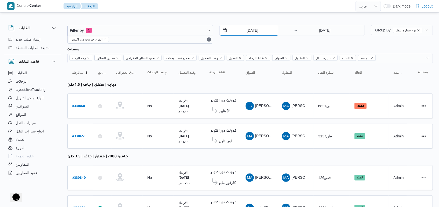
click at [257, 33] on input "13/8/2025" at bounding box center [249, 30] width 59 height 10
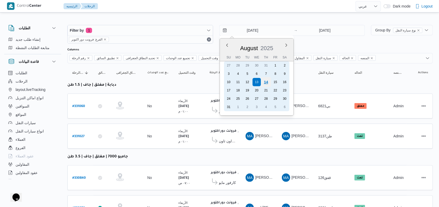
click at [267, 82] on div "14" at bounding box center [266, 82] width 10 height 10
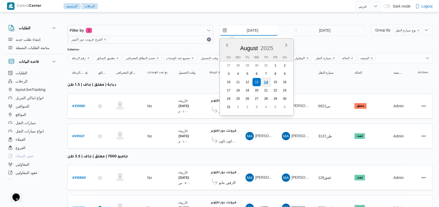
type input "[DATE]"
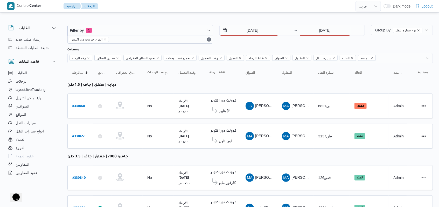
click at [317, 39] on div "14/8/2025 → 13/8/2025" at bounding box center [293, 34] width 146 height 19
click at [324, 30] on input "13/8/2025" at bounding box center [325, 30] width 52 height 10
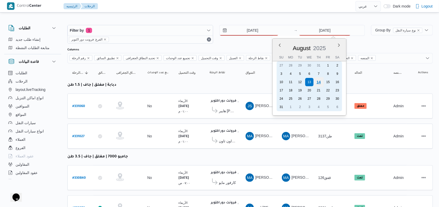
click at [322, 81] on div "14" at bounding box center [319, 82] width 10 height 10
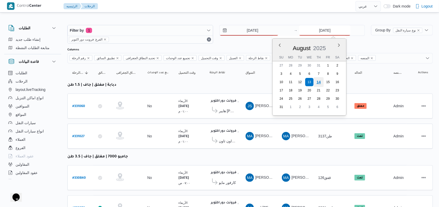
type input "[DATE]"
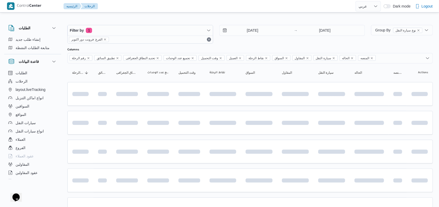
click at [268, 41] on div "14/8/2025 → 14/8/2025" at bounding box center [293, 34] width 146 height 19
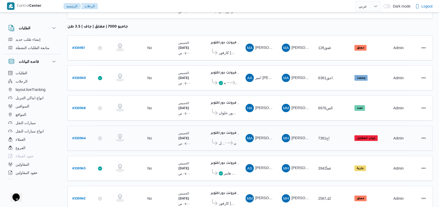
scroll to position [114, 0]
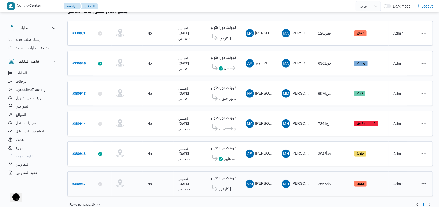
click at [81, 182] on b "# 330942" at bounding box center [78, 184] width 13 height 4
select select "ar"
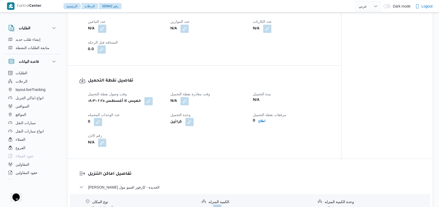
scroll to position [311, 0]
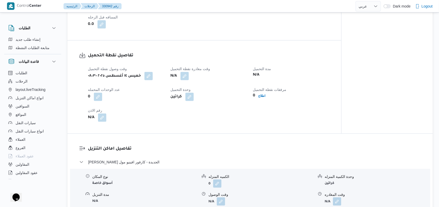
click at [186, 70] on span "وقت مغادرة نقطة التحميل" at bounding box center [190, 69] width 40 height 4
click at [186, 72] on button "button" at bounding box center [185, 76] width 8 height 8
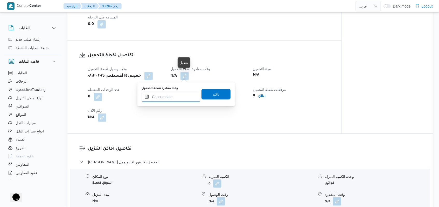
click at [175, 94] on input "وقت مغادرة نقطة التحميل" at bounding box center [171, 97] width 59 height 10
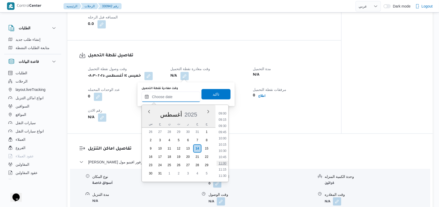
scroll to position [212, 0]
click at [224, 125] on li "09:00" at bounding box center [223, 123] width 12 height 5
type input "[DATE] ٠٩:٠٠"
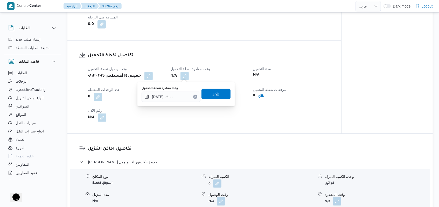
click at [219, 95] on span "تاكيد" at bounding box center [216, 94] width 29 height 10
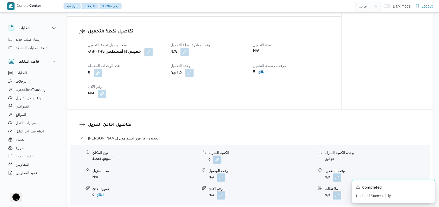
scroll to position [346, 0]
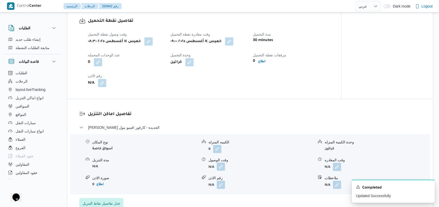
click at [223, 169] on button "button" at bounding box center [221, 166] width 8 height 8
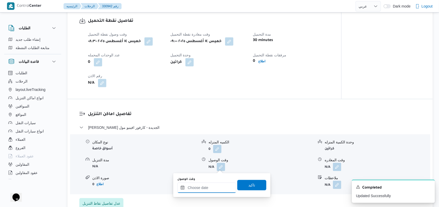
click at [205, 187] on input "وقت الوصول" at bounding box center [206, 187] width 59 height 10
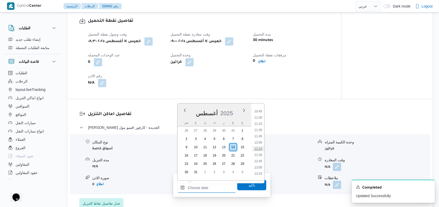
scroll to position [281, 0]
click at [260, 154] on li "13:00" at bounding box center [258, 152] width 12 height 5
type input "[DATE] ١٣:٠٠"
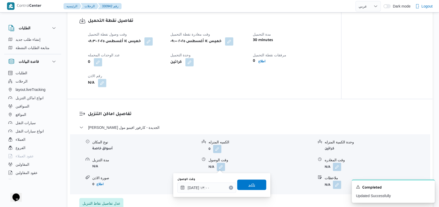
click at [256, 184] on span "تاكيد" at bounding box center [251, 185] width 29 height 10
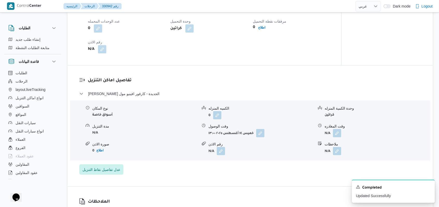
scroll to position [380, 0]
select select "ar"
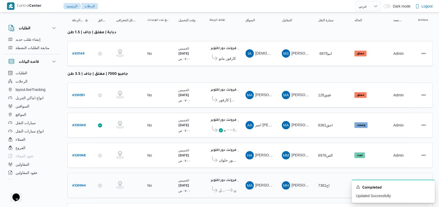
scroll to position [104, 0]
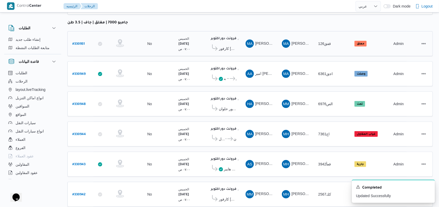
click at [82, 42] on b "# 330951" at bounding box center [78, 44] width 12 height 4
select select "ar"
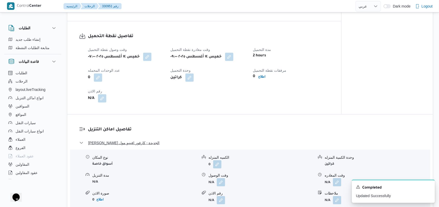
scroll to position [380, 0]
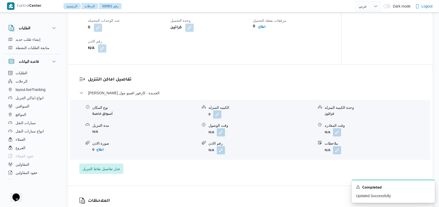
click at [216, 133] on span at bounding box center [219, 132] width 11 height 8
click at [217, 133] on button "button" at bounding box center [221, 132] width 8 height 8
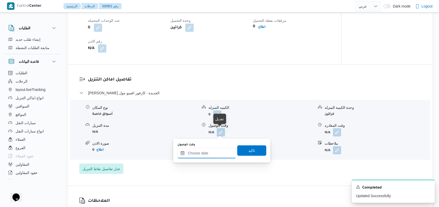
click at [201, 152] on input "وقت الوصول" at bounding box center [206, 153] width 59 height 10
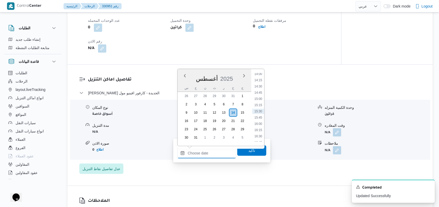
scroll to position [316, 0]
click at [261, 84] on li "13:00" at bounding box center [258, 83] width 12 height 5
type input "[DATE] ١٣:٠٠"
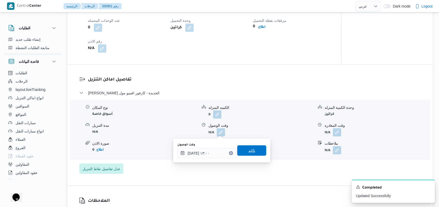
click at [255, 146] on span "تاكيد" at bounding box center [251, 150] width 29 height 10
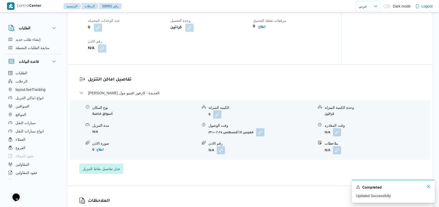
click at [428, 188] on icon "Dismiss toast" at bounding box center [429, 186] width 3 height 3
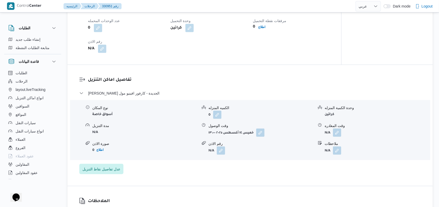
scroll to position [380, 0]
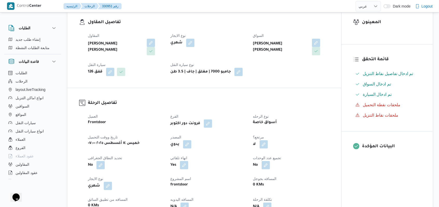
select select "ar"
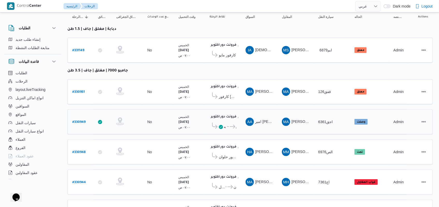
scroll to position [45, 0]
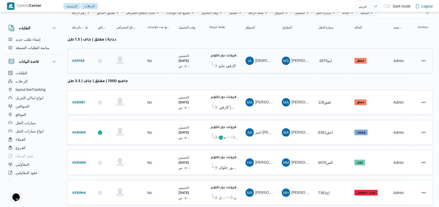
click at [79, 60] on b "# 331149" at bounding box center [78, 61] width 12 height 4
select select "ar"
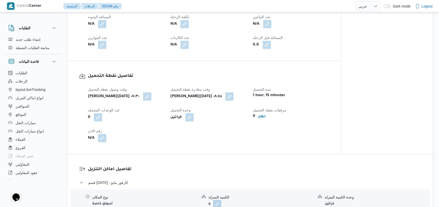
scroll to position [346, 0]
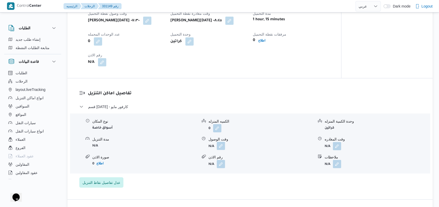
click at [219, 147] on button "button" at bounding box center [221, 146] width 8 height 8
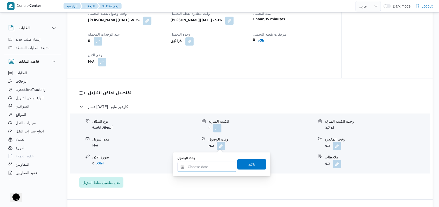
click at [213, 166] on input "وقت الوصول" at bounding box center [206, 167] width 59 height 10
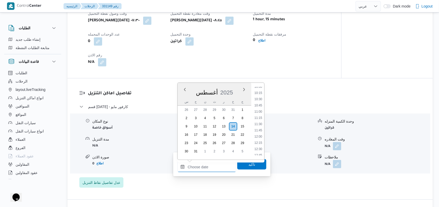
scroll to position [212, 0]
click at [261, 116] on li "09:30" at bounding box center [258, 114] width 12 height 5
type input "١٤/٠٨/٢٠٢٥ ٠٩:٣٠"
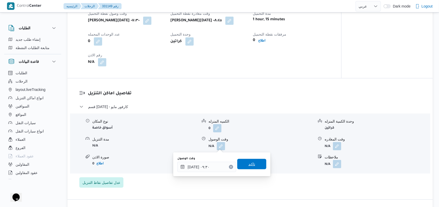
click at [258, 163] on span "تاكيد" at bounding box center [251, 164] width 29 height 10
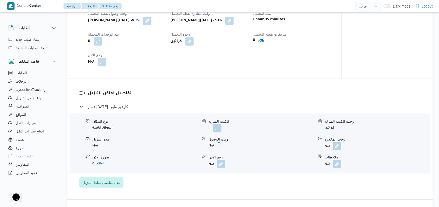
click at [339, 145] on button "button" at bounding box center [337, 146] width 8 height 8
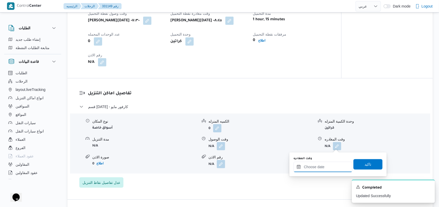
click at [328, 166] on input "وقت المغادره" at bounding box center [323, 167] width 59 height 10
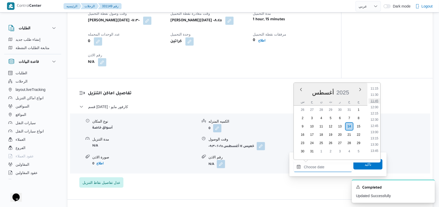
scroll to position [247, 0]
click at [377, 118] on li "11:00" at bounding box center [375, 116] width 12 height 5
type input "[DATE] ١١:٠٠"
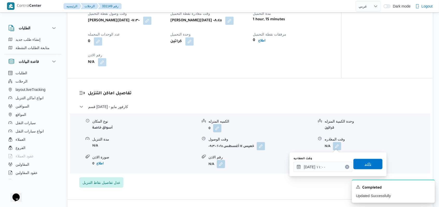
click at [368, 162] on span "تاكيد" at bounding box center [368, 164] width 29 height 10
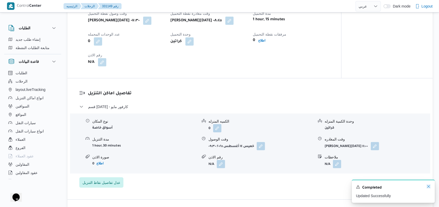
click at [428, 187] on icon "Dismiss toast" at bounding box center [429, 186] width 4 height 4
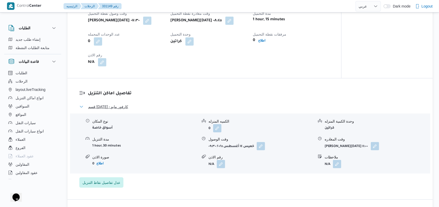
click at [122, 107] on span "قسم 15 مايو - كارفور مايو" at bounding box center [108, 107] width 40 height 6
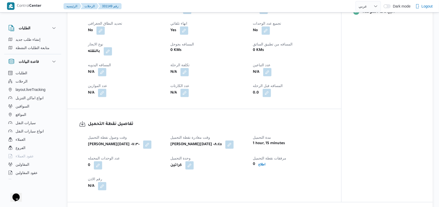
scroll to position [173, 0]
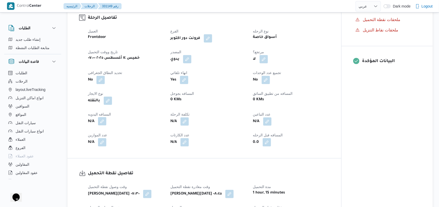
click at [105, 121] on button "button" at bounding box center [102, 121] width 8 height 8
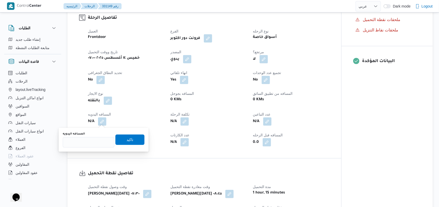
click at [89, 148] on div "You are in a dialog. To close this dialog, hit escape. المسافه اليدويه تاكيد" at bounding box center [104, 140] width 90 height 24
click at [89, 143] on input "المسافه اليدويه" at bounding box center [89, 142] width 52 height 10
type input "65"
click at [117, 140] on span "تاكيد" at bounding box center [129, 139] width 29 height 10
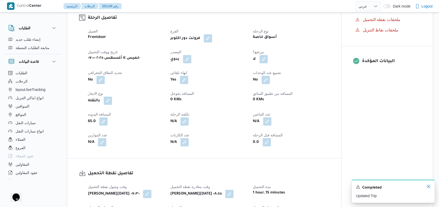
click at [428, 187] on icon "Dismiss toast" at bounding box center [429, 186] width 4 height 4
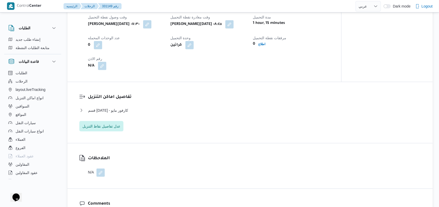
scroll to position [346, 0]
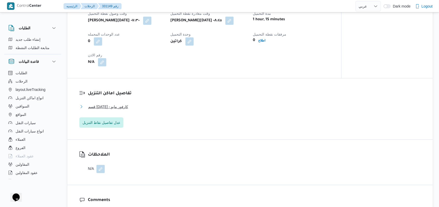
click at [117, 106] on span "قسم 15 مايو - كارفور مايو" at bounding box center [108, 107] width 40 height 6
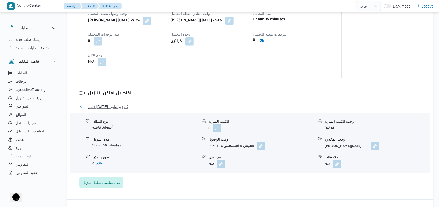
click at [117, 106] on span "قسم 15 مايو - كارفور مايو" at bounding box center [108, 107] width 40 height 6
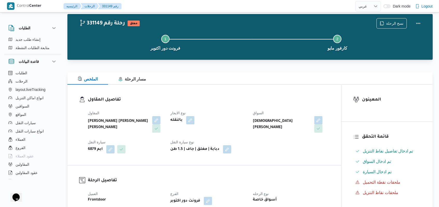
scroll to position [0, 0]
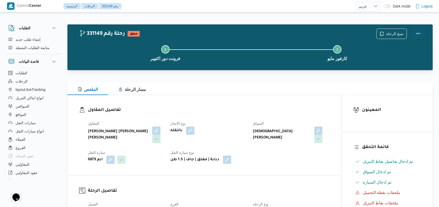
click at [417, 33] on button "Actions" at bounding box center [418, 33] width 10 height 10
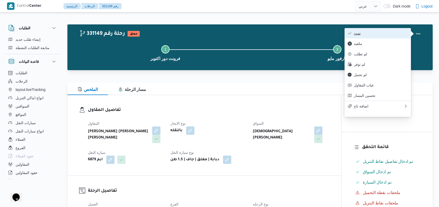
click at [393, 34] on span "تمت" at bounding box center [381, 33] width 54 height 4
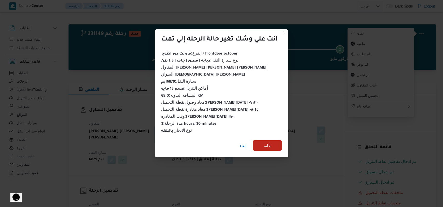
click at [272, 144] on span "تأكيد" at bounding box center [267, 145] width 29 height 10
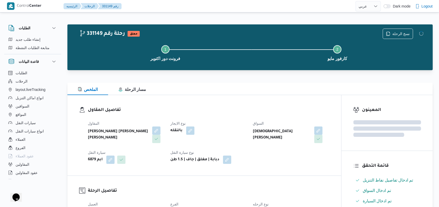
click at [289, 158] on div "المقاول محمد صلاح عبد الهادى عبد الحميد نوع الايجار بالنقله السواق اسلام احمد م…" at bounding box center [209, 142] width 248 height 50
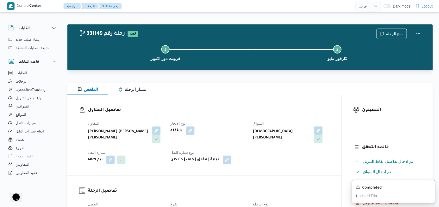
select select "ar"
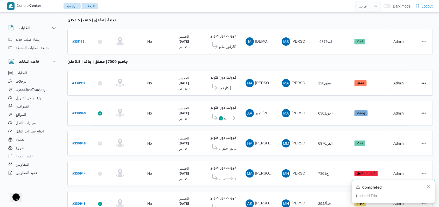
scroll to position [80, 0]
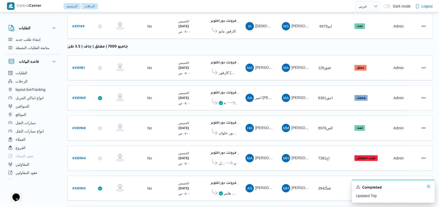
click at [428, 188] on icon "Dismiss toast" at bounding box center [429, 186] width 4 height 4
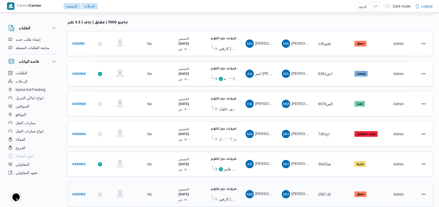
scroll to position [114, 0]
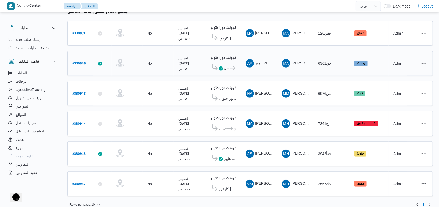
click at [82, 62] on b "# 330949" at bounding box center [78, 64] width 13 height 4
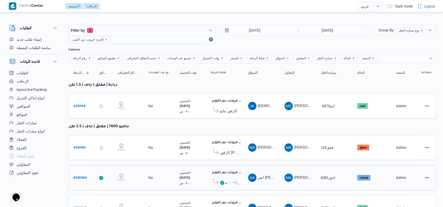
select select "ar"
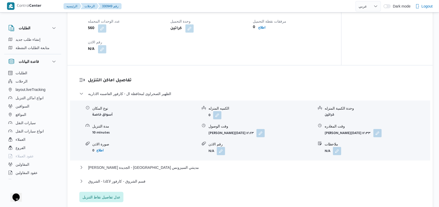
scroll to position [415, 0]
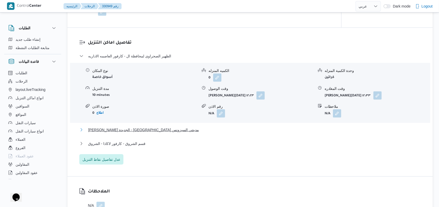
click at [157, 129] on span "ثانى القاهرة الجديدة - كارفور مدينتي السيزونس" at bounding box center [143, 130] width 111 height 6
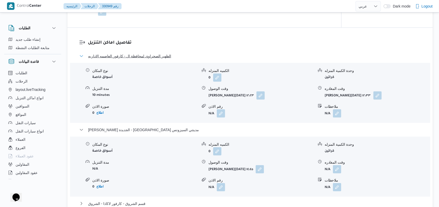
click at [152, 57] on span "الظهير الصحراوى لمحافظة ال - كارفور العاصمه الاداريه" at bounding box center [129, 56] width 83 height 6
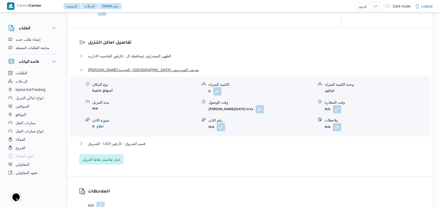
click at [149, 71] on span "ثانى القاهرة الجديدة - كارفور مدينتي السيزونس" at bounding box center [143, 70] width 111 height 6
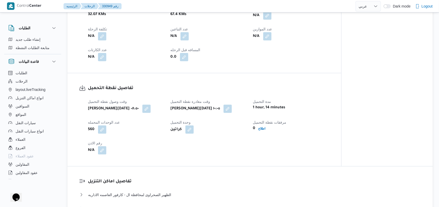
scroll to position [35, 0]
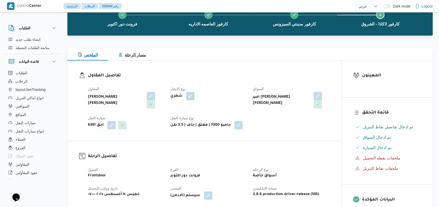
click at [134, 51] on button "مسار الرحلة" at bounding box center [132, 54] width 48 height 12
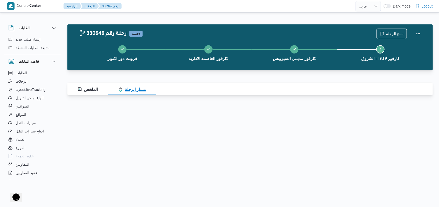
scroll to position [0, 0]
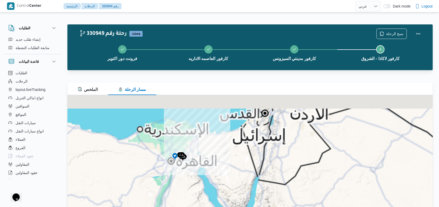
drag, startPoint x: 316, startPoint y: 207, endPoint x: 353, endPoint y: 206, distance: 37.4
click at [352, 207] on html "Control Center الرئيسيه الرحلات 330949 رقم English عربي Dark mode Logout الطلبا…" at bounding box center [219, 103] width 439 height 207
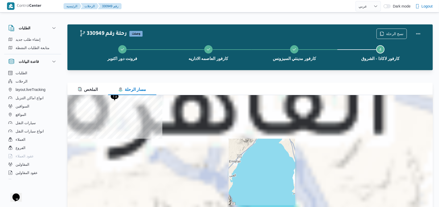
drag, startPoint x: 106, startPoint y: 117, endPoint x: 331, endPoint y: 165, distance: 230.0
click at [331, 165] on div "للتنقّل، يُرجى الضغط على مفاتيح الأسهم." at bounding box center [250, 160] width 366 height 130
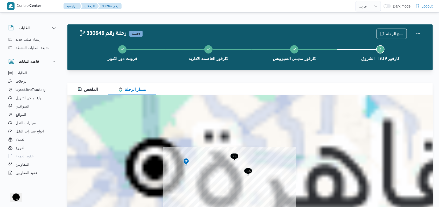
drag, startPoint x: 244, startPoint y: 162, endPoint x: 290, endPoint y: 178, distance: 48.6
click at [290, 178] on div "للتنقّل، يُرجى الضغط على مفاتيح الأسهم." at bounding box center [250, 160] width 366 height 130
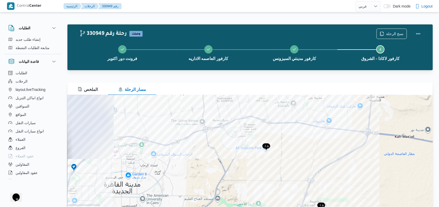
drag, startPoint x: 263, startPoint y: 169, endPoint x: 351, endPoint y: 168, distance: 87.2
click at [350, 169] on div "للتنقّل، يُرجى الضغط على مفاتيح الأسهم." at bounding box center [250, 160] width 366 height 130
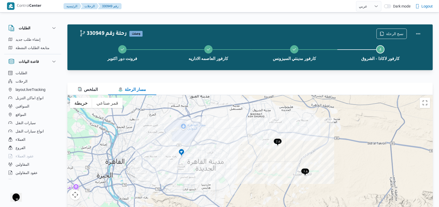
drag, startPoint x: 297, startPoint y: 177, endPoint x: 265, endPoint y: 165, distance: 34.7
click at [265, 165] on div "للتنقّل، يُرجى الضغط على مفاتيح الأسهم." at bounding box center [250, 160] width 366 height 130
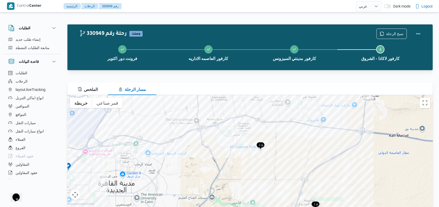
drag, startPoint x: 289, startPoint y: 140, endPoint x: 277, endPoint y: 147, distance: 13.8
click at [277, 147] on div "للتنقّل، يُرجى الضغط على مفاتيح الأسهم." at bounding box center [250, 160] width 366 height 130
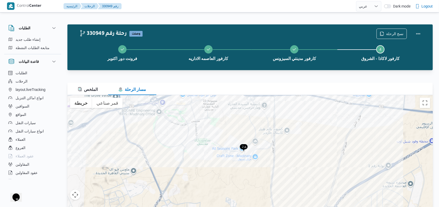
drag, startPoint x: 288, startPoint y: 157, endPoint x: 279, endPoint y: 157, distance: 8.8
click at [279, 157] on div "للتنقّل، يُرجى الضغط على مفاتيح الأسهم." at bounding box center [250, 160] width 366 height 130
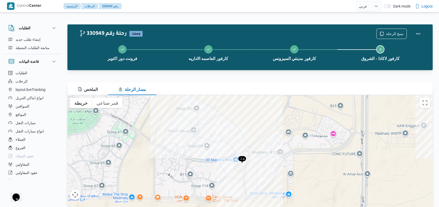
drag, startPoint x: 219, startPoint y: 149, endPoint x: 259, endPoint y: 181, distance: 51.5
click at [259, 181] on div "للتنقّل، يُرجى الضغط على مفاتيح الأسهم." at bounding box center [250, 160] width 366 height 130
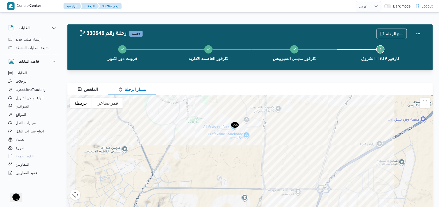
drag, startPoint x: 255, startPoint y: 155, endPoint x: 233, endPoint y: 106, distance: 54.1
click at [233, 106] on div "للتنقّل، يُرجى الضغط على مفاتيح الأسهم." at bounding box center [250, 160] width 366 height 130
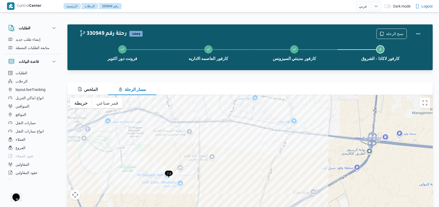
drag, startPoint x: 266, startPoint y: 157, endPoint x: 199, endPoint y: 207, distance: 83.2
click at [199, 207] on html "Control Center الرئيسيه الرحلات 330949 رقم English عربي Dark mode Logout الطلبا…" at bounding box center [219, 103] width 439 height 207
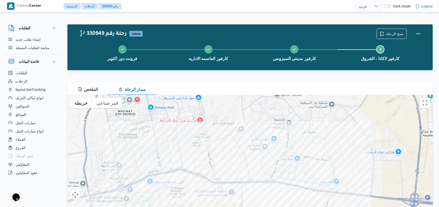
drag, startPoint x: 238, startPoint y: 142, endPoint x: 282, endPoint y: 207, distance: 77.9
click at [282, 207] on html "Control Center الرئيسيه الرحلات 330949 رقم English عربي Dark mode Logout الطلبا…" at bounding box center [219, 103] width 439 height 207
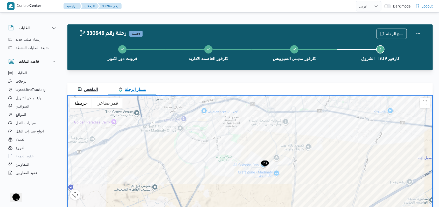
click at [92, 89] on span "الملخص" at bounding box center [88, 89] width 20 height 4
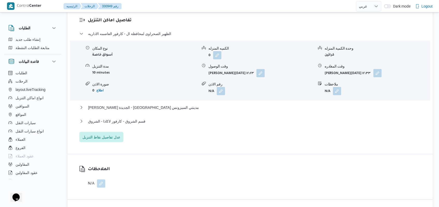
scroll to position [450, 0]
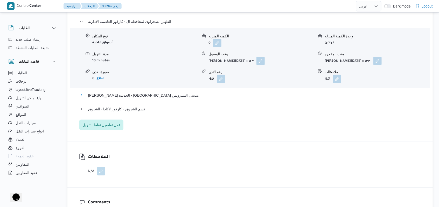
click at [143, 97] on span "ثانى القاهرة الجديدة - كارفور مدينتي السيزونس" at bounding box center [143, 95] width 111 height 6
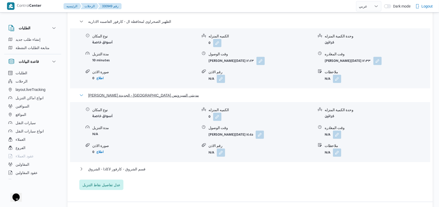
click at [143, 97] on span "ثانى القاهرة الجديدة - كارفور مدينتي السيزونس" at bounding box center [143, 95] width 111 height 6
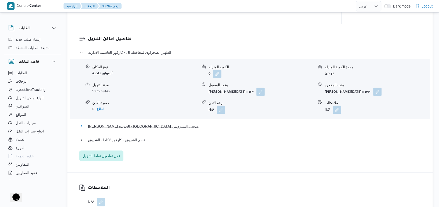
scroll to position [380, 0]
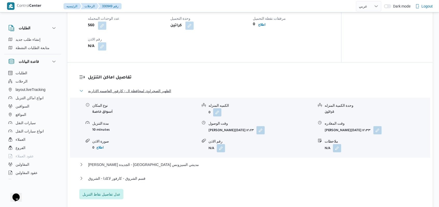
click at [156, 88] on span "الظهير الصحراوى لمحافظة ال - كارفور العاصمه الاداريه" at bounding box center [129, 91] width 83 height 6
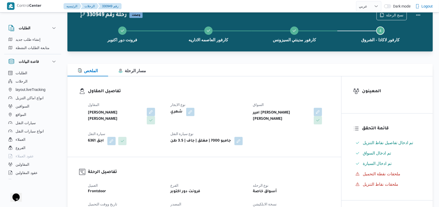
scroll to position [0, 0]
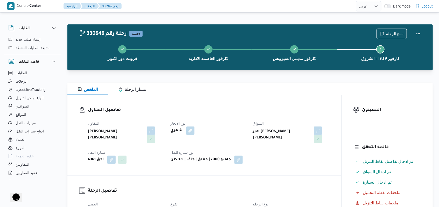
click at [230, 119] on div "المقاول محمد عبدالمنعم هاشم اسماعيل نوع الايجار شهري السواق امير احمد ابوبكر مح…" at bounding box center [209, 142] width 248 height 50
select select "ar"
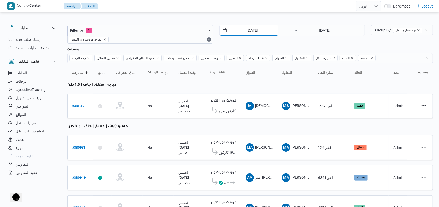
click at [251, 32] on input "[DATE]" at bounding box center [249, 30] width 59 height 10
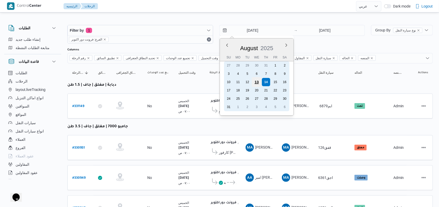
click at [258, 83] on div "13" at bounding box center [257, 82] width 10 height 10
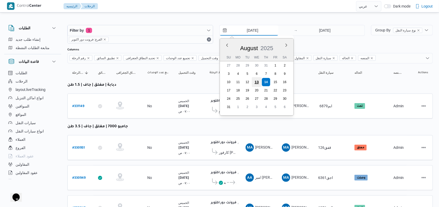
type input "13/8/2025"
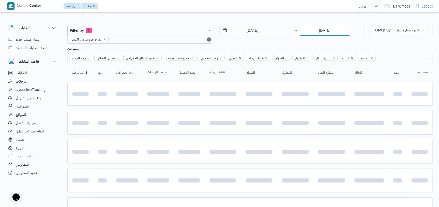
click at [333, 31] on input "[DATE]" at bounding box center [325, 30] width 52 height 10
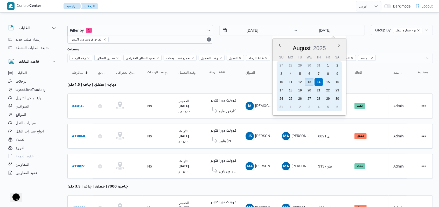
click at [310, 80] on div "13" at bounding box center [309, 82] width 8 height 8
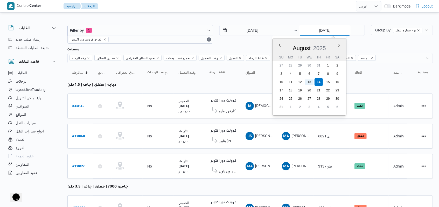
type input "13/8/2025"
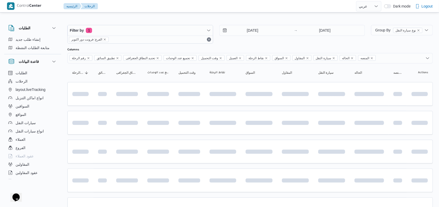
click at [259, 41] on div "13/8/2025 → 13/8/2025" at bounding box center [293, 34] width 146 height 19
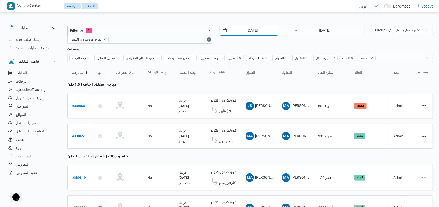
click at [253, 34] on input "13/8/2025" at bounding box center [249, 30] width 59 height 10
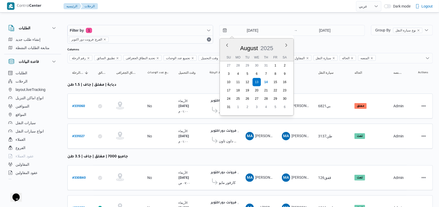
click at [322, 40] on div "13/8/2025 Previous Month Next month August 2025 August 2025 Su Mo Tu We Th Fr S…" at bounding box center [293, 34] width 146 height 19
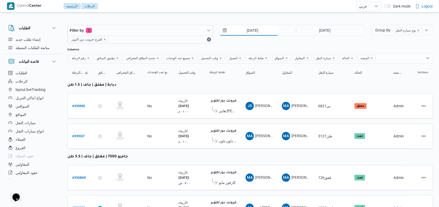
click at [254, 27] on input "13/8/2025" at bounding box center [249, 30] width 59 height 10
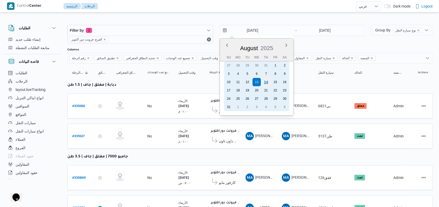
click at [268, 83] on div "14" at bounding box center [266, 82] width 10 height 10
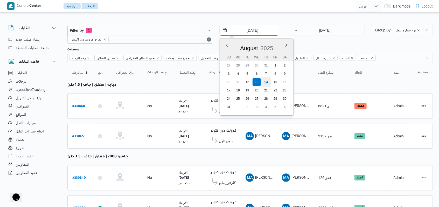
type input "[DATE]"
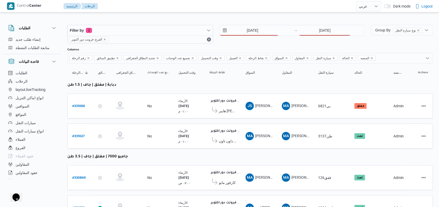
click at [326, 36] on div "14/8/2025 → 13/8/2025" at bounding box center [293, 34] width 146 height 19
click at [326, 32] on input "13/8/2025" at bounding box center [325, 30] width 52 height 10
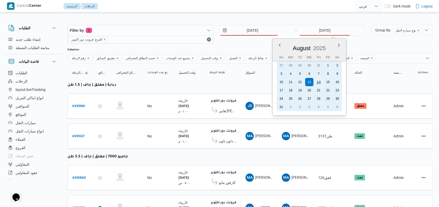
click at [320, 80] on div "14" at bounding box center [319, 82] width 10 height 10
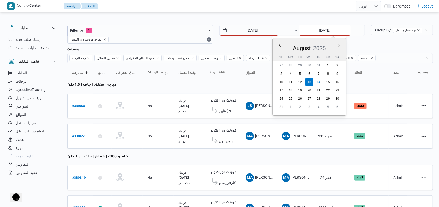
type input "[DATE]"
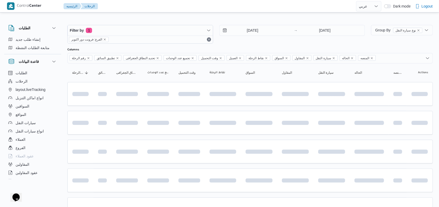
click at [251, 39] on div "14/8/2025 → 14/8/2025" at bounding box center [293, 34] width 146 height 19
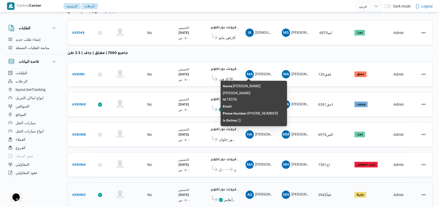
scroll to position [114, 0]
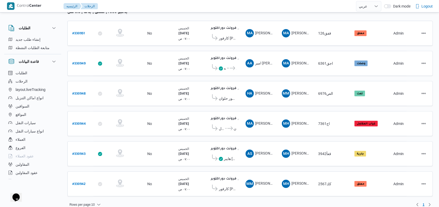
click at [259, 198] on div "Rows per page : 10 1" at bounding box center [250, 204] width 372 height 12
click at [77, 182] on b "# 330942" at bounding box center [78, 184] width 13 height 4
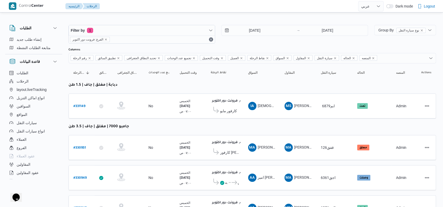
select select "ar"
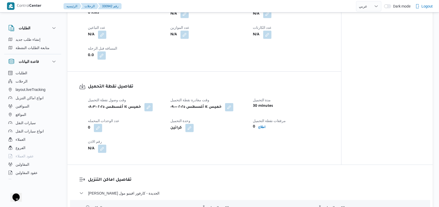
scroll to position [346, 0]
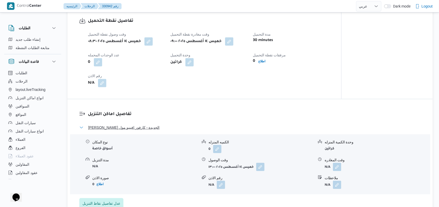
click at [141, 125] on span "ثانى القاهرة الجديدة - كارفور افينيو مول" at bounding box center [123, 127] width 71 height 6
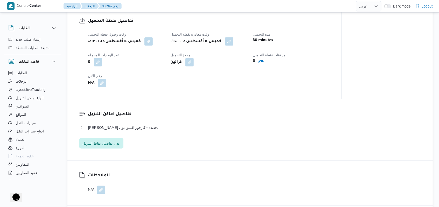
select select "ar"
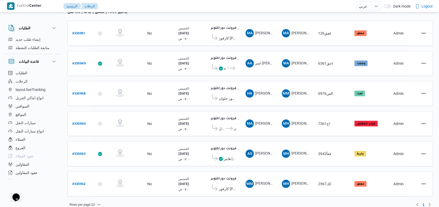
scroll to position [10, 0]
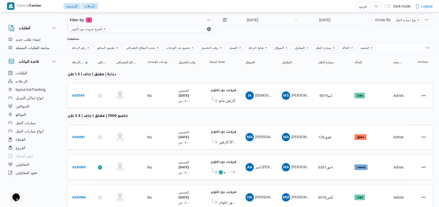
click at [235, 32] on div "14/8/2025 → 14/8/2025" at bounding box center [293, 24] width 146 height 19
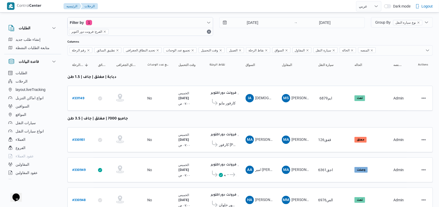
scroll to position [0, 0]
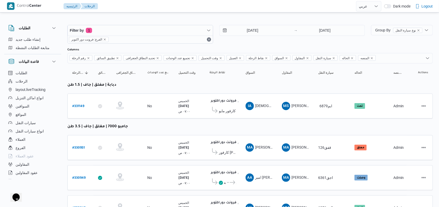
click at [238, 44] on div "Filter by 1 الفرع: فرونت دور اكتوبر 14/8/2025 → 14/8/2025" at bounding box center [216, 34] width 304 height 25
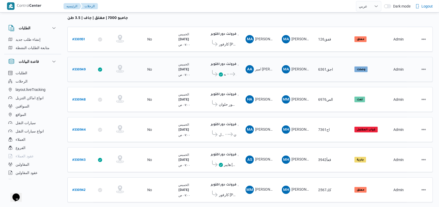
scroll to position [114, 0]
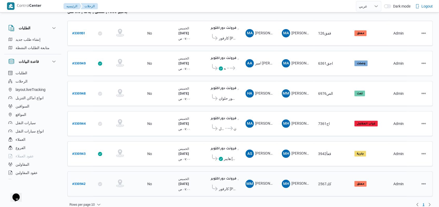
click at [81, 182] on b "# 330942" at bounding box center [78, 184] width 13 height 4
select select "ar"
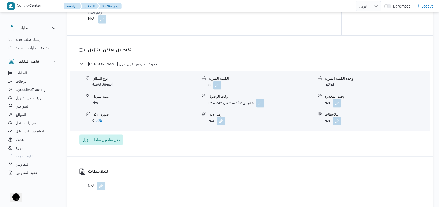
scroll to position [484, 0]
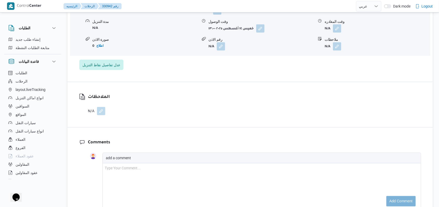
click at [104, 110] on button "button" at bounding box center [101, 111] width 8 height 8
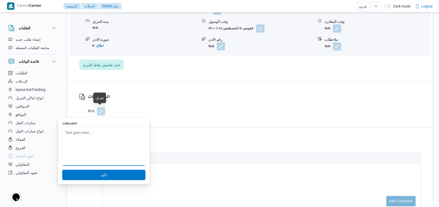
click at [104, 139] on textarea "الملاحظات" at bounding box center [103, 146] width 83 height 39
click at [100, 140] on textarea "السيارة لسه واقفه انتظار تعتيق لحين ما يفضه مكان لتنزيل البضاعة فيه ولا يوجد با…" at bounding box center [103, 146] width 83 height 39
type textarea "السيارة لسه واقفه انتظار تعتيق لحين ما يفضه مكان لتنزيل البضاعة فيه ولا يوجد با…"
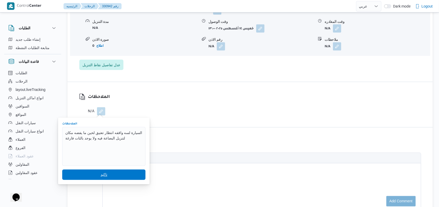
click at [101, 175] on span "تاكيد" at bounding box center [104, 175] width 7 height 6
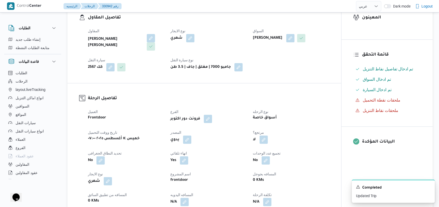
scroll to position [35, 0]
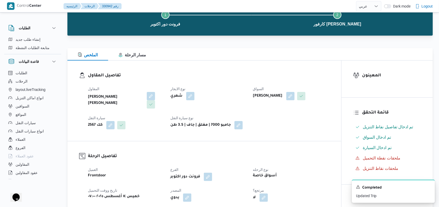
select select "ar"
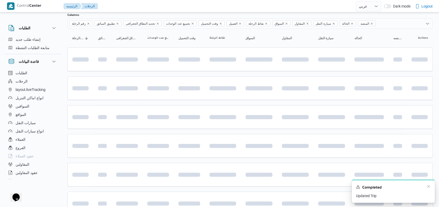
scroll to position [88, 0]
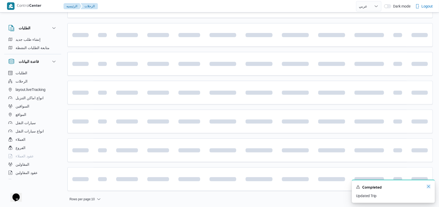
click at [428, 187] on icon "Dismiss toast" at bounding box center [429, 186] width 4 height 4
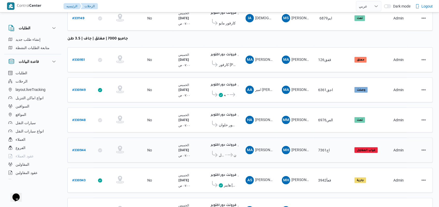
scroll to position [98, 0]
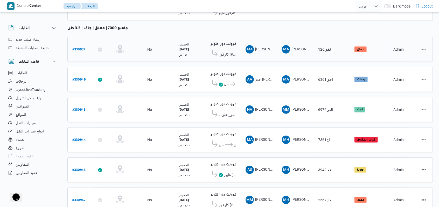
click at [83, 49] on b "# 330951" at bounding box center [78, 50] width 12 height 4
select select "ar"
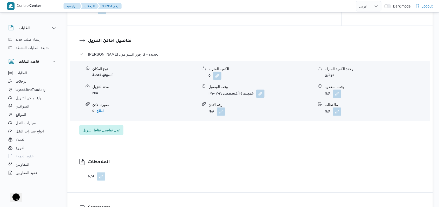
scroll to position [444, 0]
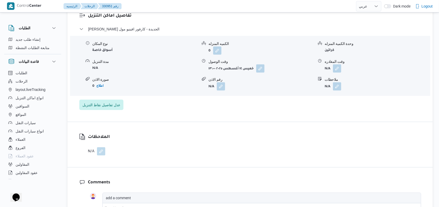
click at [106, 152] on div "N/A" at bounding box center [99, 151] width 22 height 8
click at [101, 152] on button "button" at bounding box center [101, 151] width 8 height 8
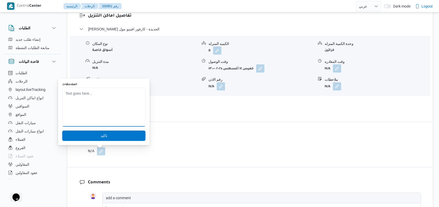
click at [107, 120] on textarea "الملاحظات" at bounding box center [103, 107] width 83 height 39
paste textarea "السيارة لسه واقفه انتظار تعتيق لحين ما يفضه مكان لتنزيل البضاعة فيه ولا يوجد با…"
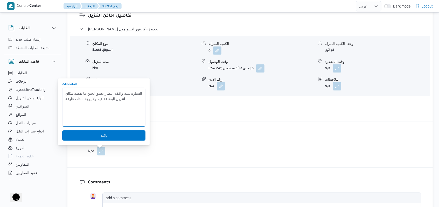
type textarea "السيارة لسه واقفه انتظار تعتيق لحين ما يفضه مكان لتنزيل البضاعة فيه ولا يوجد با…"
click at [106, 136] on span "تاكيد" at bounding box center [103, 135] width 83 height 10
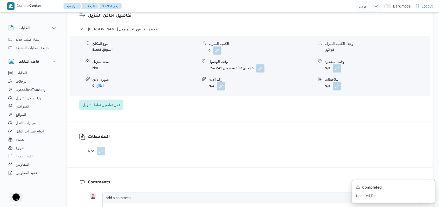
click at [189, 145] on div "الملاحظات N/A" at bounding box center [250, 144] width 366 height 45
click at [101, 152] on button "button" at bounding box center [101, 151] width 8 height 8
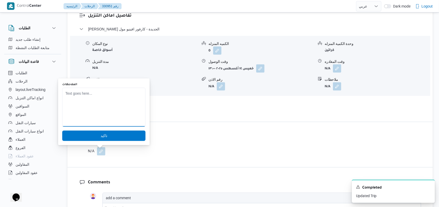
click at [110, 117] on textarea "الملاحظات" at bounding box center [103, 107] width 83 height 39
paste textarea "السيارة لسه واقفه انتظار تعتيق لحين ما يفضه مكان لتنزيل البضاعة فيه ولا يوجد با…"
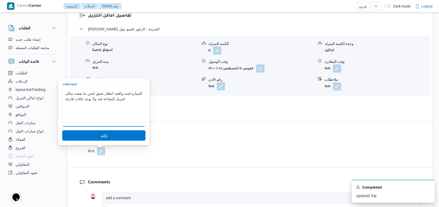
type textarea "السيارة لسه واقفه انتظار تعتيق لحين ما يفضه مكان لتنزيل البضاعة فيه ولا يوجد با…"
click at [110, 134] on span "تاكيد" at bounding box center [103, 135] width 83 height 10
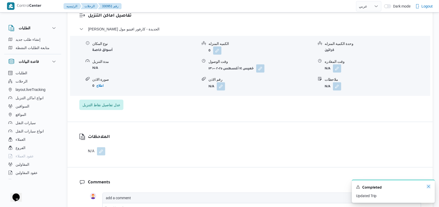
click at [430, 186] on icon "Dismiss toast" at bounding box center [429, 186] width 4 height 4
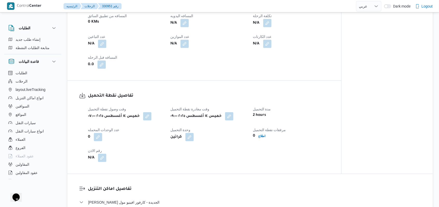
scroll to position [29, 0]
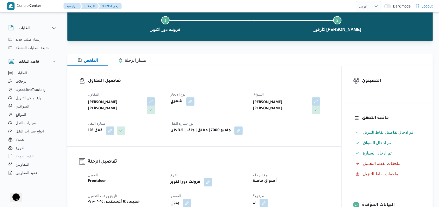
click at [222, 97] on div "شهري" at bounding box center [208, 101] width 77 height 9
select select "ar"
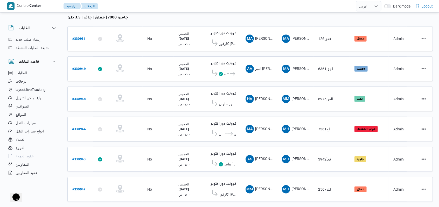
scroll to position [114, 0]
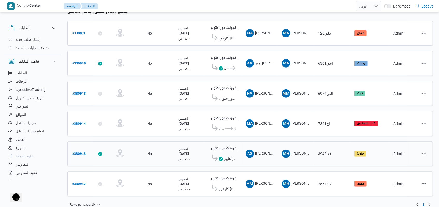
click at [83, 152] on b "# 330943" at bounding box center [78, 154] width 13 height 4
select select "ar"
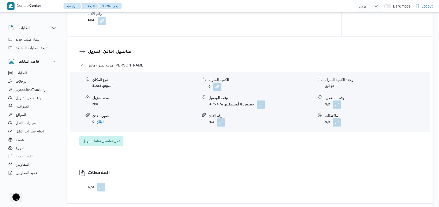
scroll to position [450, 0]
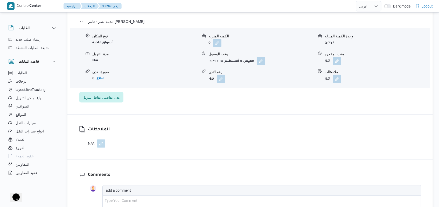
click at [103, 144] on button "button" at bounding box center [101, 143] width 8 height 8
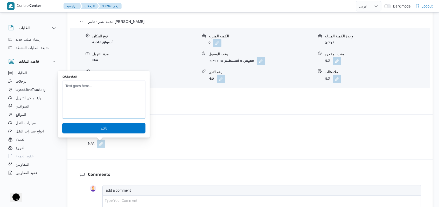
click at [107, 91] on textarea "الملاحظات" at bounding box center [103, 99] width 83 height 39
click at [118, 97] on textarea "السيارة واقفه و انتظار التعتيق وتم تنزيل نص العربية و خرجت مره تانية" at bounding box center [103, 99] width 83 height 39
click at [119, 97] on textarea "السيارة واقفه و انتظار التعتيق وتم تنزيل نص العربية و خرجت مره تانية" at bounding box center [103, 99] width 83 height 39
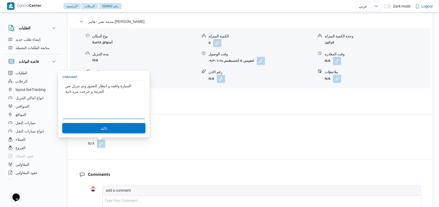
drag, startPoint x: 134, startPoint y: 85, endPoint x: 97, endPoint y: 86, distance: 36.4
click at [97, 86] on textarea "السيارة واقفه و انتظار التعتيق وتم تنزيل نص العربية و خرجت مره تانية" at bounding box center [103, 99] width 83 height 39
drag, startPoint x: 87, startPoint y: 86, endPoint x: 129, endPoint y: 85, distance: 42.3
click at [129, 85] on textarea "السيارة واقفه و انتظار التعتيق وتم تنزيل نص العربية و خرجت مره تانية" at bounding box center [103, 99] width 83 height 39
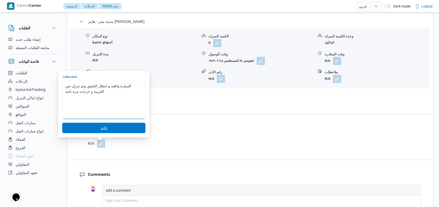
type textarea "السيارة واقفه و انتظار التعتيق وتم تنزيل نص العربية و خرجت مره تانية"
click at [118, 128] on span "تاكيد" at bounding box center [103, 128] width 83 height 10
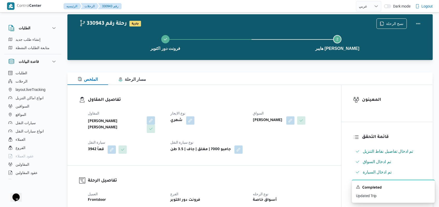
scroll to position [0, 0]
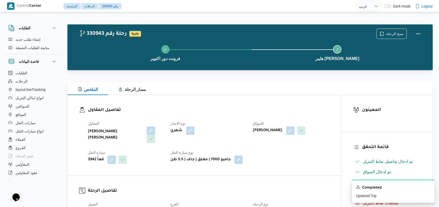
click at [214, 121] on dt "نوع الايجار" at bounding box center [208, 123] width 76 height 6
select select "ar"
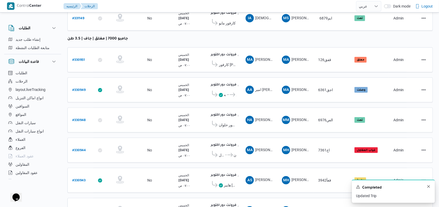
scroll to position [98, 0]
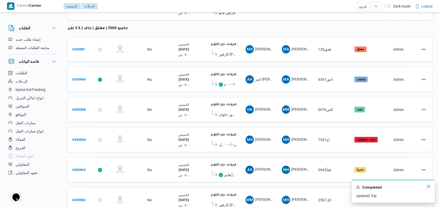
click at [429, 187] on icon "Dismiss toast" at bounding box center [429, 186] width 3 height 3
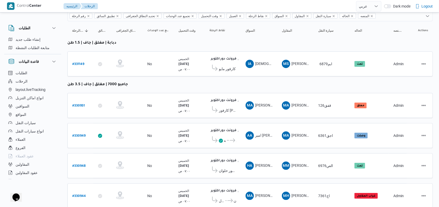
scroll to position [0, 0]
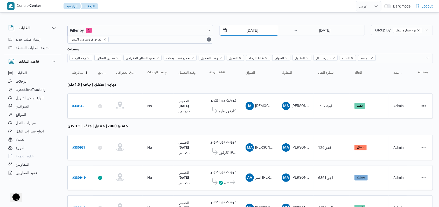
click at [249, 28] on input "[DATE]" at bounding box center [249, 30] width 59 height 10
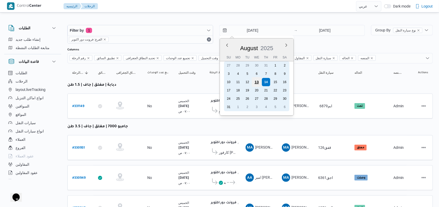
click at [254, 83] on div "13" at bounding box center [257, 82] width 10 height 10
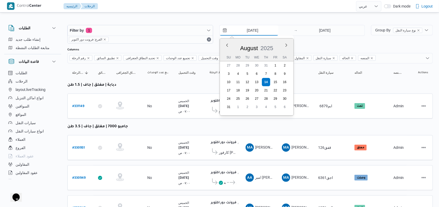
type input "13/8/2025"
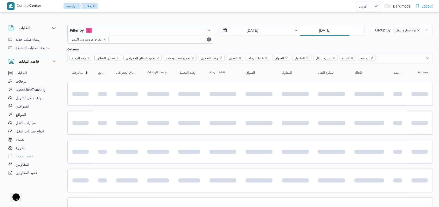
click at [320, 27] on input "[DATE]" at bounding box center [325, 30] width 52 height 10
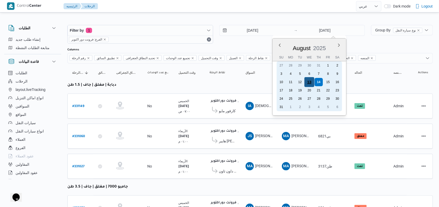
click at [311, 81] on div "13" at bounding box center [310, 82] width 10 height 10
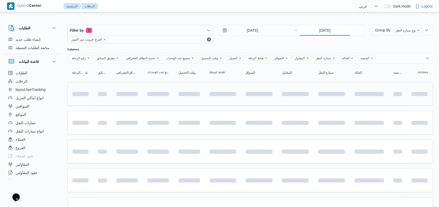
type input "13/8/2025"
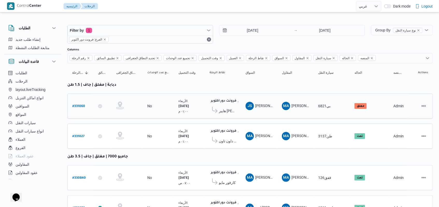
click at [79, 105] on b "# 331060" at bounding box center [78, 107] width 13 height 4
select select "ar"
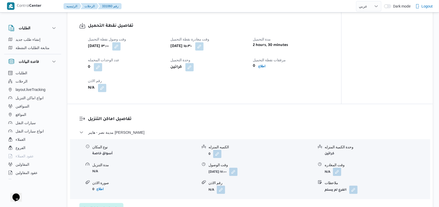
scroll to position [415, 0]
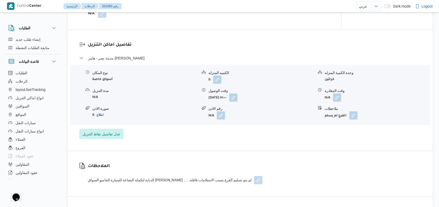
click at [254, 176] on button "button" at bounding box center [258, 180] width 8 height 8
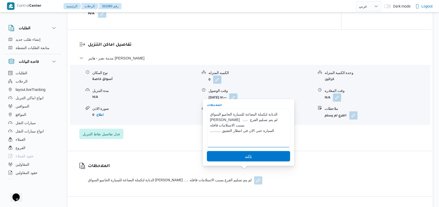
type textarea "الدبابة لتكملة البضاعة للسيارة الجاميو السواق احمد سعد ..... لم يتم تسليم الفرع…"
click at [248, 161] on span "تاكيد" at bounding box center [248, 156] width 83 height 10
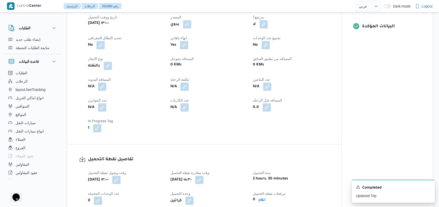
scroll to position [0, 0]
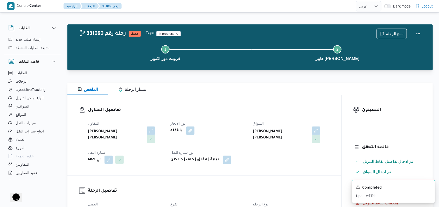
select select "ar"
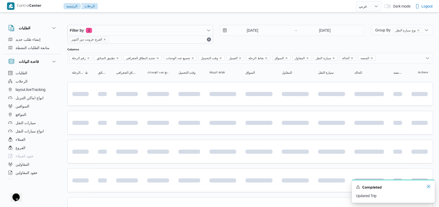
click at [428, 188] on icon "Dismiss toast" at bounding box center [429, 186] width 3 height 3
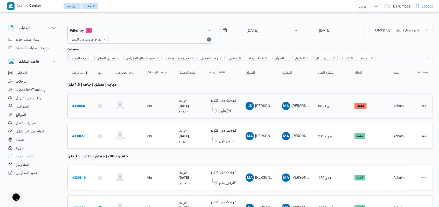
click at [78, 106] on b "# 331060" at bounding box center [78, 107] width 13 height 4
select select "ar"
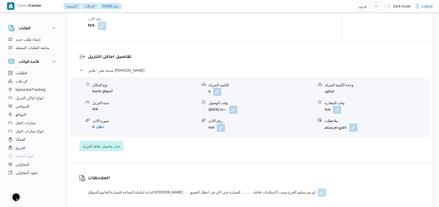
scroll to position [415, 0]
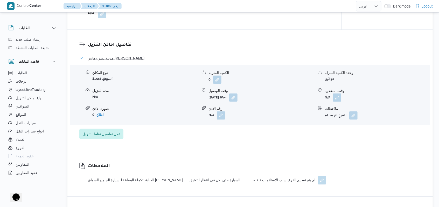
click at [133, 55] on span "مدينة نصر - هايبر ماركت مهدي عرفه" at bounding box center [116, 58] width 56 height 6
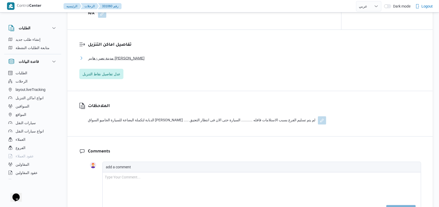
scroll to position [0, 0]
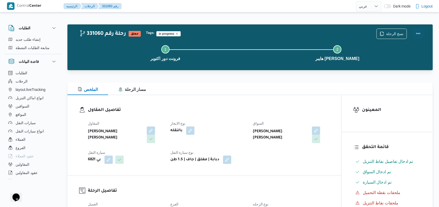
click at [421, 31] on button "Actions" at bounding box center [418, 33] width 10 height 10
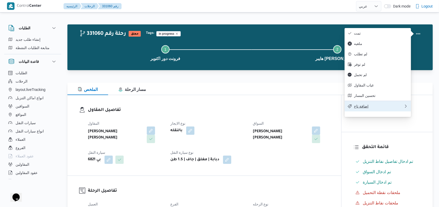
click at [369, 108] on span "اضافة تاج" at bounding box center [379, 106] width 50 height 4
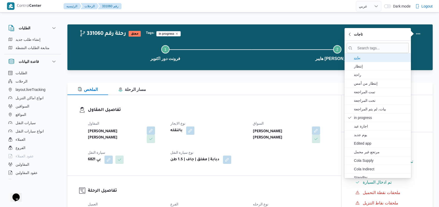
click at [367, 60] on span "بيات" at bounding box center [381, 57] width 54 height 6
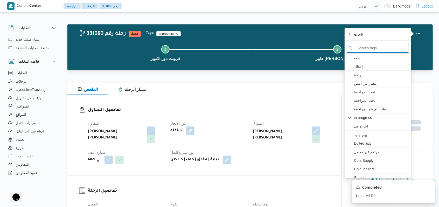
click at [301, 101] on div "تفاصيل المقاول المقاول محمد احمد محمد سليم نوع الايجار بالنقله السواق جمعه سيد …" at bounding box center [204, 135] width 274 height 80
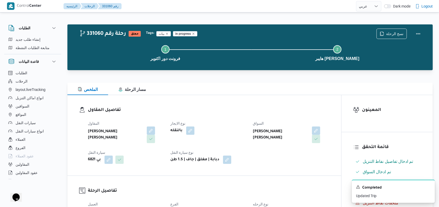
select select "ar"
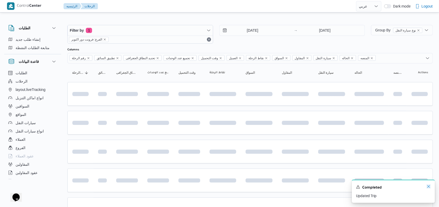
click at [429, 187] on icon "Dismiss toast" at bounding box center [429, 186] width 4 height 4
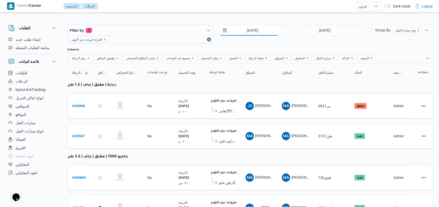
click at [257, 30] on input "13/8/2025" at bounding box center [249, 30] width 59 height 10
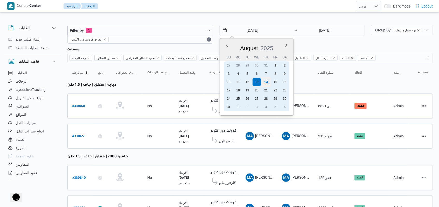
click at [268, 84] on div "14" at bounding box center [266, 82] width 10 height 10
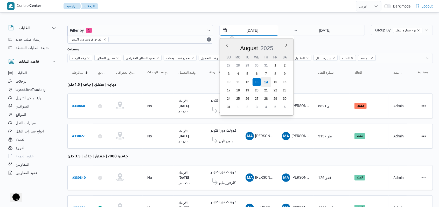
type input "[DATE]"
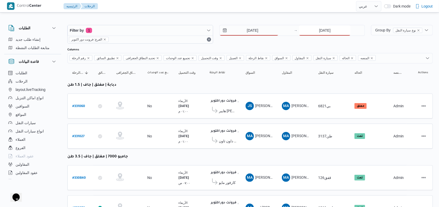
click at [325, 28] on input "13/8/2025" at bounding box center [325, 30] width 52 height 10
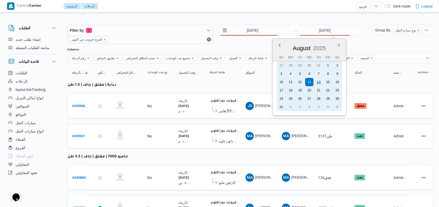
click at [318, 83] on div "14" at bounding box center [319, 82] width 10 height 10
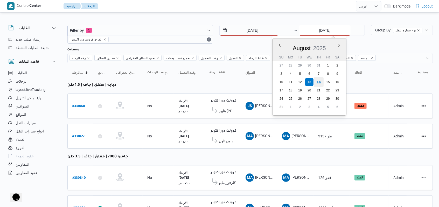
type input "[DATE]"
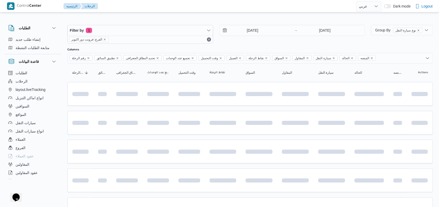
click at [253, 40] on div "14/8/2025 → 14/8/2025" at bounding box center [293, 34] width 146 height 19
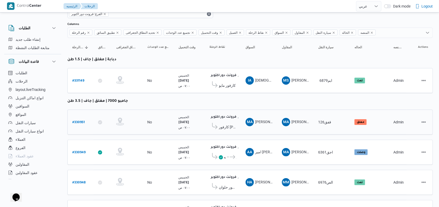
scroll to position [10, 0]
